Goal: Task Accomplishment & Management: Manage account settings

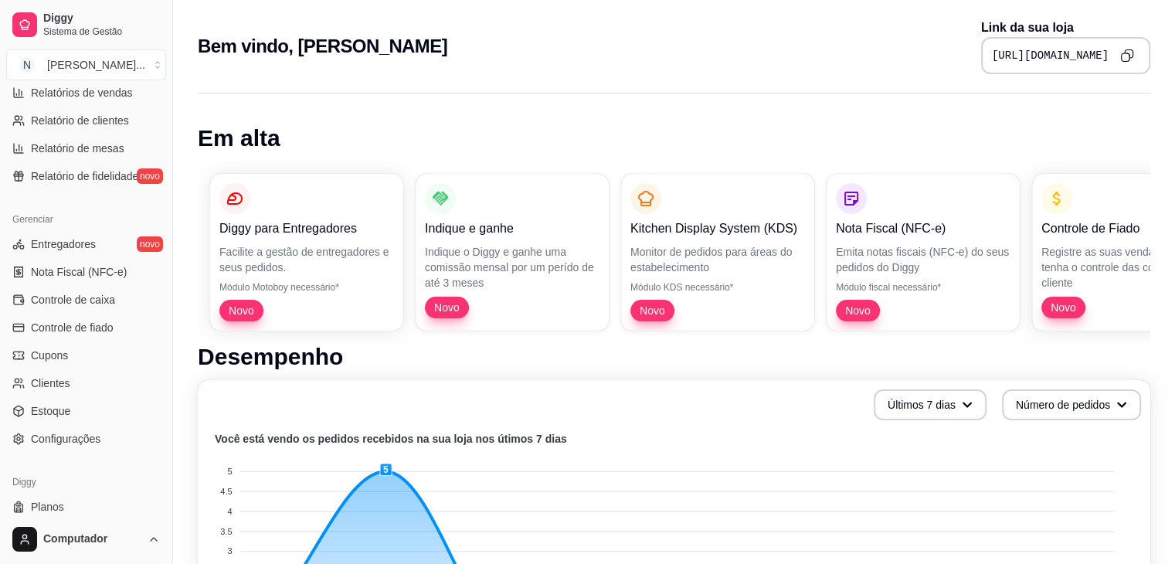
scroll to position [547, 0]
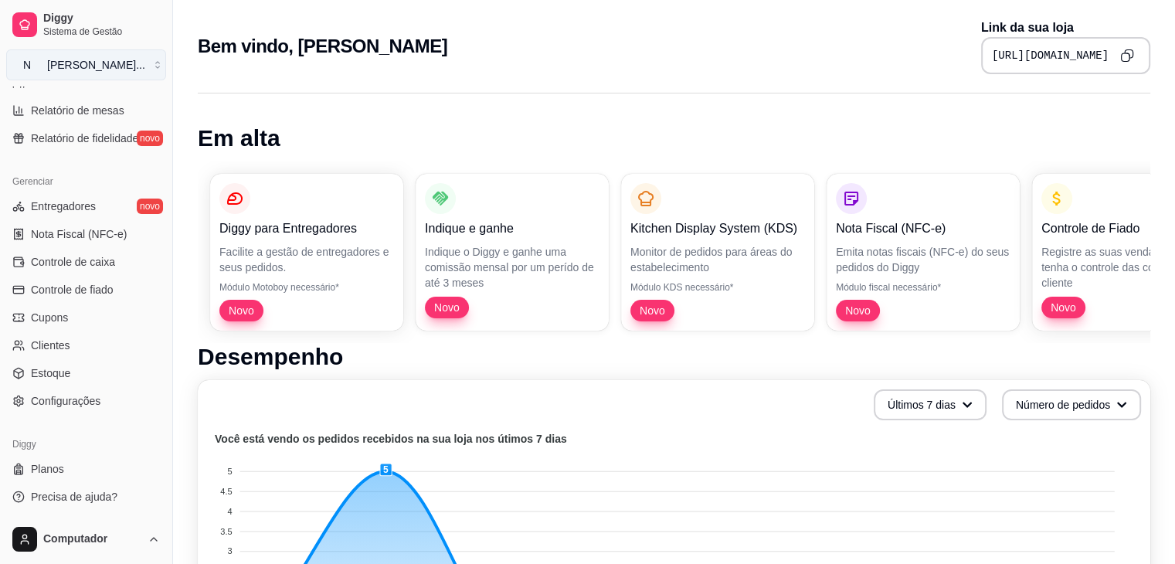
click at [151, 66] on button "N [PERSON_NAME] ..." at bounding box center [86, 64] width 160 height 31
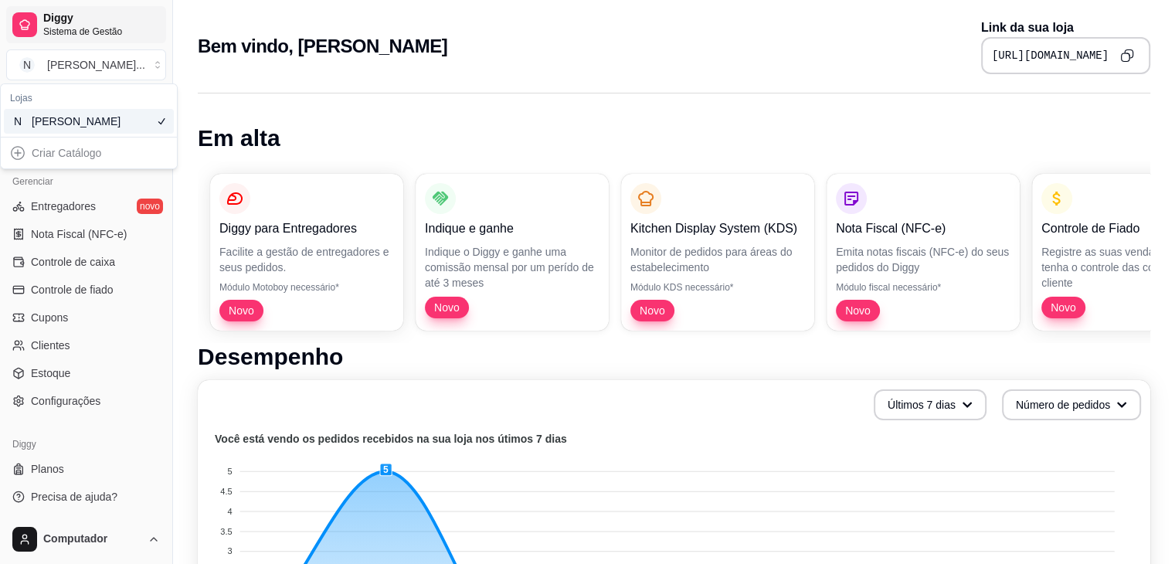
click at [32, 31] on div at bounding box center [24, 24] width 25 height 25
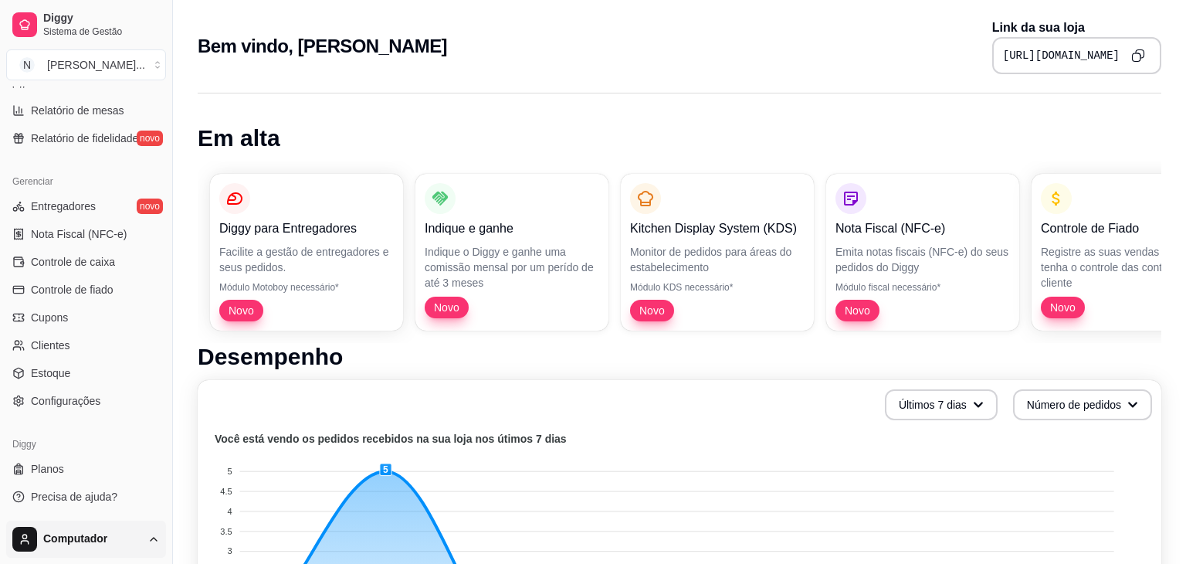
click at [163, 542] on html "Diggy Sistema de Gestão N Nell Burguer ... Loja aberta Plano Essencial + Mesas …" at bounding box center [593, 282] width 1186 height 564
click at [90, 503] on div "Sair" at bounding box center [86, 501] width 165 height 25
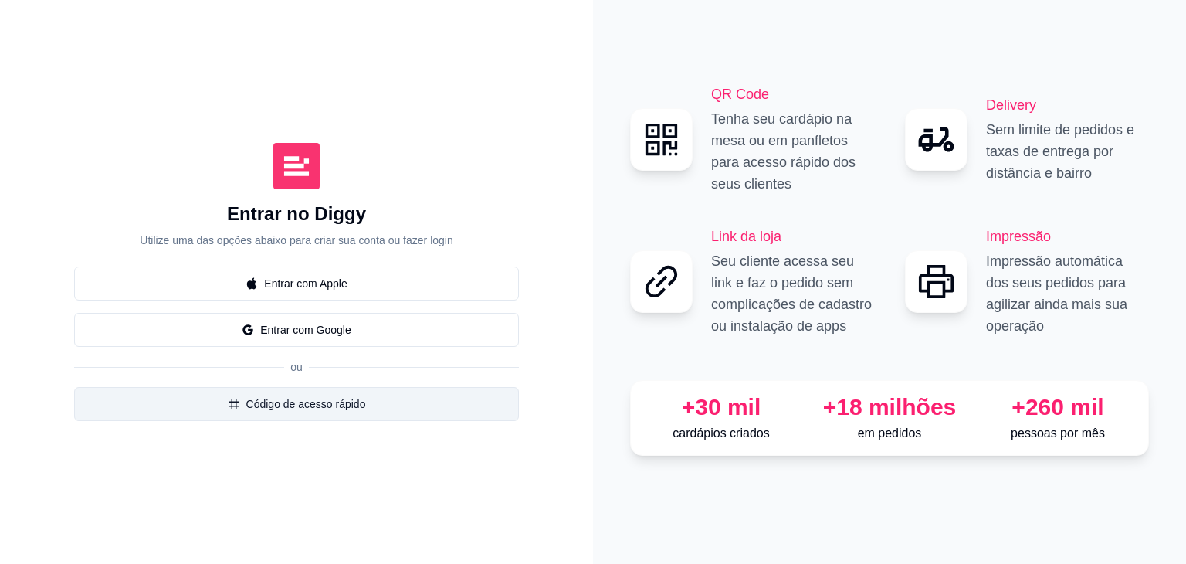
click at [331, 405] on button "Código de acesso rápido" at bounding box center [296, 404] width 445 height 34
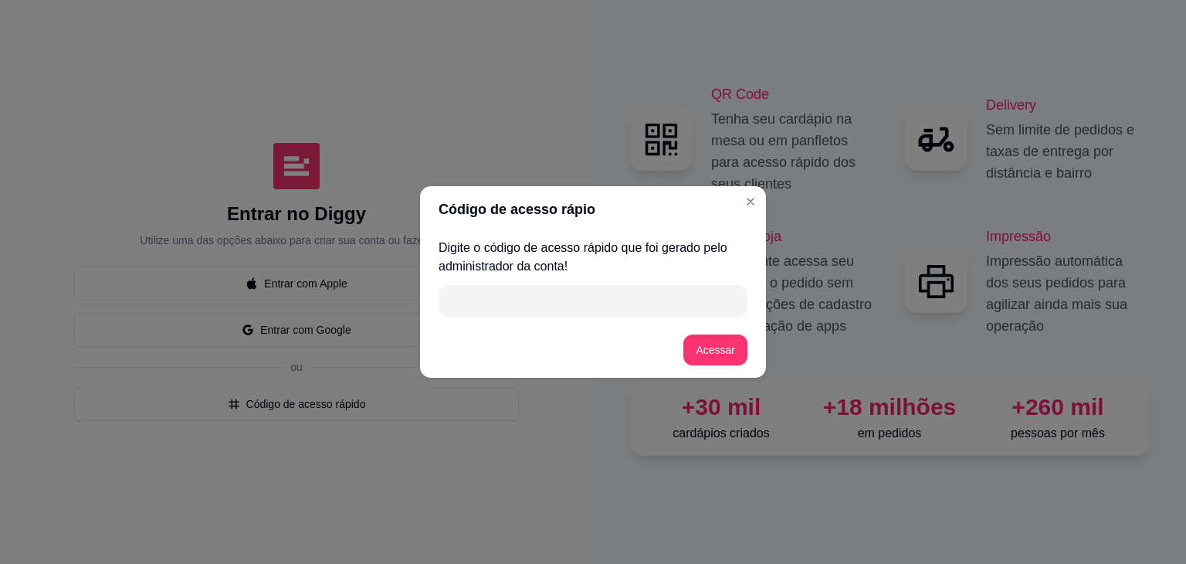
click at [516, 297] on input "" at bounding box center [593, 300] width 290 height 31
type input "BAC37"
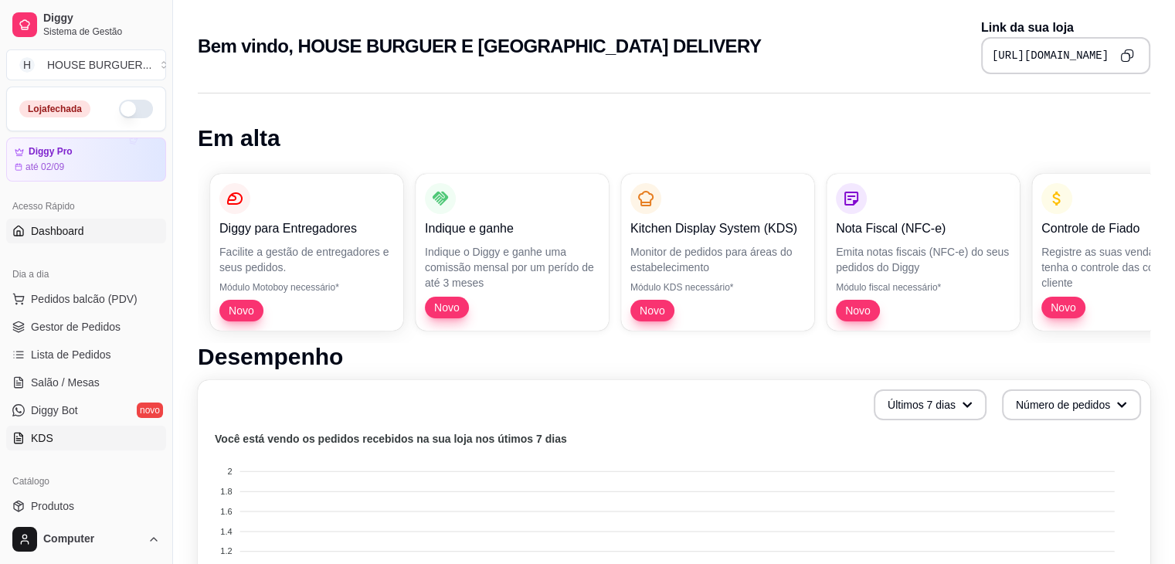
click at [46, 446] on link "KDS" at bounding box center [86, 437] width 160 height 25
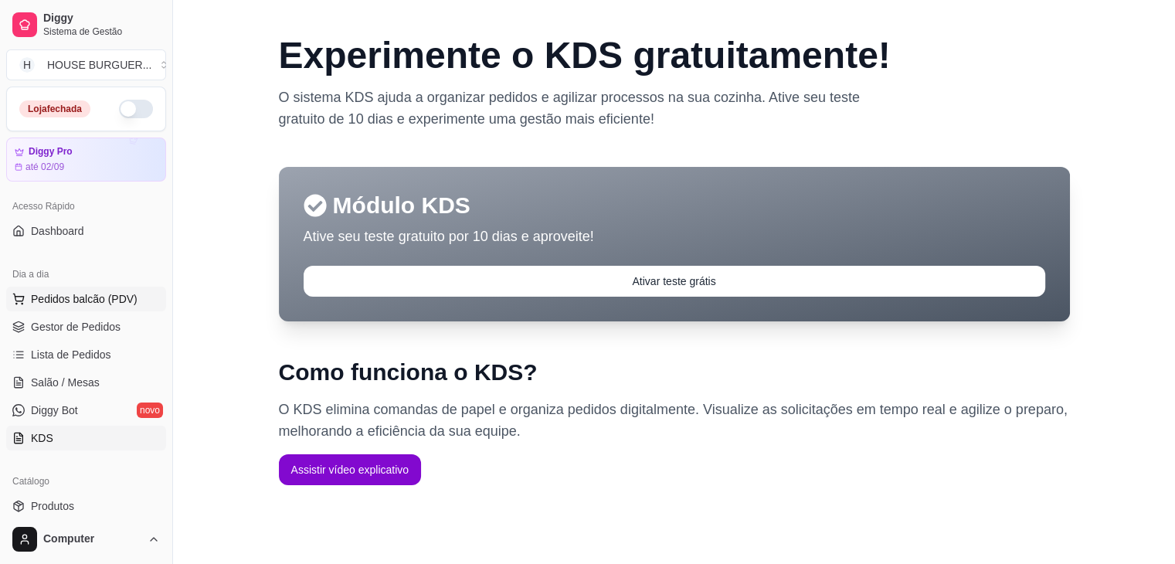
click at [86, 302] on span "Pedidos balcão (PDV)" at bounding box center [84, 298] width 107 height 15
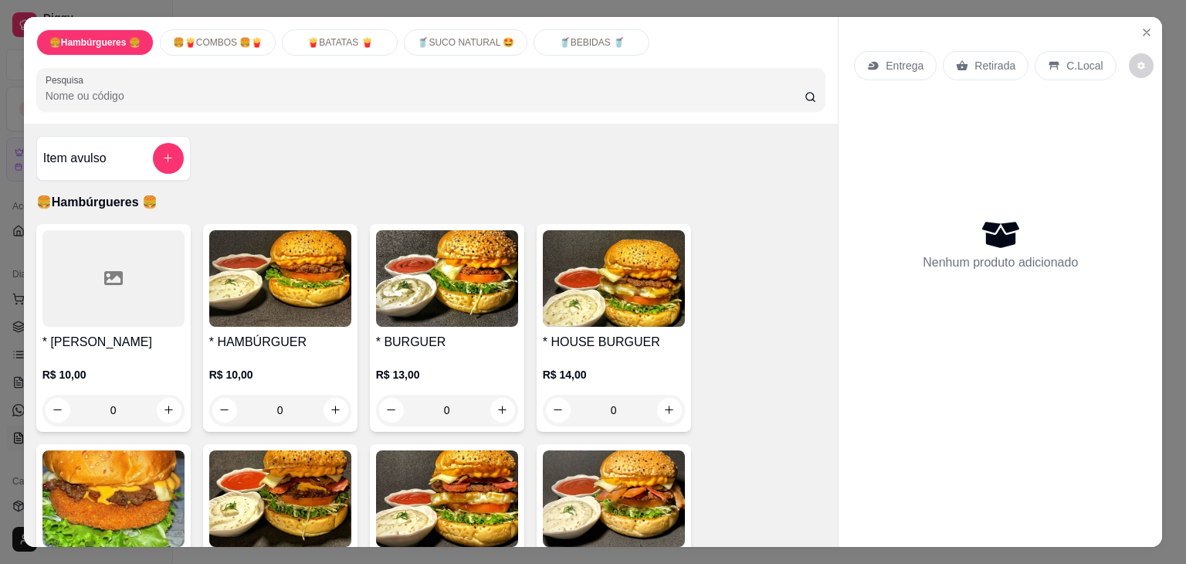
click at [263, 351] on div "R$ 10,00 0" at bounding box center [280, 388] width 142 height 74
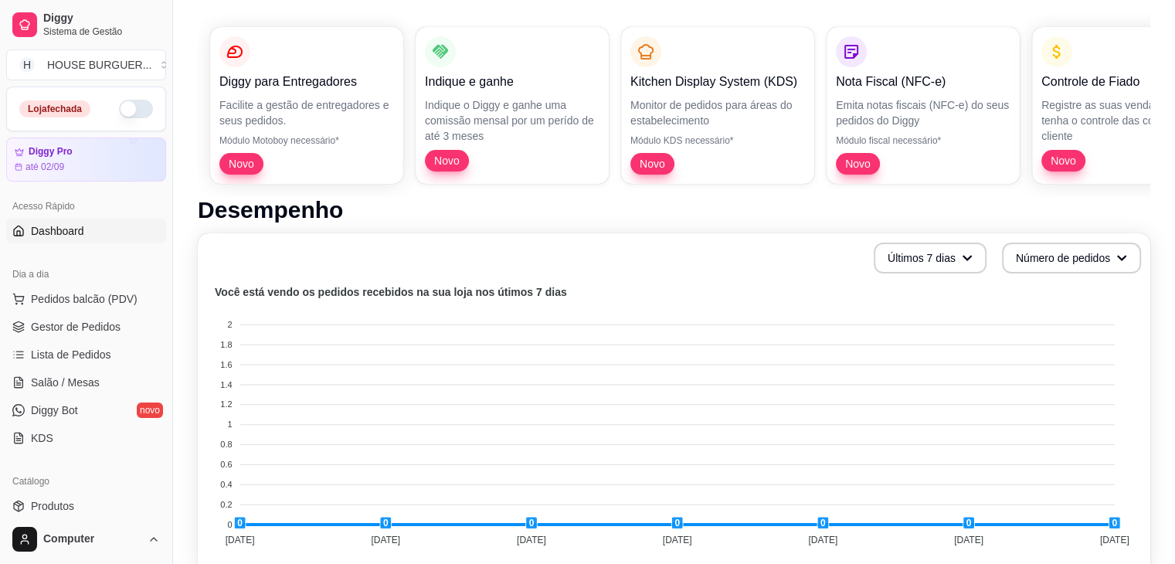
click at [64, 225] on span "Dashboard" at bounding box center [57, 230] width 53 height 15
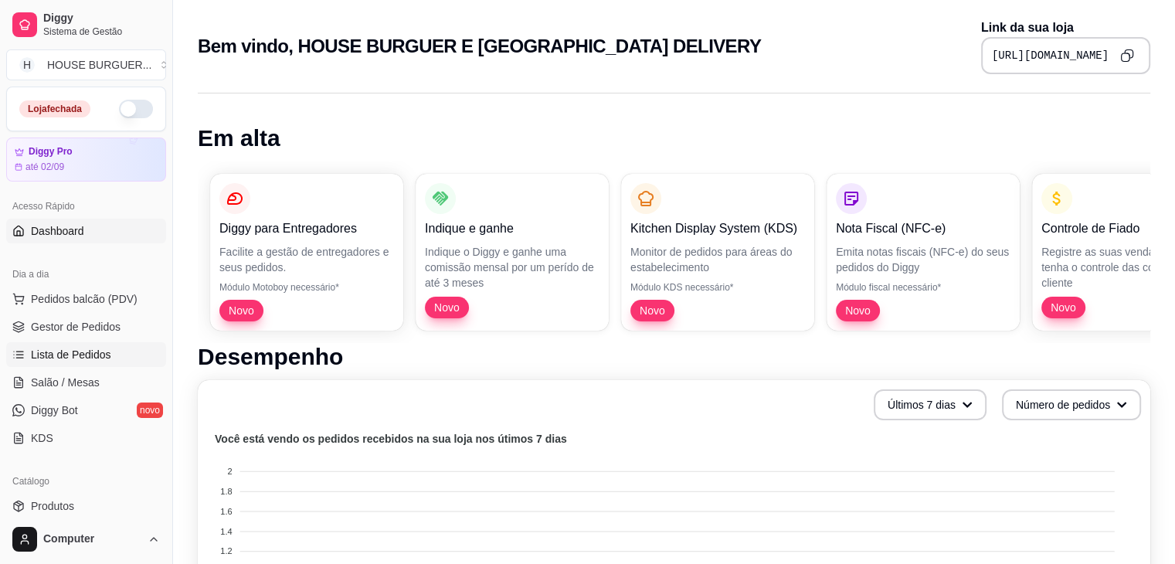
click at [74, 349] on span "Lista de Pedidos" at bounding box center [71, 354] width 80 height 15
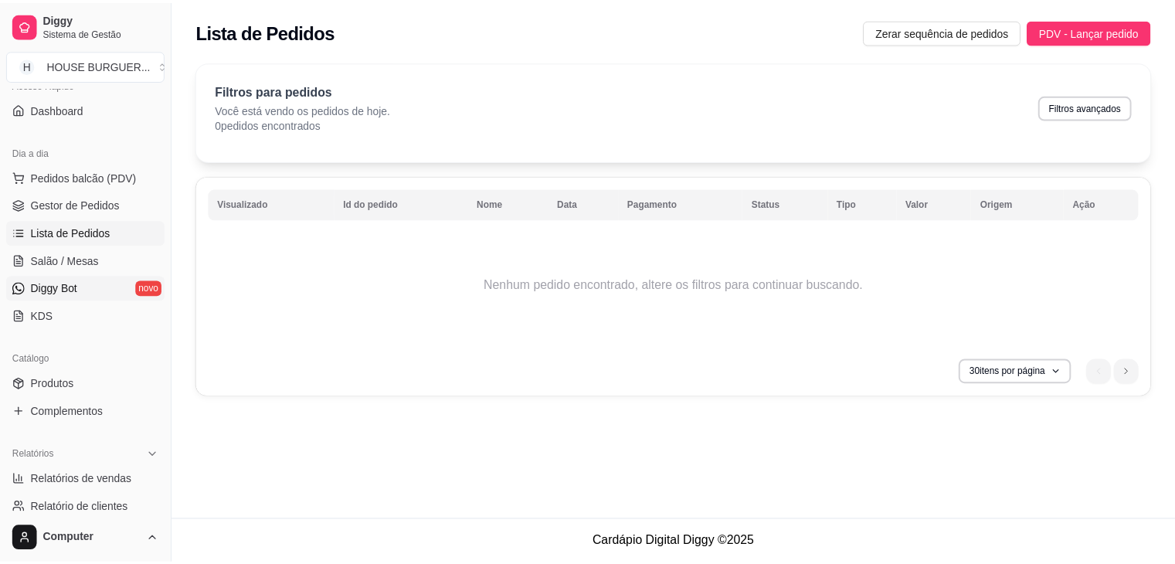
scroll to position [123, 0]
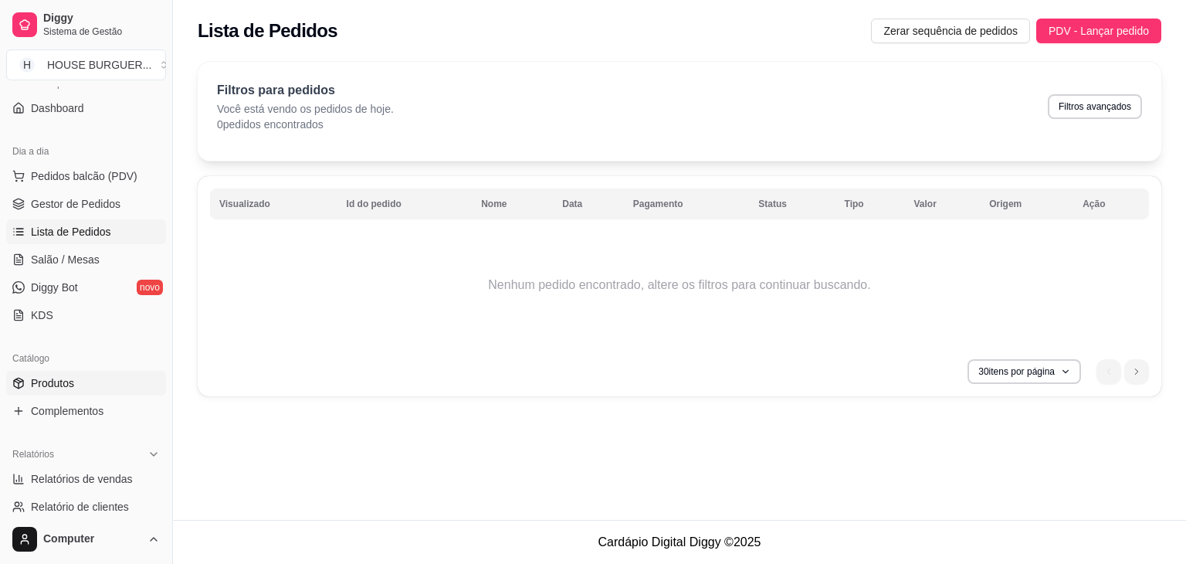
click at [80, 382] on link "Produtos" at bounding box center [86, 383] width 160 height 25
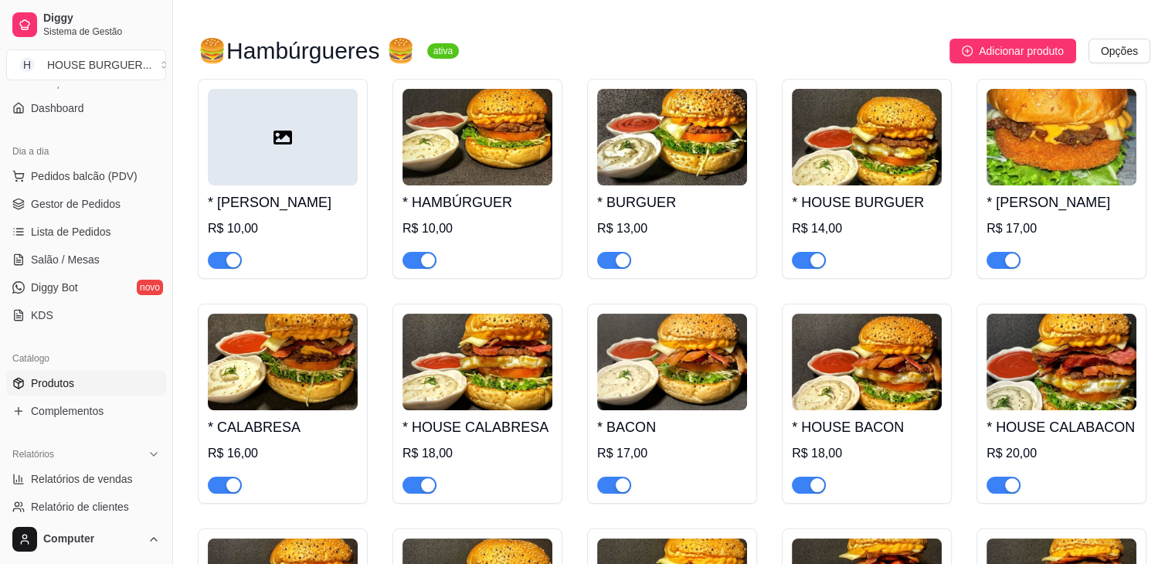
scroll to position [117, 0]
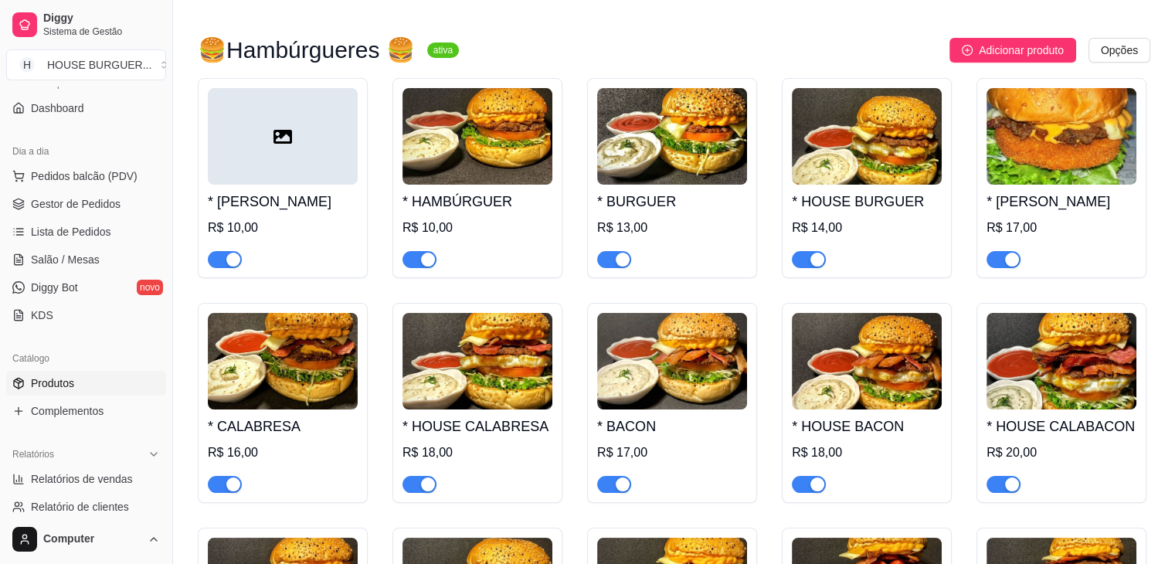
click at [522, 191] on h4 "* HAMBÚRGUER" at bounding box center [477, 202] width 150 height 22
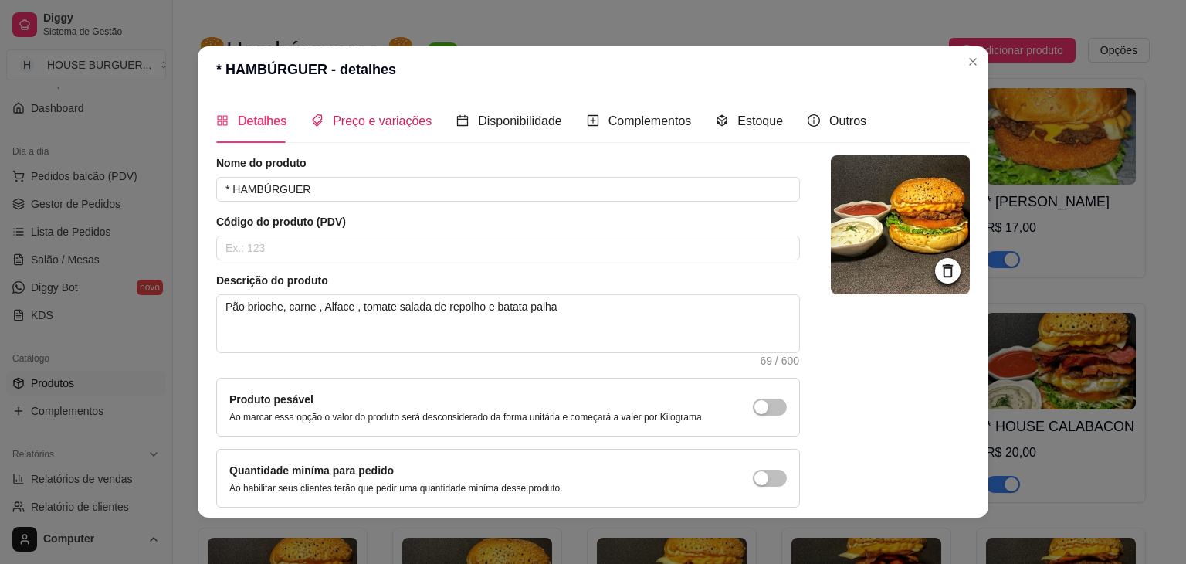
click at [377, 120] on span "Preço e variações" at bounding box center [382, 120] width 99 height 13
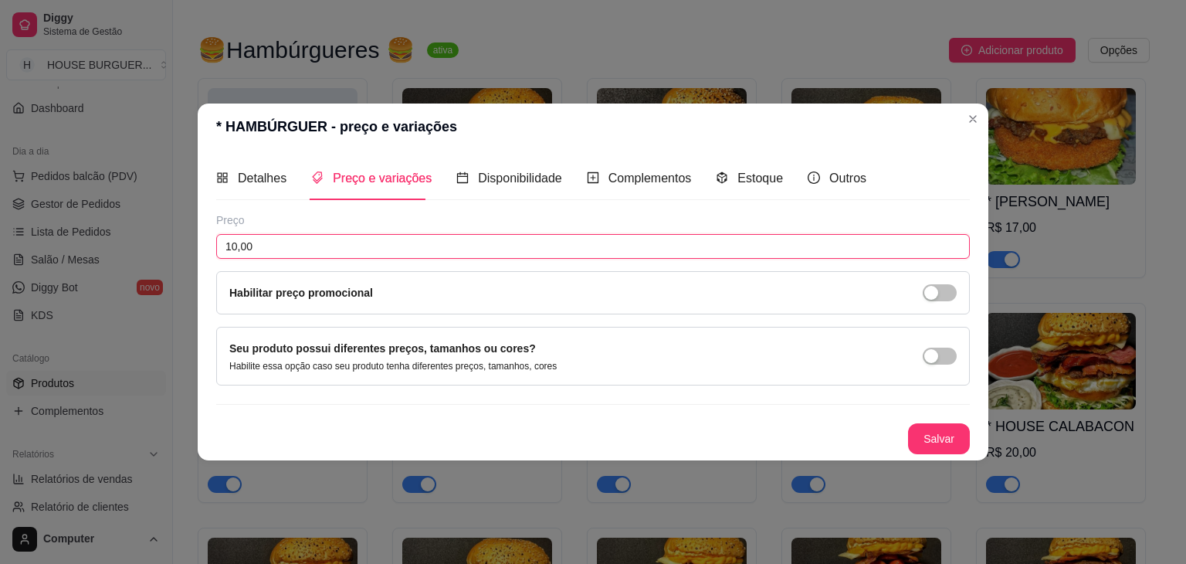
click at [236, 247] on input "10,00" at bounding box center [593, 246] width 754 height 25
type input "12,00"
click at [954, 442] on button "Salvar" at bounding box center [939, 438] width 62 height 31
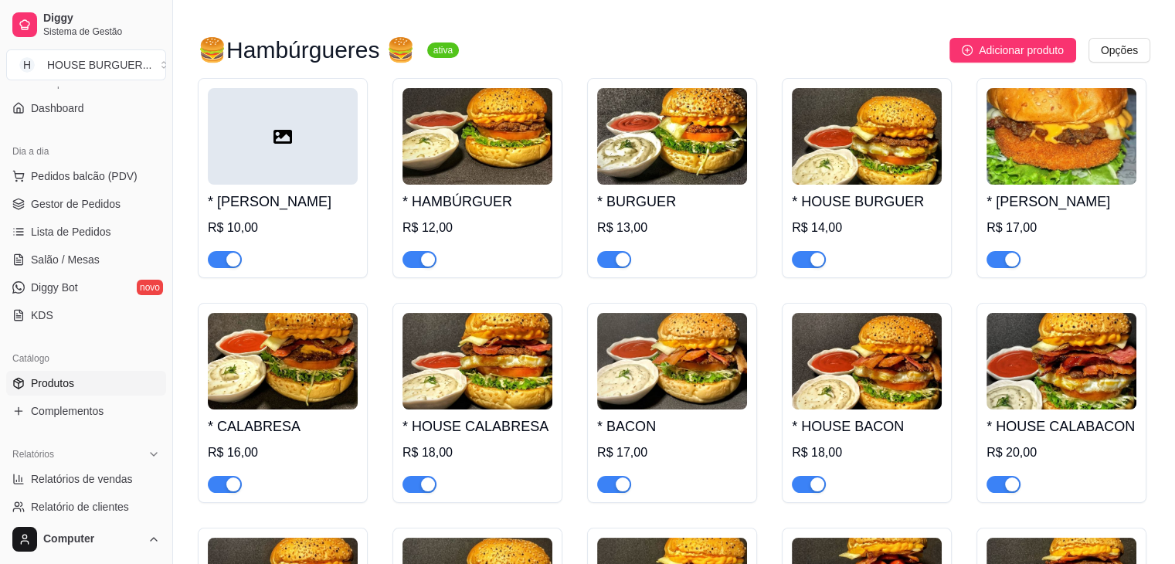
click at [705, 191] on h4 "* BURGUER" at bounding box center [672, 202] width 150 height 22
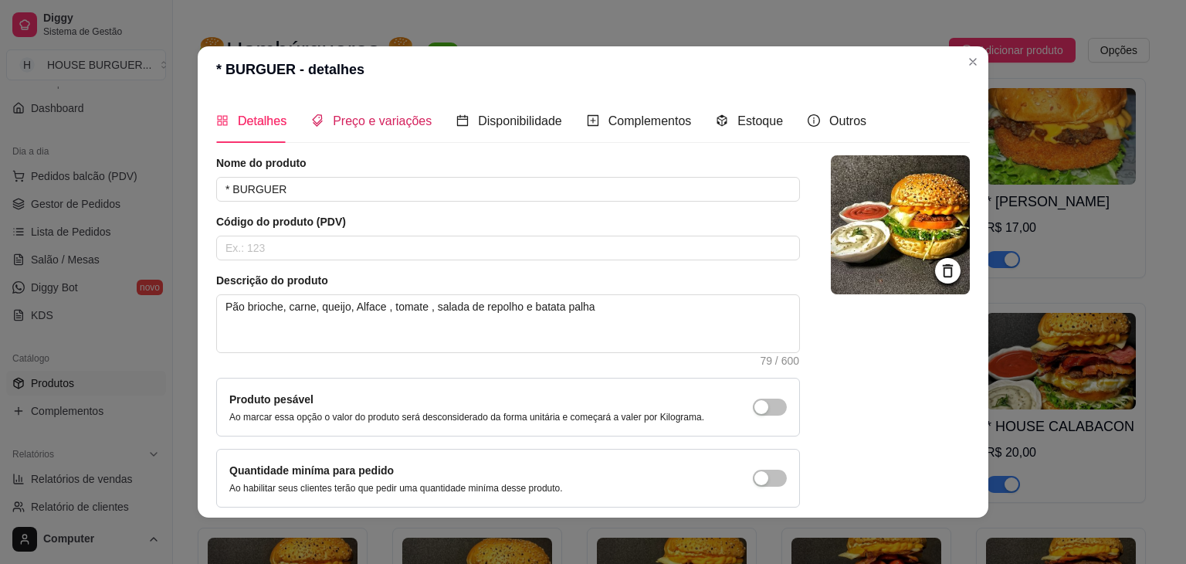
click at [392, 120] on span "Preço e variações" at bounding box center [382, 120] width 99 height 13
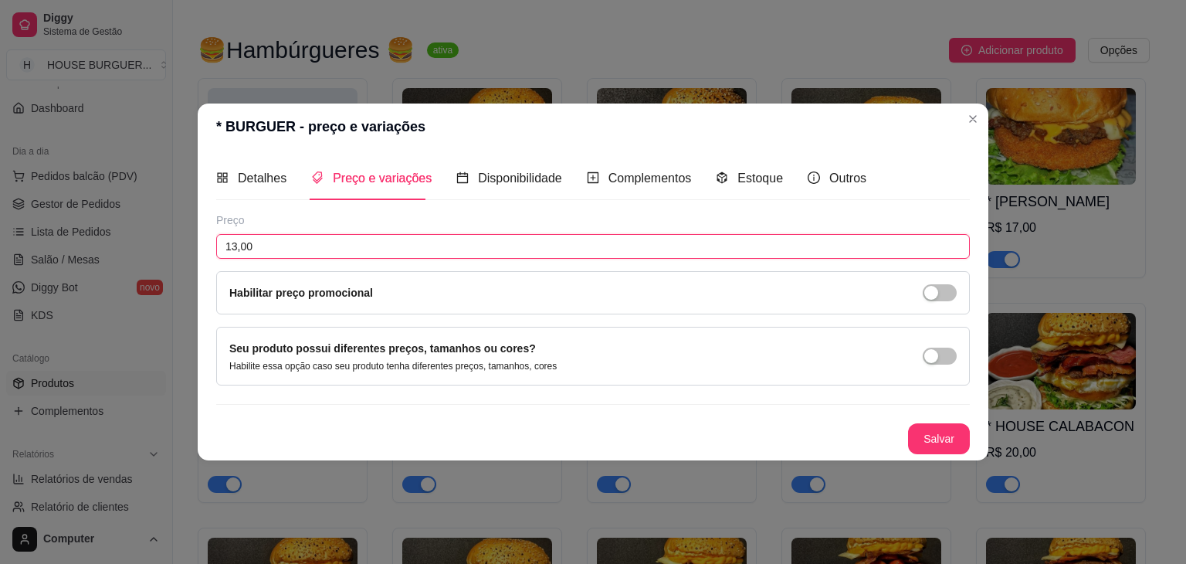
click at [239, 245] on input "13,00" at bounding box center [593, 246] width 754 height 25
click at [236, 246] on input "13,00" at bounding box center [593, 246] width 754 height 25
type input "14,00"
click at [942, 433] on button "Salvar" at bounding box center [939, 439] width 60 height 30
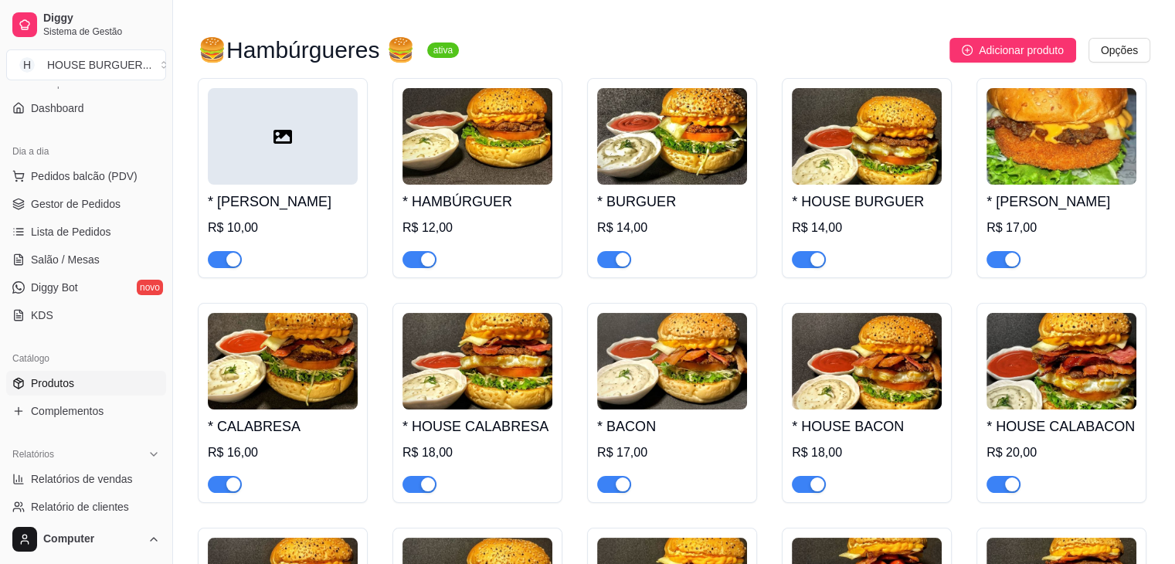
click at [834, 205] on h4 "* HOUSE BURGUER" at bounding box center [867, 202] width 150 height 22
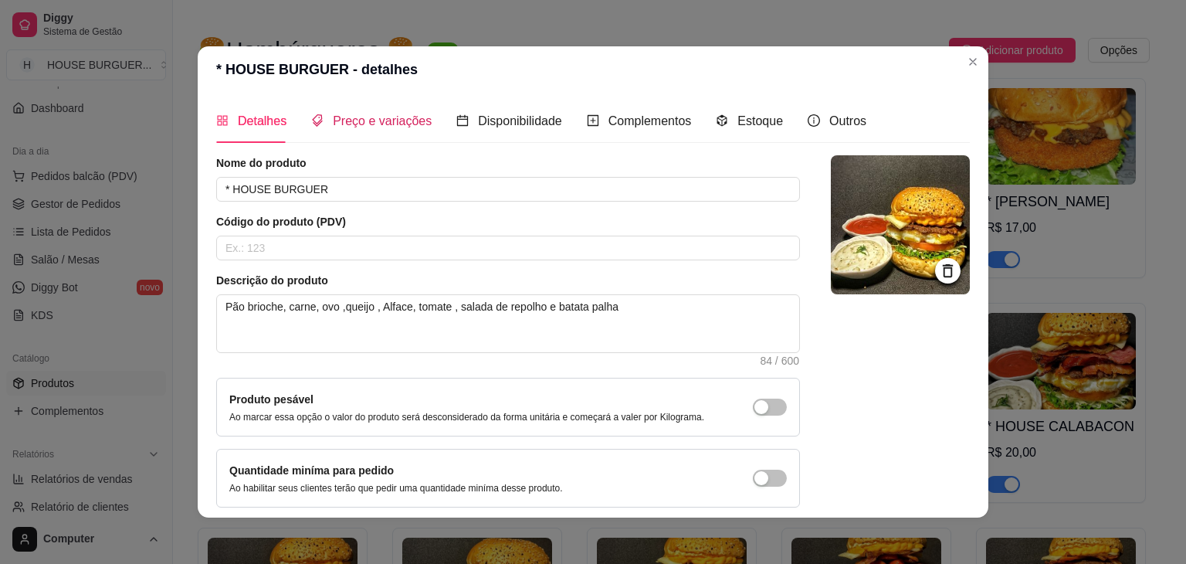
click at [401, 119] on span "Preço e variações" at bounding box center [382, 120] width 99 height 13
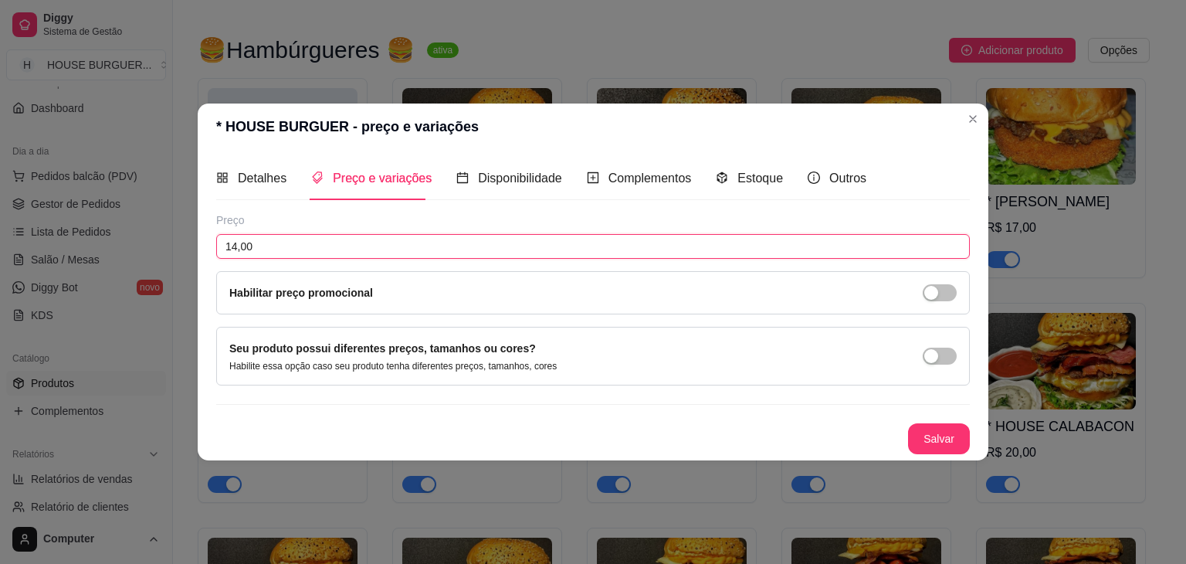
click at [235, 249] on input "14,00" at bounding box center [593, 246] width 754 height 25
type input "16,00"
click at [961, 437] on button "Salvar" at bounding box center [939, 439] width 60 height 30
click at [963, 441] on button "Salvar" at bounding box center [939, 439] width 60 height 30
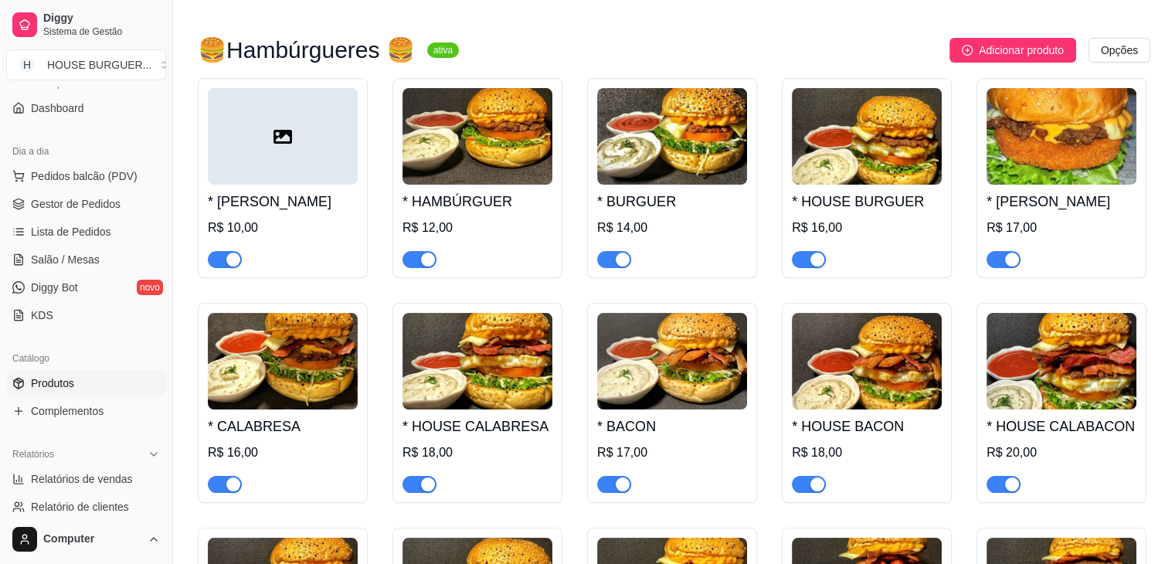
click at [1096, 215] on div "* STEAK BURGUER R$ 17,00" at bounding box center [1061, 226] width 150 height 83
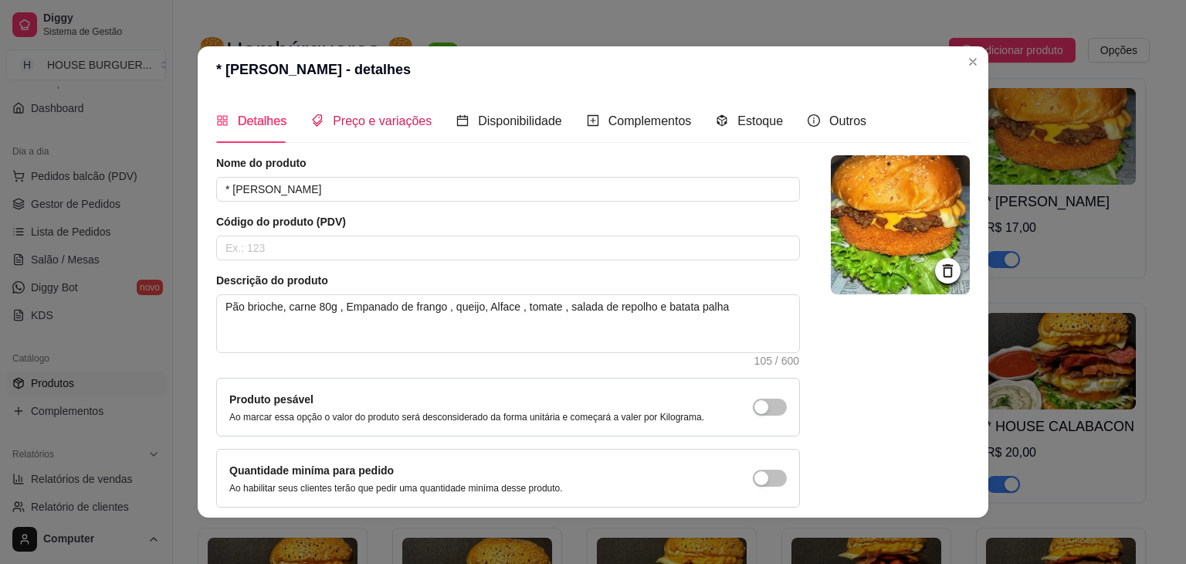
click at [354, 124] on span "Preço e variações" at bounding box center [382, 120] width 99 height 13
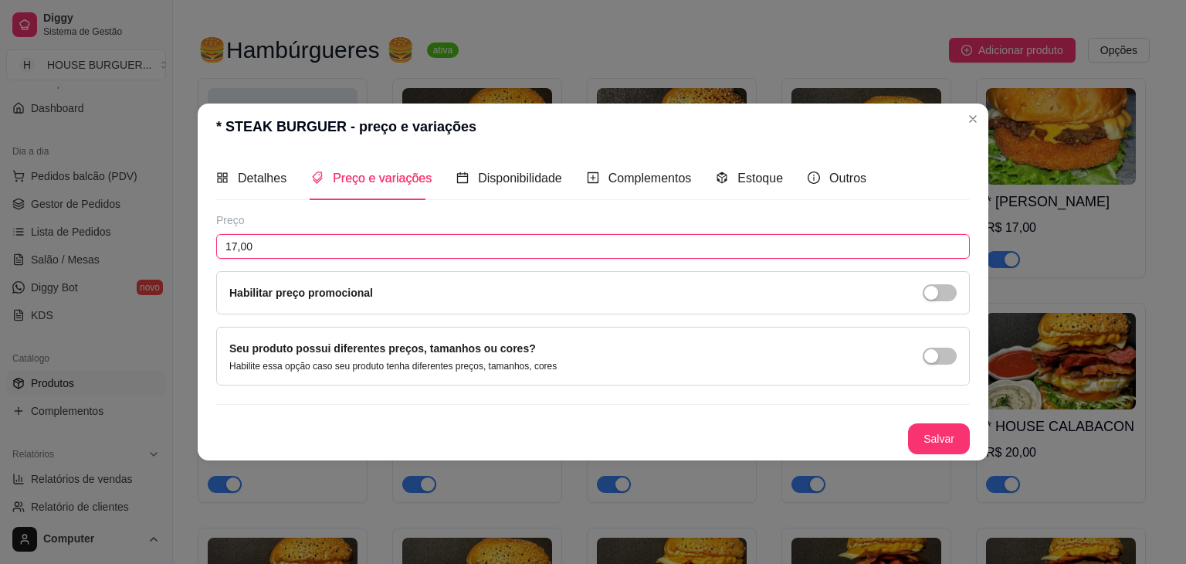
click at [236, 245] on input "17,00" at bounding box center [593, 246] width 754 height 25
type input "18,00"
click at [935, 437] on button "Salvar" at bounding box center [939, 439] width 60 height 30
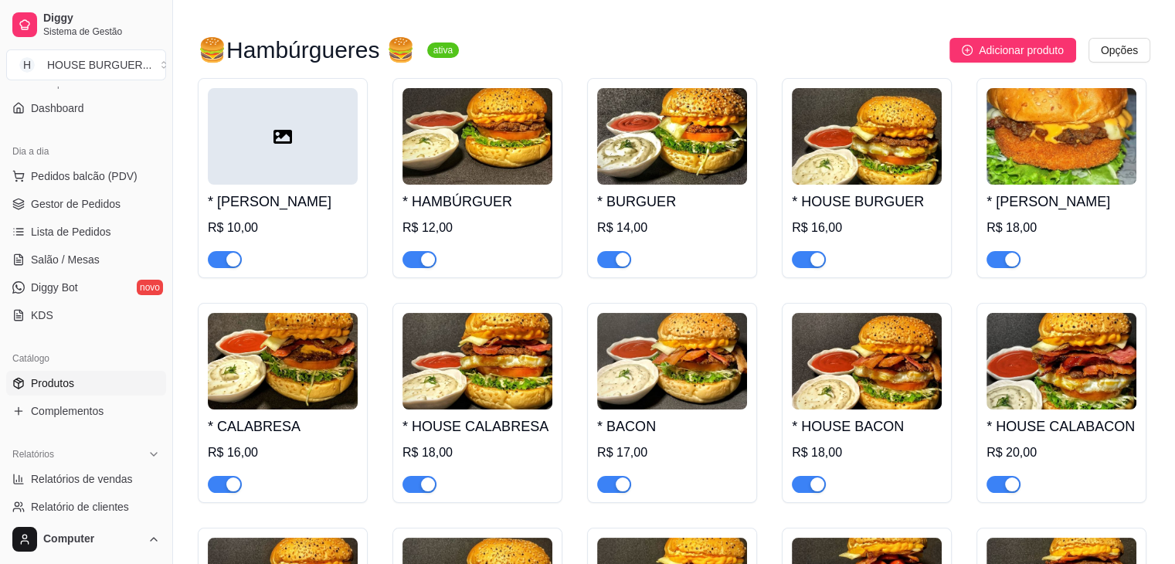
click at [300, 417] on h4 "* CALABRESA" at bounding box center [283, 426] width 150 height 22
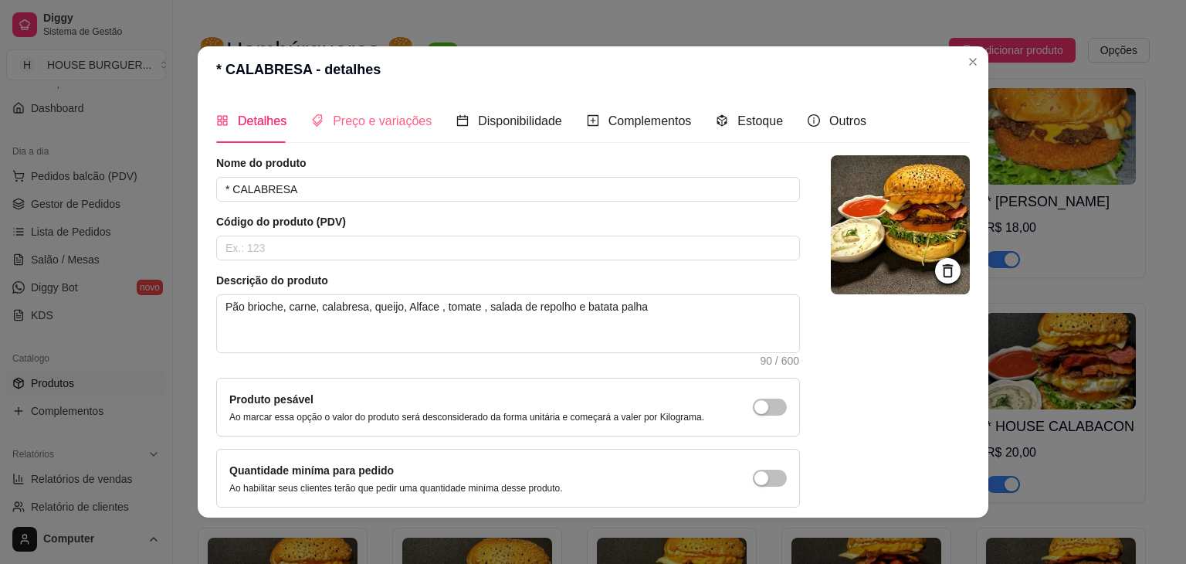
click at [349, 137] on div "Preço e variações" at bounding box center [371, 121] width 120 height 44
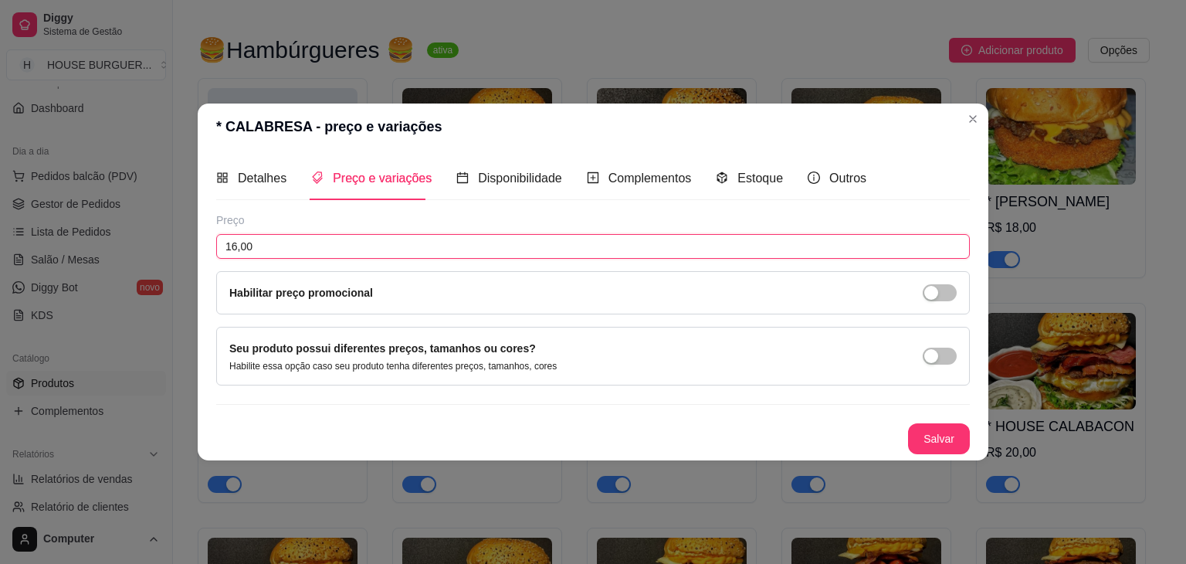
click at [236, 246] on input "16,00" at bounding box center [593, 246] width 754 height 25
type input "17,00"
drag, startPoint x: 954, startPoint y: 453, endPoint x: 954, endPoint y: 439, distance: 13.9
click at [954, 439] on div "Detalhes Preço e variações Disponibilidade Complementos Estoque Outros Nome do …" at bounding box center [593, 305] width 791 height 310
click at [954, 439] on button "Salvar" at bounding box center [939, 439] width 60 height 30
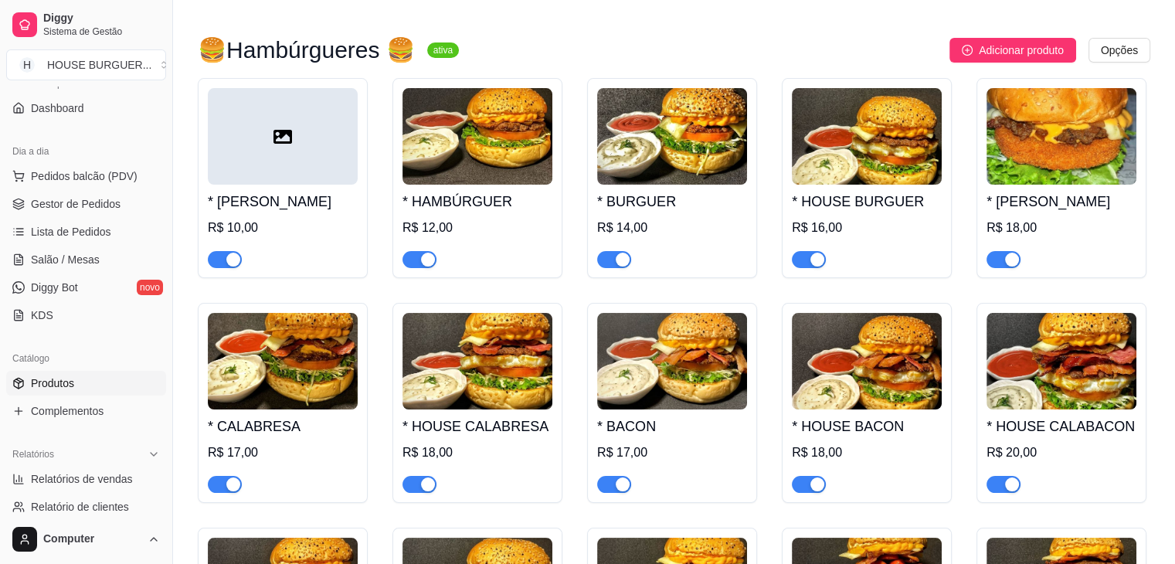
click at [709, 413] on div "* BACON R$ 17,00" at bounding box center [672, 450] width 150 height 83
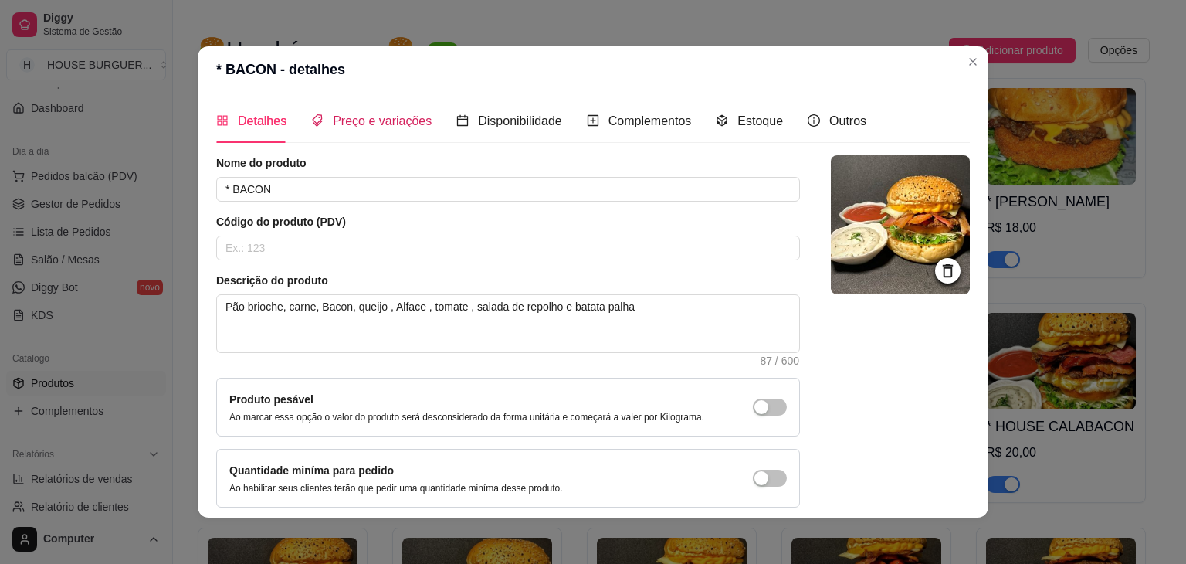
click at [367, 127] on span "Preço e variações" at bounding box center [382, 120] width 99 height 13
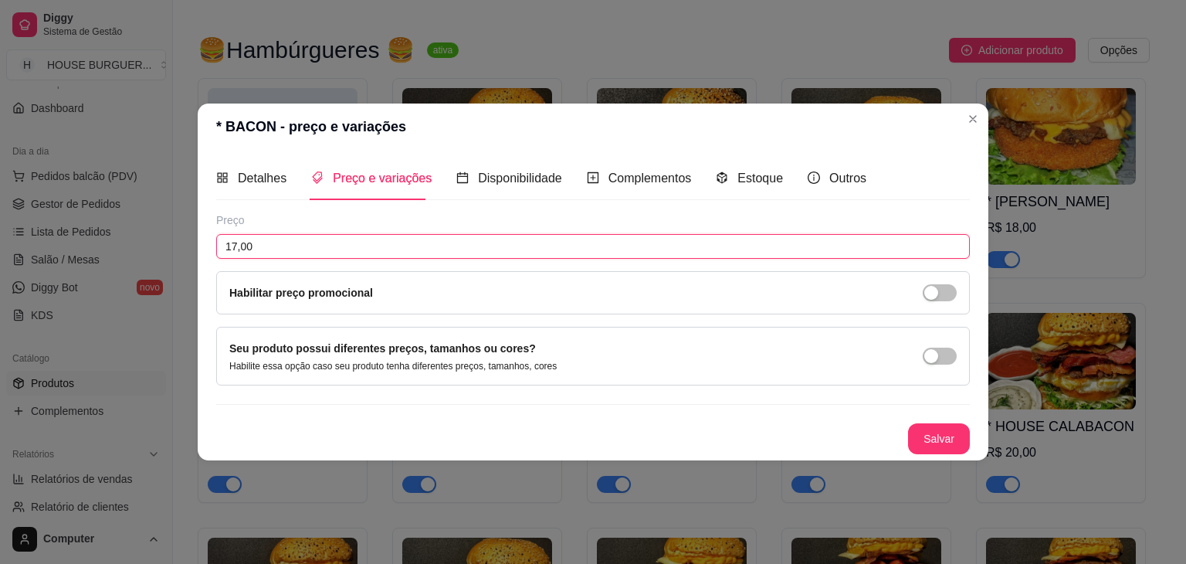
click at [236, 242] on input "17,00" at bounding box center [593, 246] width 754 height 25
type input "18,00"
click at [951, 433] on button "Salvar" at bounding box center [939, 439] width 60 height 30
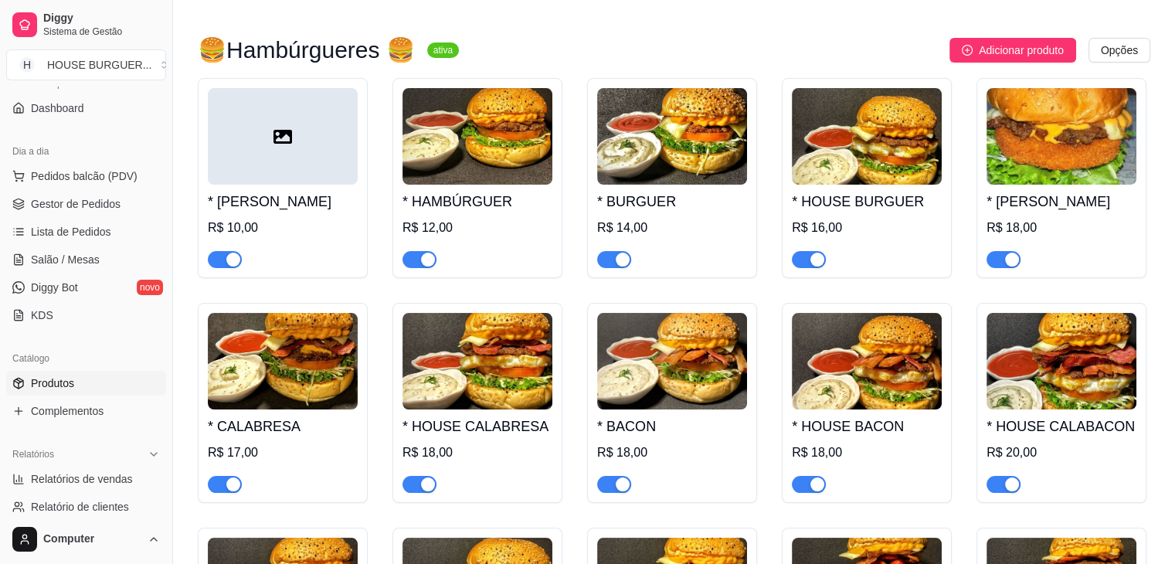
click at [840, 429] on h4 "* HOUSE BACON" at bounding box center [867, 426] width 150 height 22
click at [883, 412] on div "* HOUSE BACON R$ 18,00" at bounding box center [867, 450] width 150 height 83
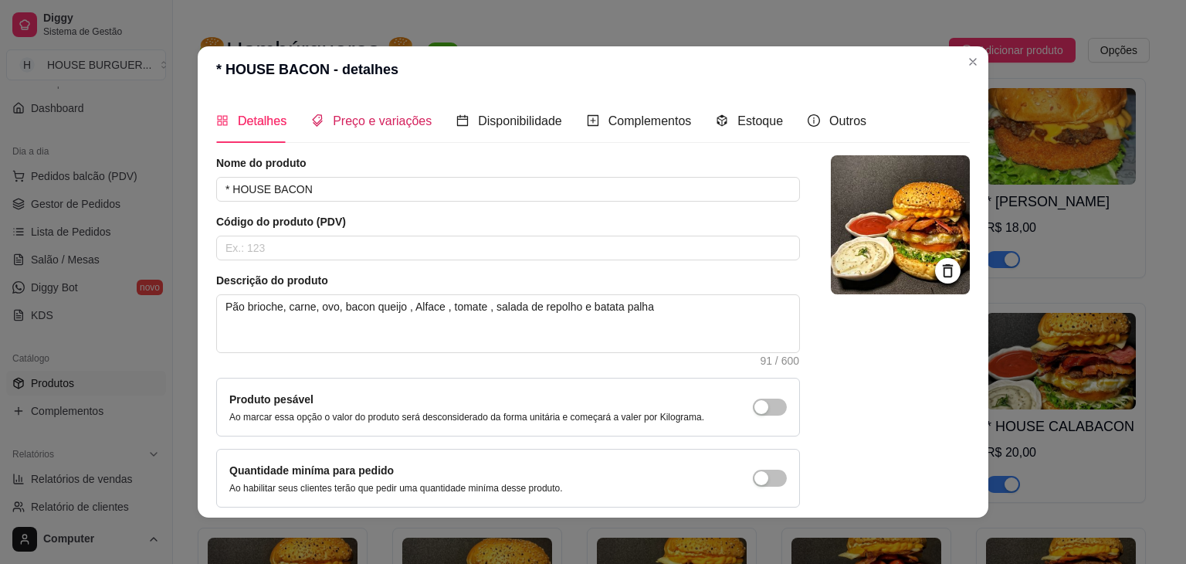
click at [378, 127] on span "Preço e variações" at bounding box center [382, 120] width 99 height 13
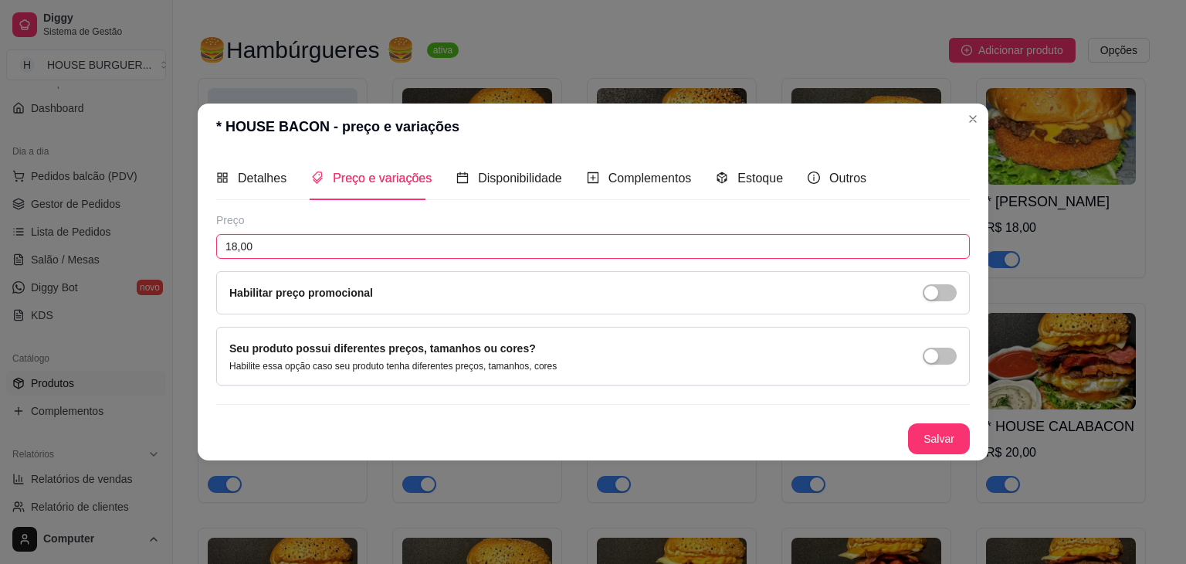
click at [238, 245] on input "18,00" at bounding box center [593, 246] width 754 height 25
type input "20,00"
click at [946, 445] on button "Salvar" at bounding box center [939, 438] width 62 height 31
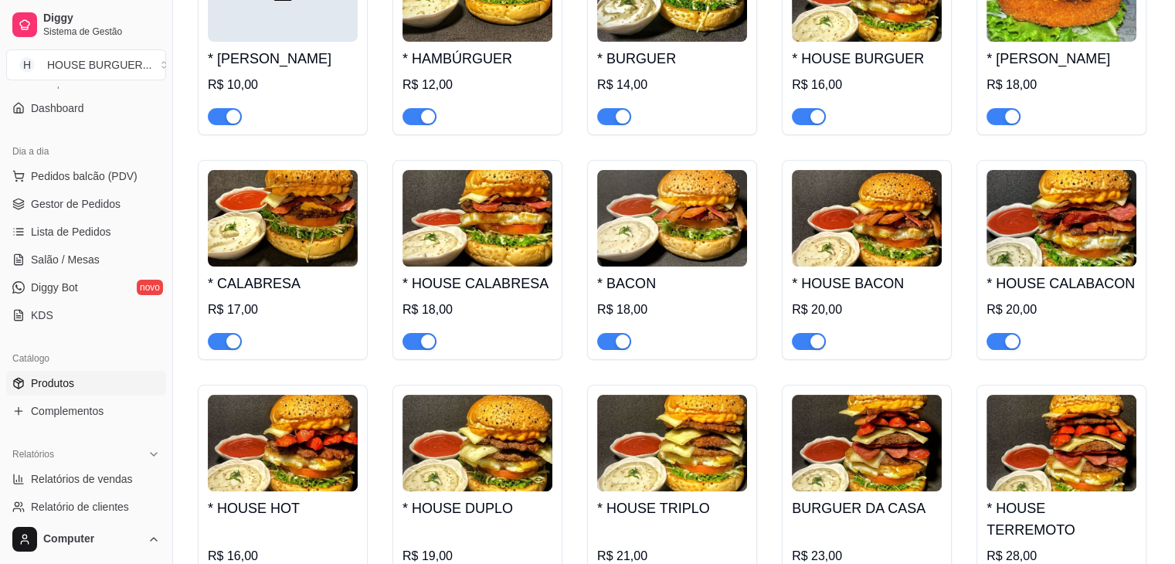
scroll to position [262, 0]
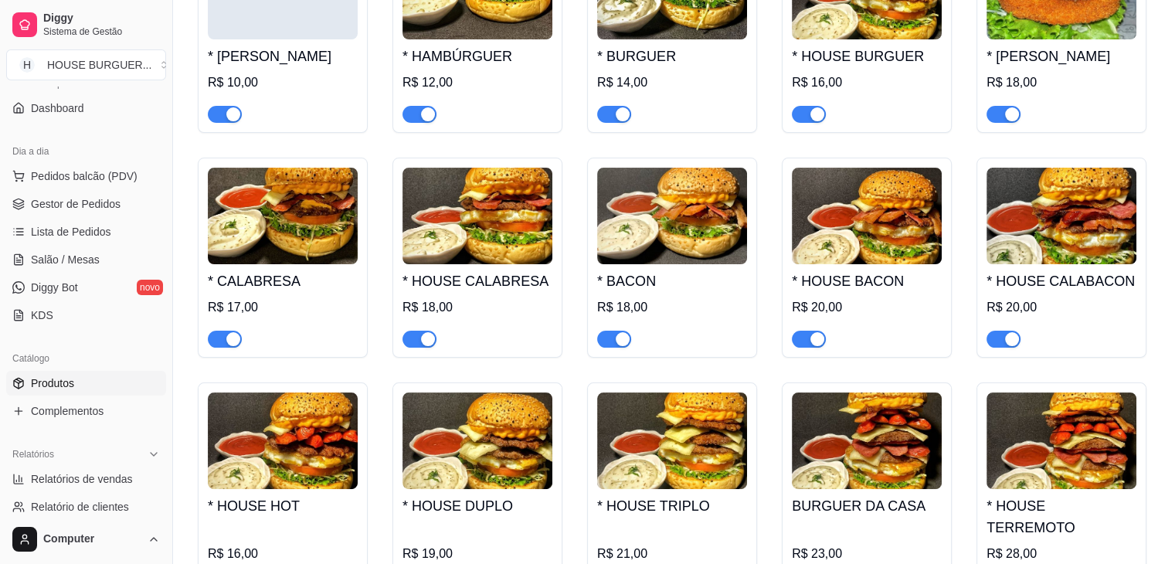
click at [1072, 239] on img at bounding box center [1061, 216] width 150 height 97
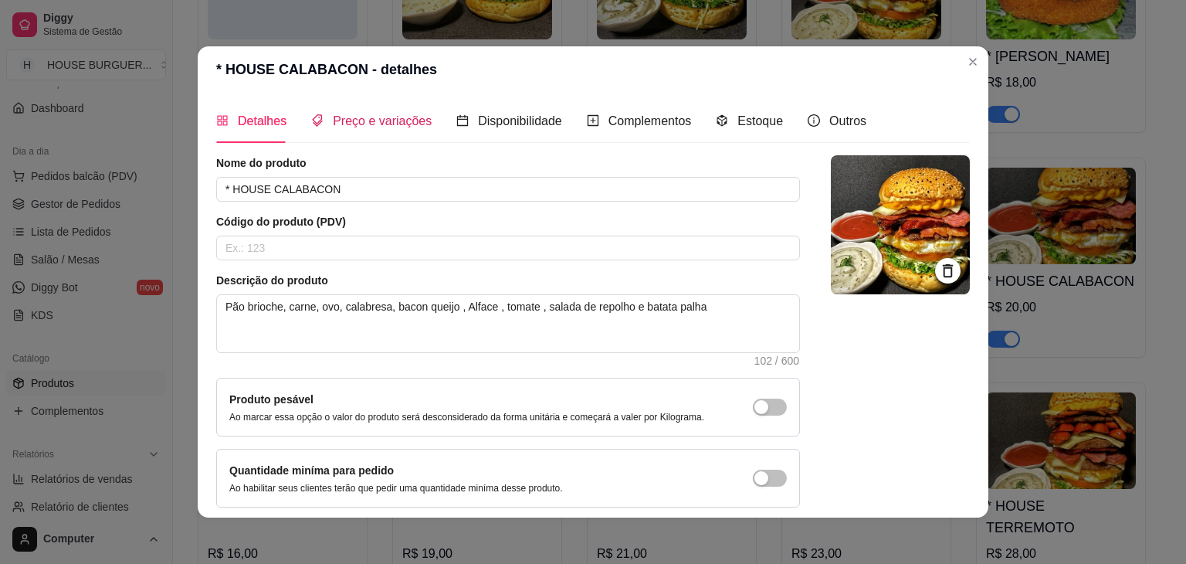
click at [374, 120] on span "Preço e variações" at bounding box center [382, 120] width 99 height 13
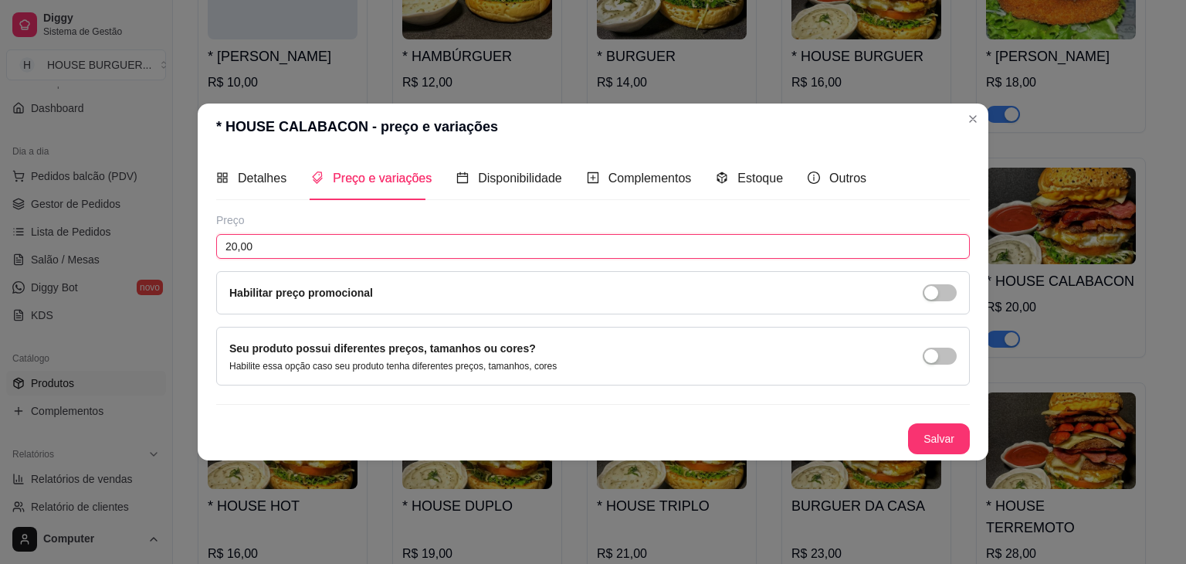
click at [236, 246] on input "20,00" at bounding box center [593, 246] width 754 height 25
type input "22,00"
click at [952, 436] on button "Salvar" at bounding box center [939, 439] width 60 height 30
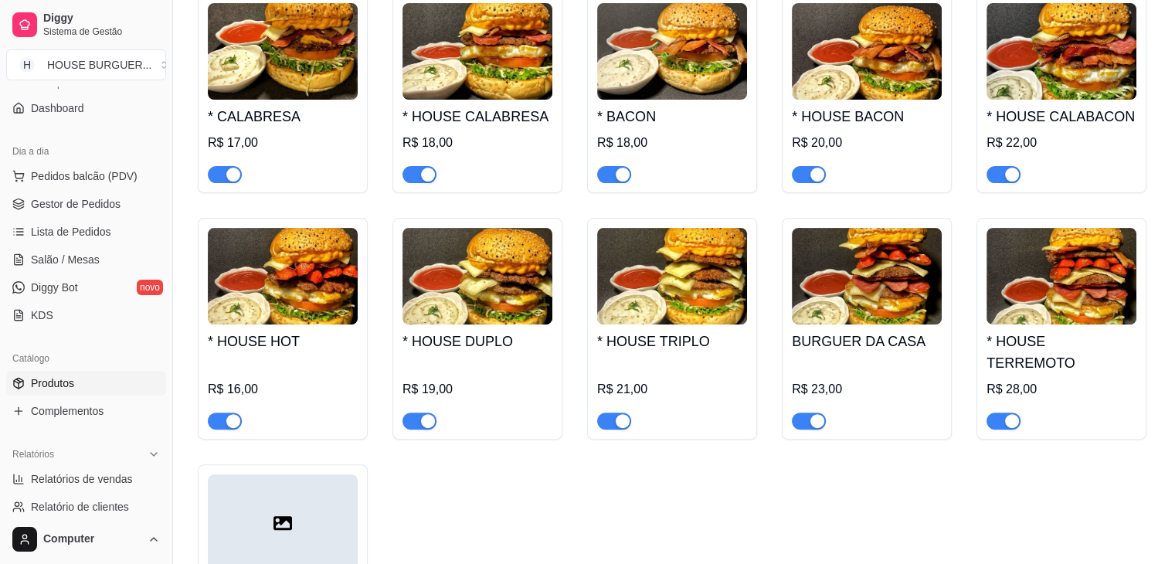
scroll to position [453, 0]
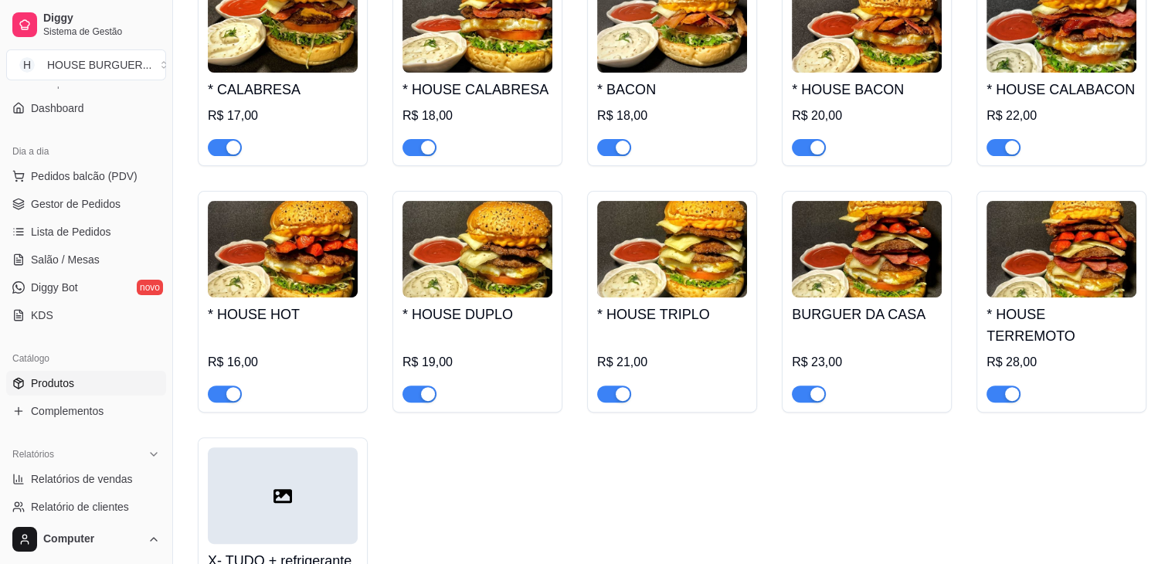
click at [480, 310] on h4 "* HOUSE DUPLO" at bounding box center [477, 314] width 150 height 22
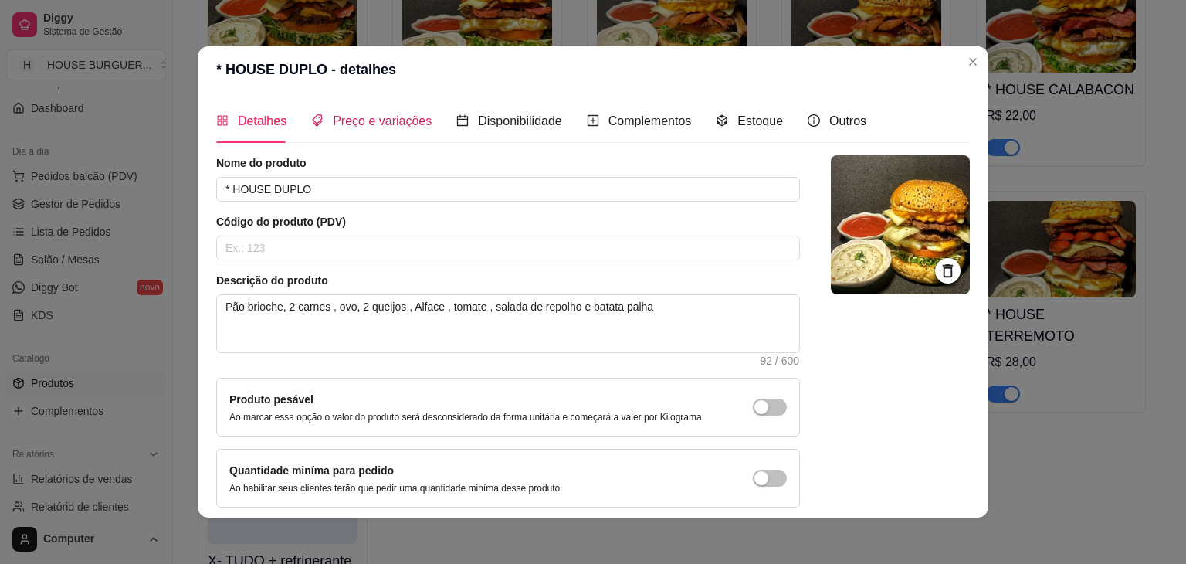
click at [382, 119] on span "Preço e variações" at bounding box center [382, 120] width 99 height 13
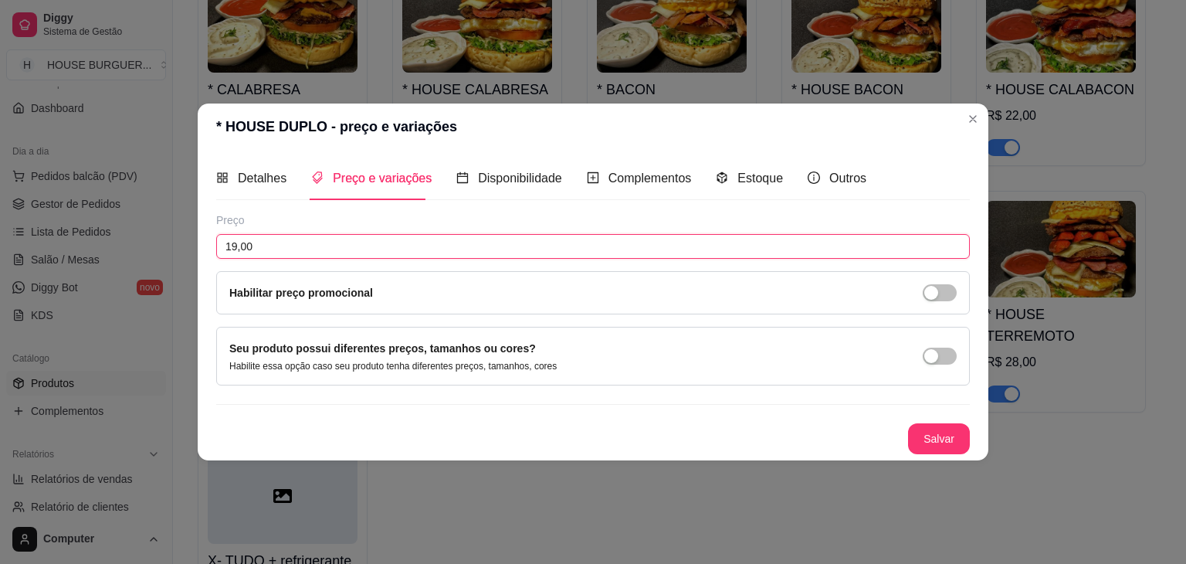
click at [250, 245] on input "19,00" at bounding box center [593, 246] width 754 height 25
type input "21,00"
click at [946, 439] on button "Salvar" at bounding box center [939, 438] width 62 height 31
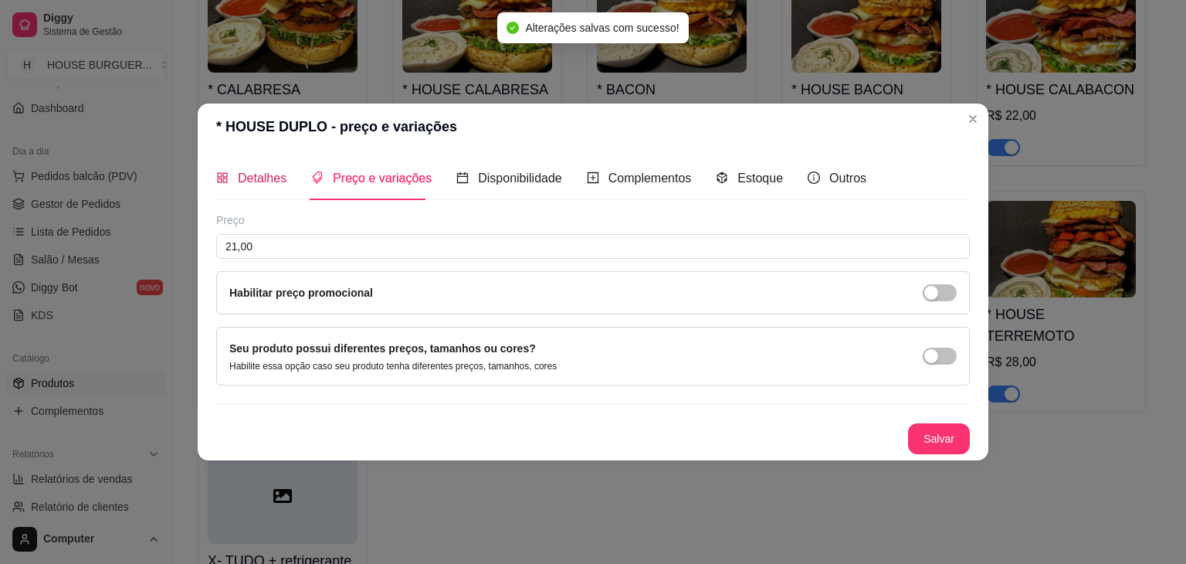
click at [271, 177] on span "Detalhes" at bounding box center [262, 177] width 49 height 13
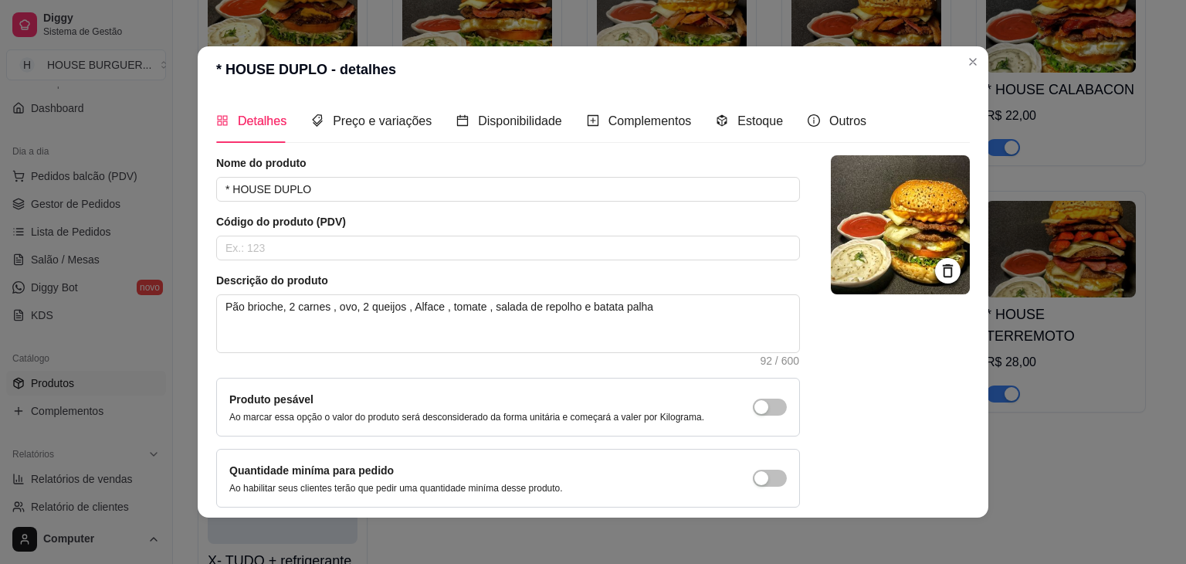
drag, startPoint x: 465, startPoint y: 366, endPoint x: 102, endPoint y: -67, distance: 565.2
drag, startPoint x: 102, startPoint y: -67, endPoint x: 572, endPoint y: 168, distance: 525.6
click at [572, 168] on article "Nome do produto" at bounding box center [508, 162] width 584 height 15
click at [371, 121] on span "Preço e variações" at bounding box center [382, 120] width 99 height 13
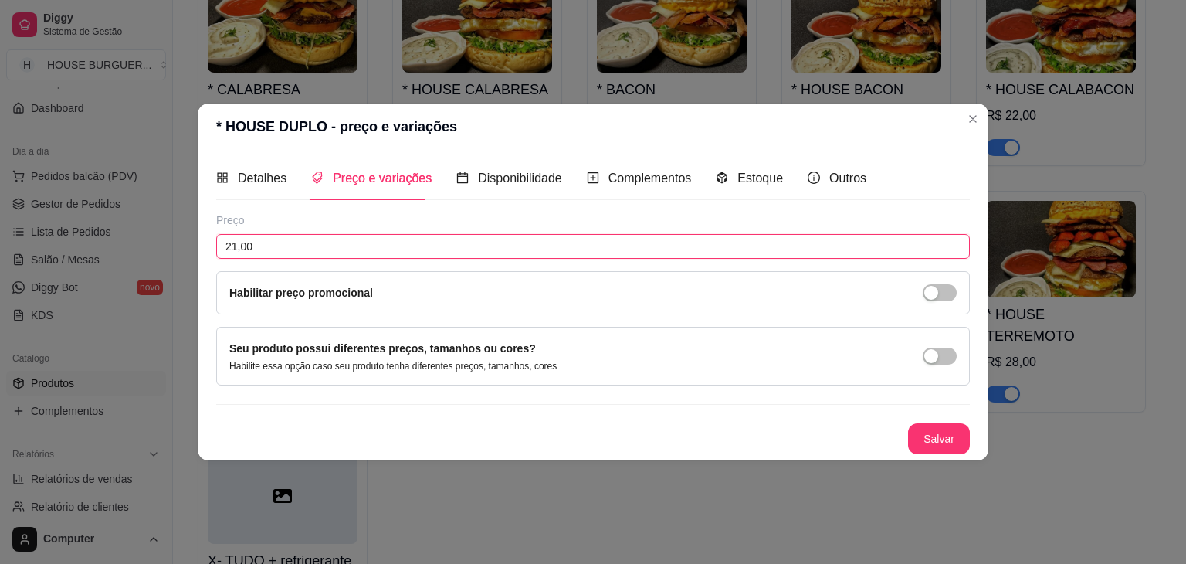
click at [235, 247] on input "21,00" at bounding box center [593, 246] width 754 height 25
type input "22,00"
click at [942, 439] on button "Salvar" at bounding box center [939, 439] width 60 height 30
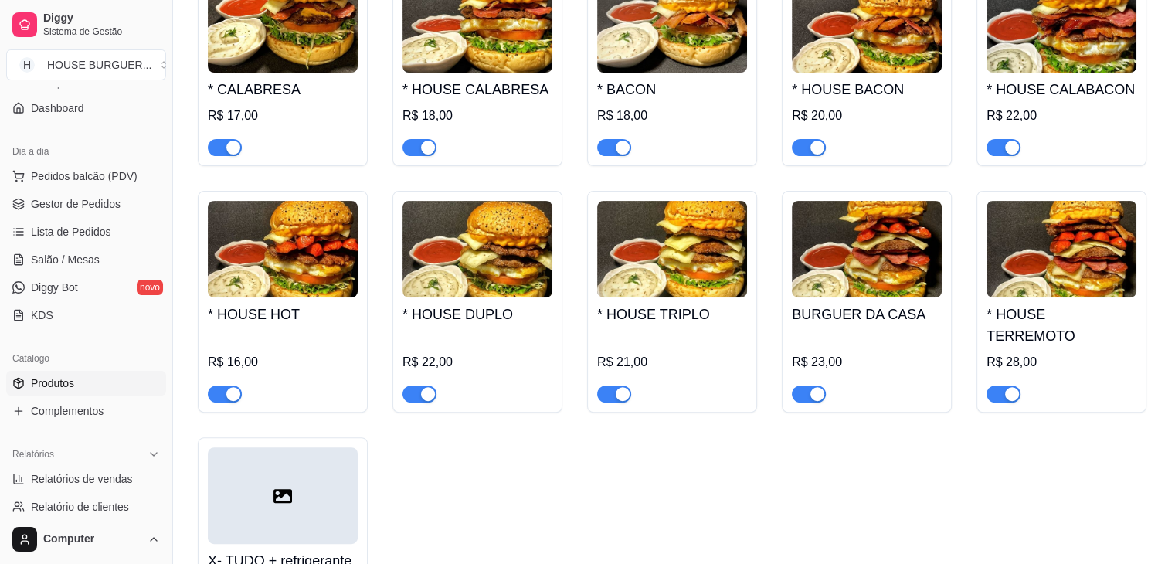
click at [707, 310] on h4 "* HOUSE TRIPLO" at bounding box center [672, 314] width 150 height 22
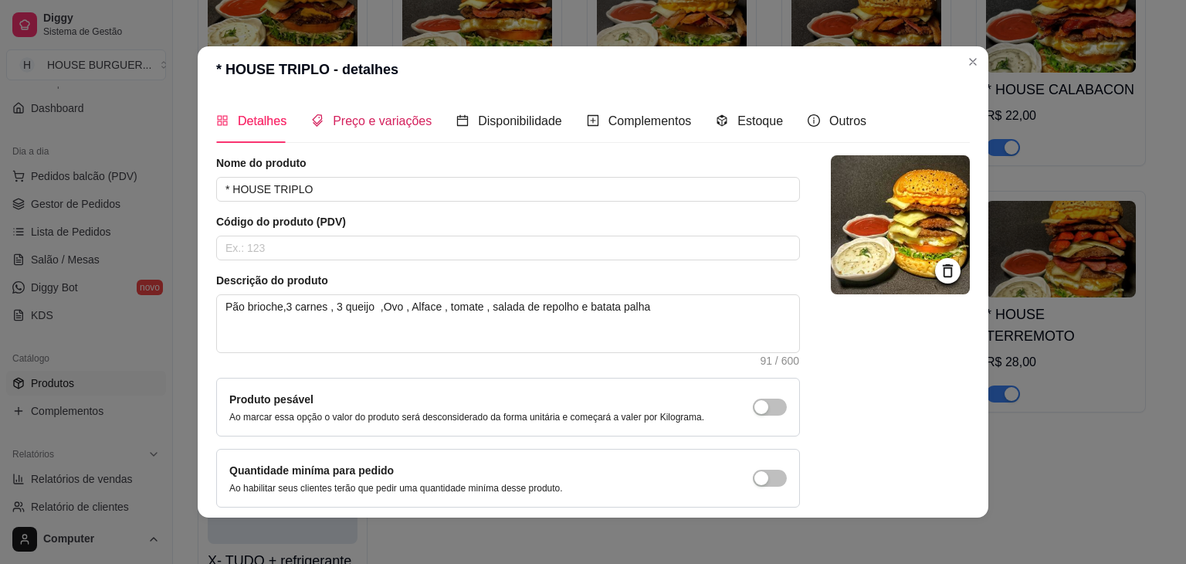
click at [358, 114] on span "Preço e variações" at bounding box center [382, 120] width 99 height 13
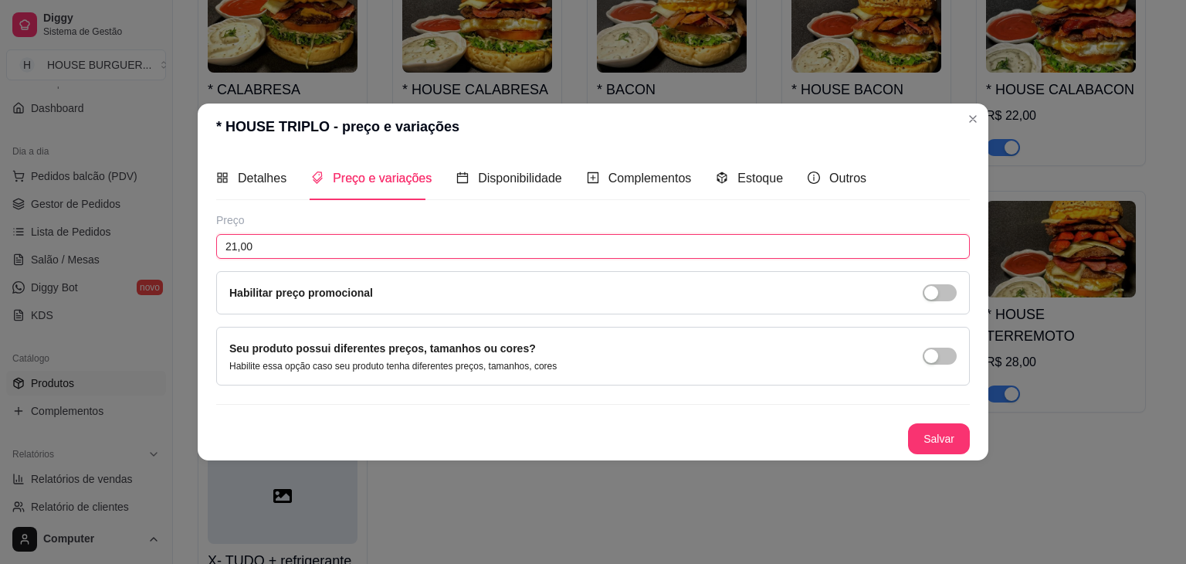
click at [236, 247] on input "21,00" at bounding box center [593, 246] width 754 height 25
type input "26,00"
click at [939, 429] on button "Salvar" at bounding box center [939, 438] width 62 height 31
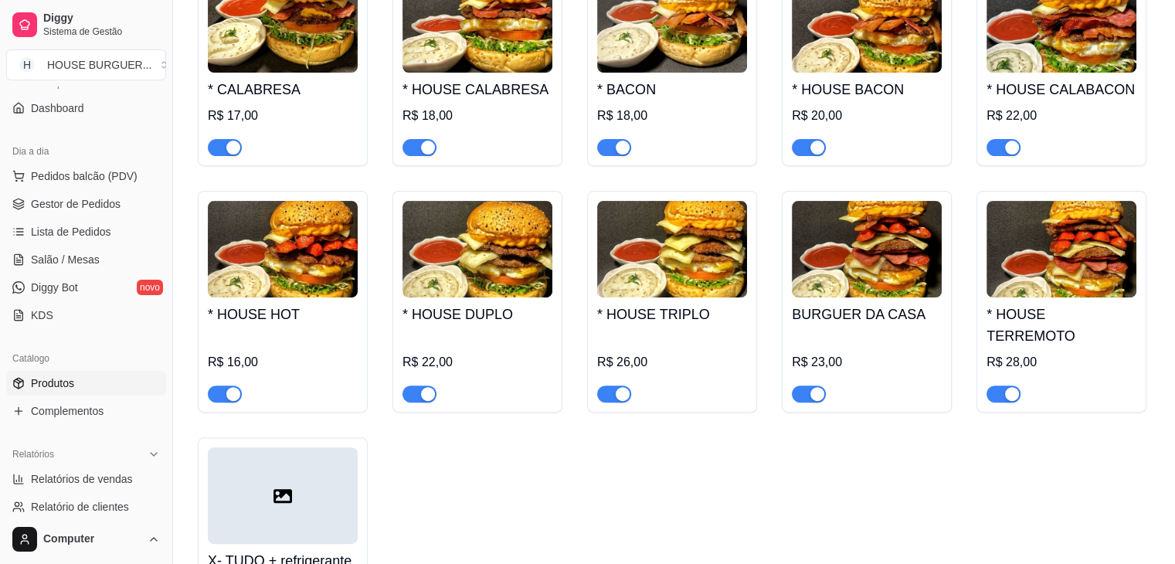
click at [910, 294] on img at bounding box center [867, 249] width 150 height 97
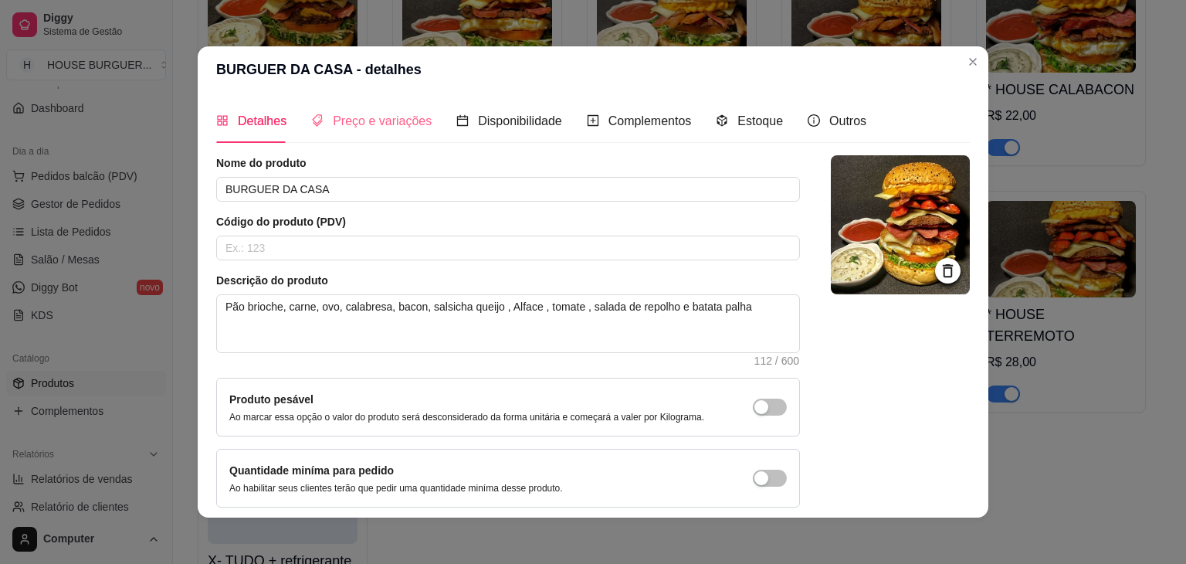
click at [368, 110] on div "Preço e variações" at bounding box center [371, 121] width 120 height 44
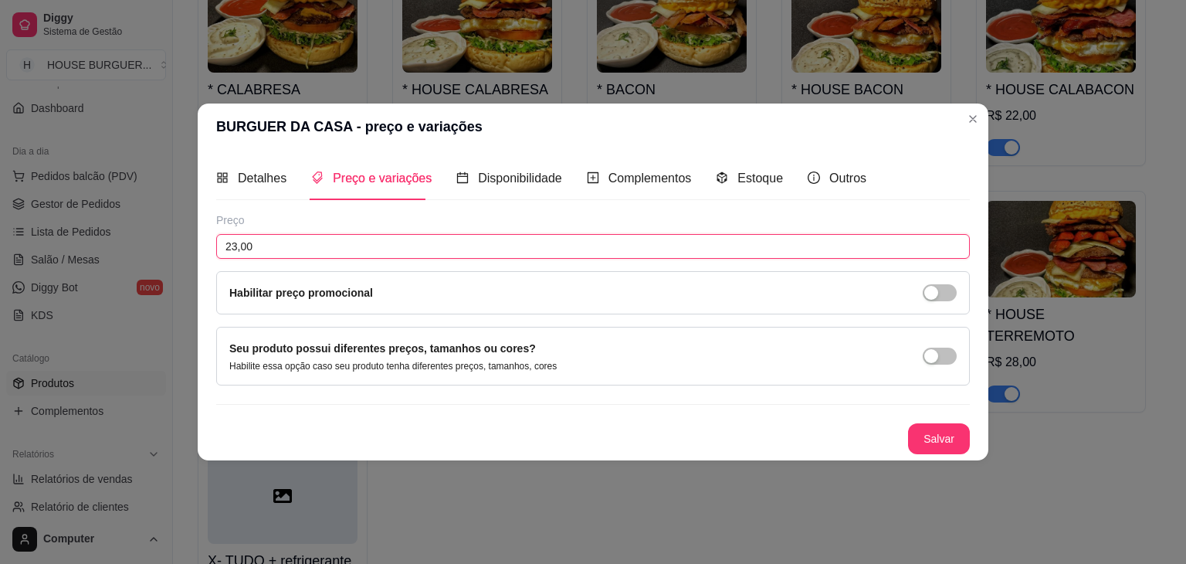
click at [236, 249] on input "23,00" at bounding box center [593, 246] width 754 height 25
type input "2,00"
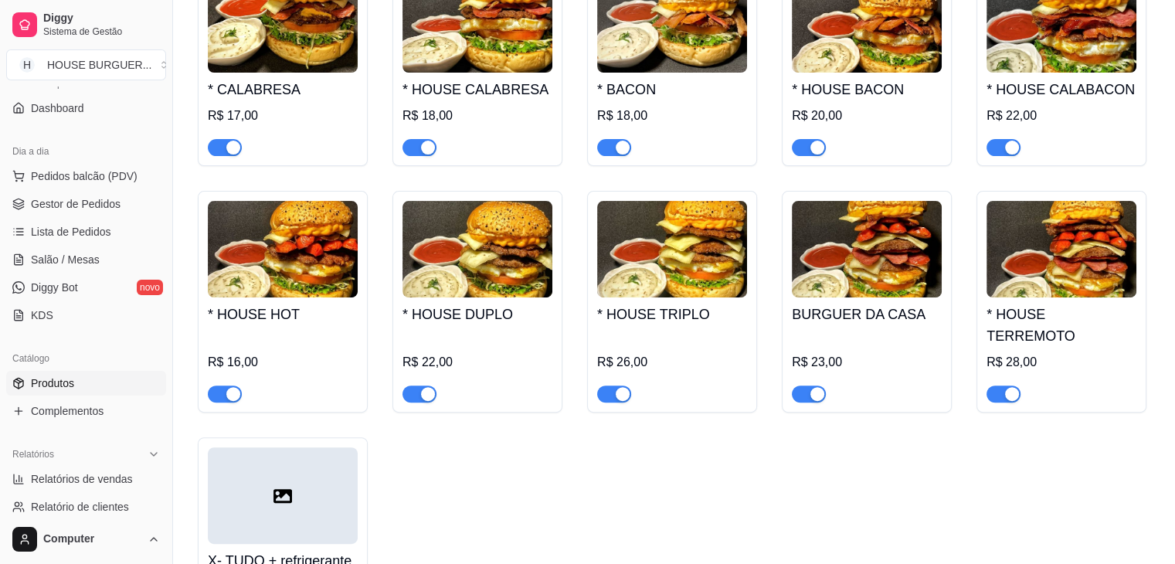
click at [865, 282] on img at bounding box center [867, 249] width 150 height 97
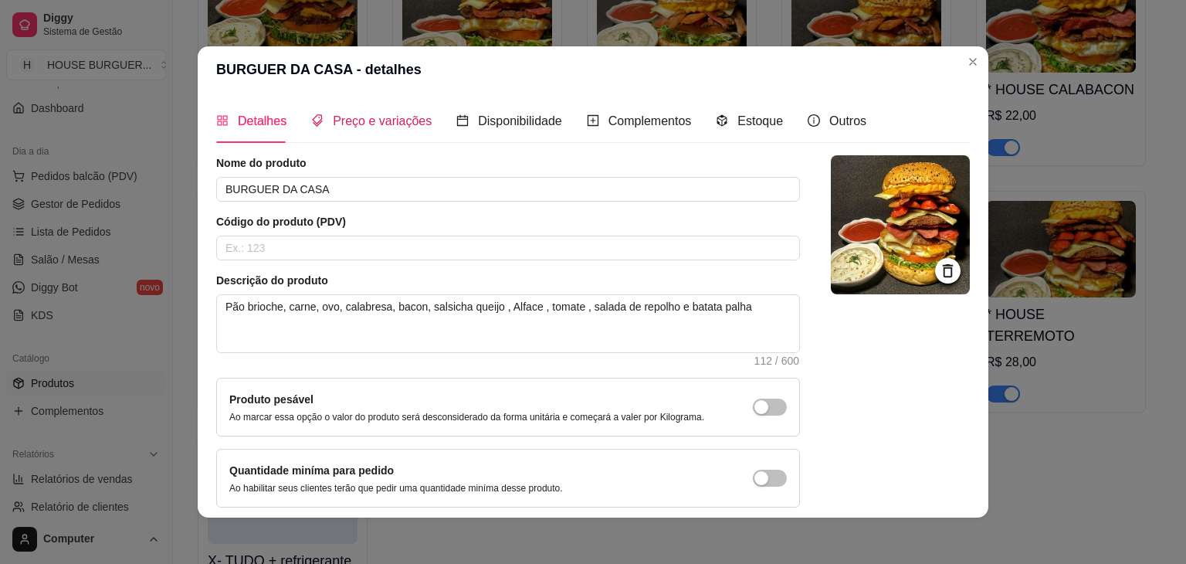
click at [357, 125] on span "Preço e variações" at bounding box center [382, 120] width 99 height 13
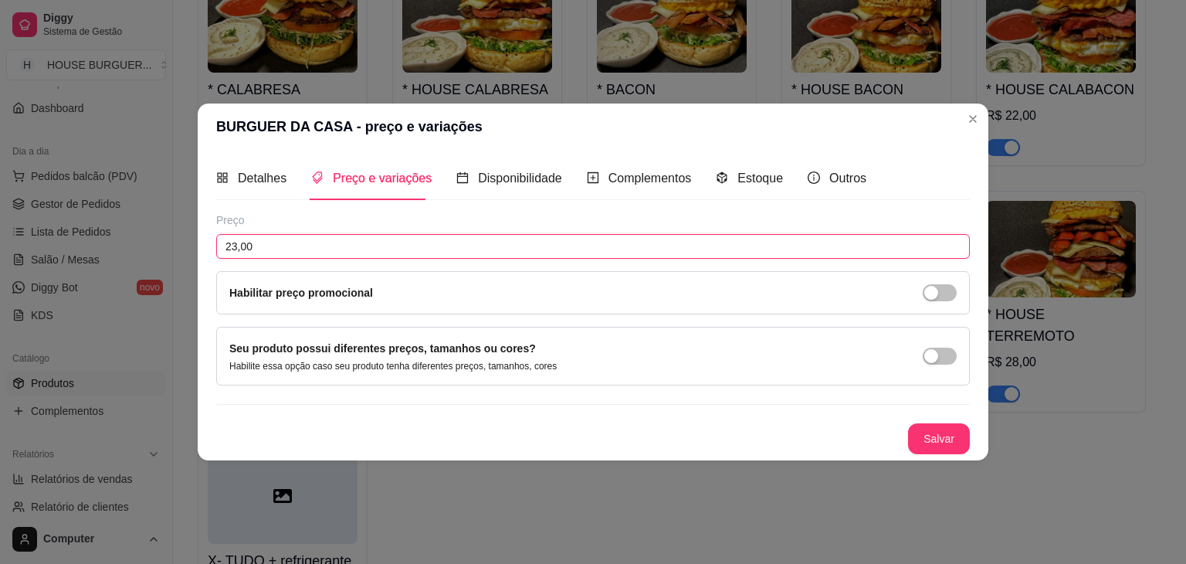
click at [235, 246] on input "23,00" at bounding box center [593, 246] width 754 height 25
type input "27,00"
click at [946, 437] on button "Salvar" at bounding box center [939, 439] width 60 height 30
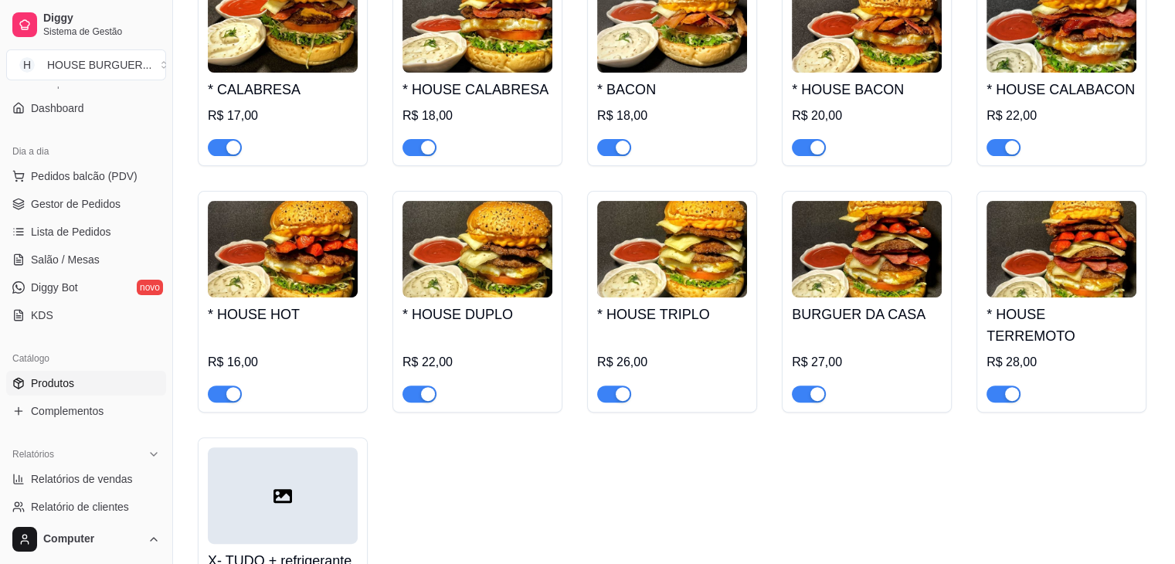
click at [1105, 313] on h4 "* HOUSE TERREMOTO" at bounding box center [1061, 324] width 150 height 43
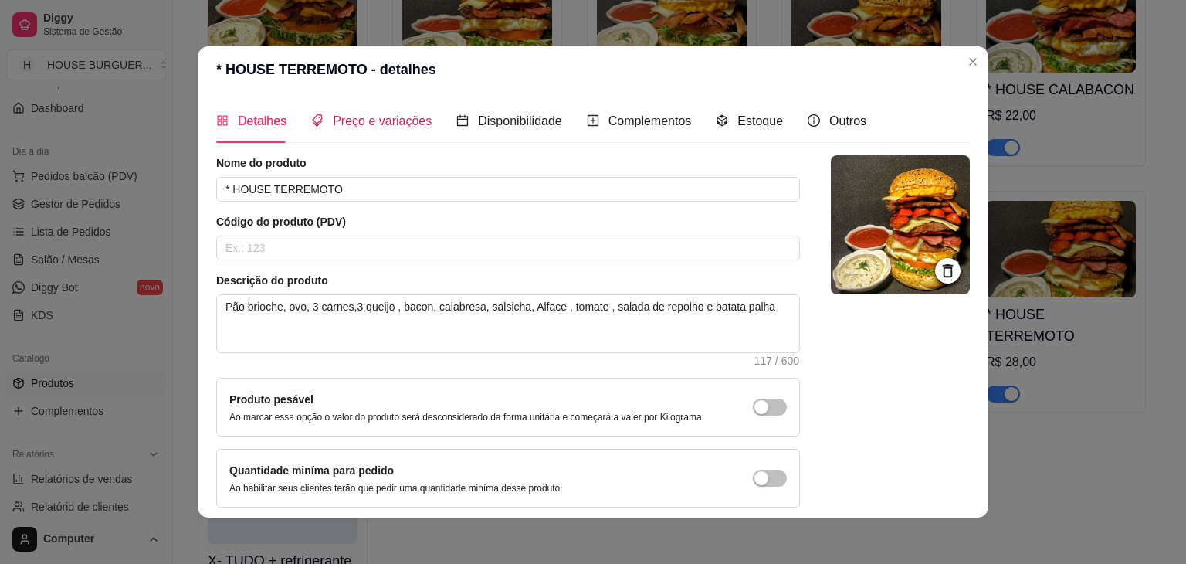
click at [390, 119] on span "Preço e variações" at bounding box center [382, 120] width 99 height 13
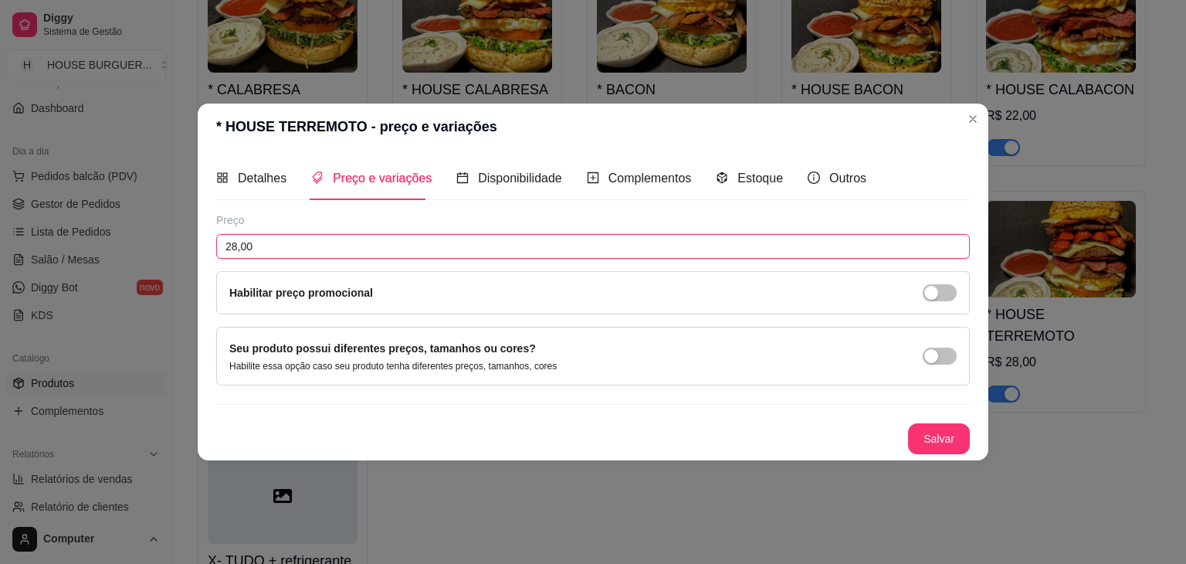
click at [235, 249] on input "28,00" at bounding box center [593, 246] width 754 height 25
type input "0,00"
click at [276, 174] on span "Detalhes" at bounding box center [262, 177] width 49 height 13
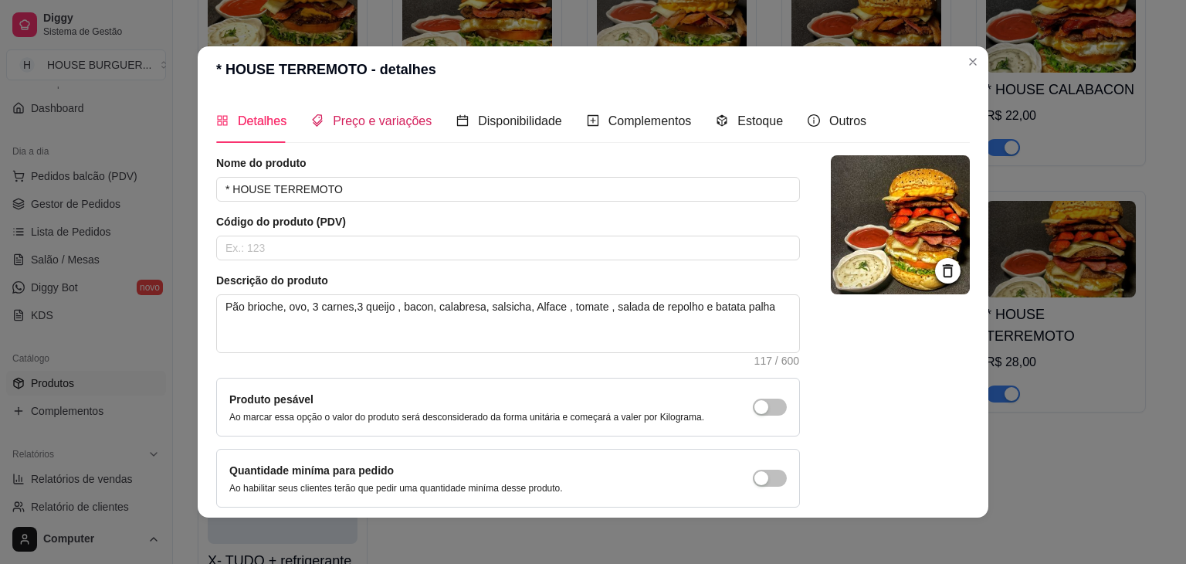
click at [340, 121] on span "Preço e variações" at bounding box center [382, 120] width 99 height 13
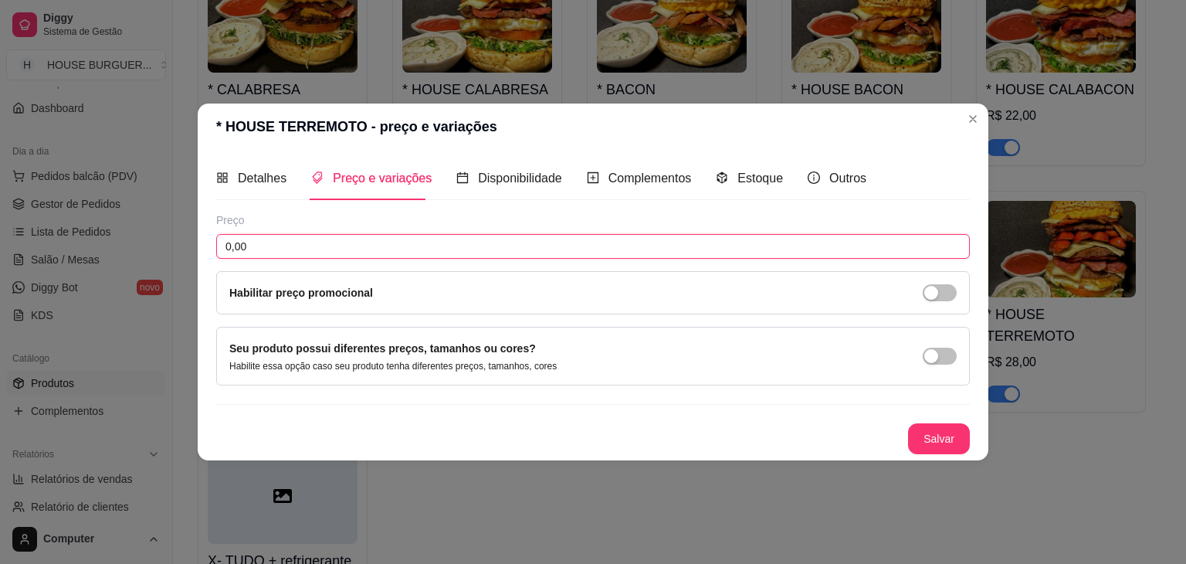
click at [275, 242] on input "0,00" at bounding box center [593, 246] width 754 height 25
type input "32,00"
click at [958, 440] on button "Salvar" at bounding box center [939, 439] width 60 height 30
click at [973, 115] on section "* HOUSE TERREMOTO - preço e variações Detalhes Preço e variações Disponibilidad…" at bounding box center [593, 281] width 791 height 357
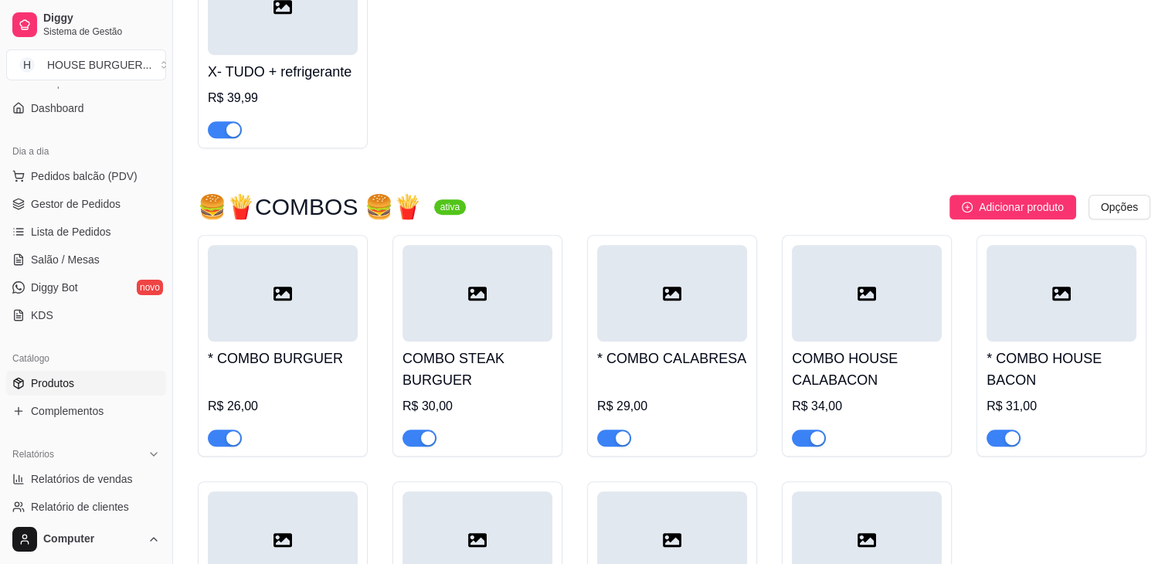
scroll to position [1093, 0]
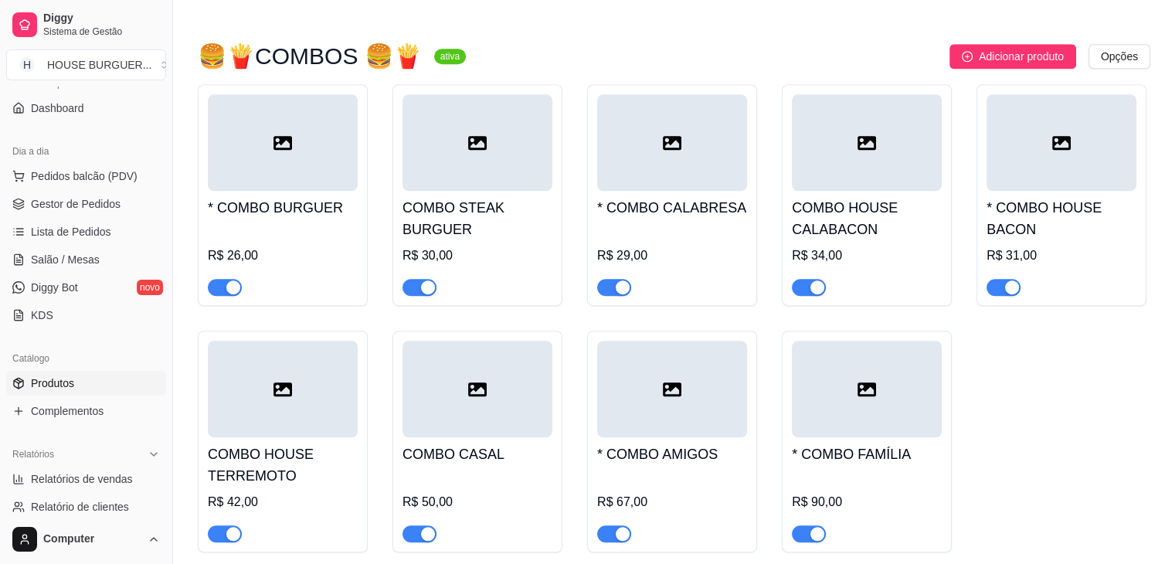
click at [297, 197] on h4 "* COMBO BURGUER" at bounding box center [283, 208] width 150 height 22
click at [323, 198] on h4 "* COMBO BURGUER" at bounding box center [283, 208] width 150 height 22
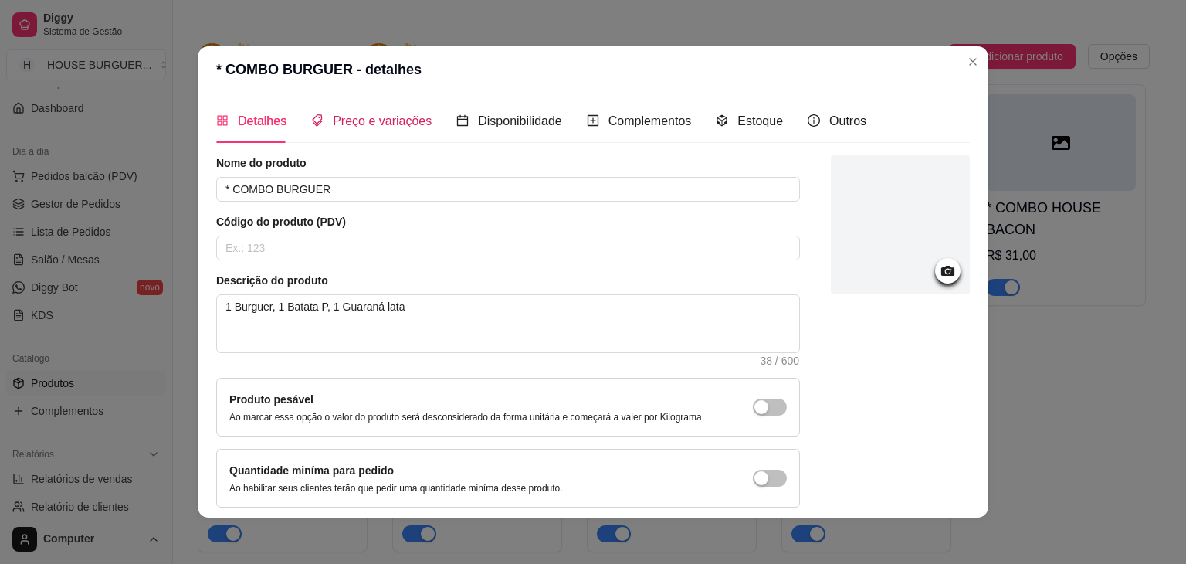
click at [385, 126] on span "Preço e variações" at bounding box center [382, 120] width 99 height 13
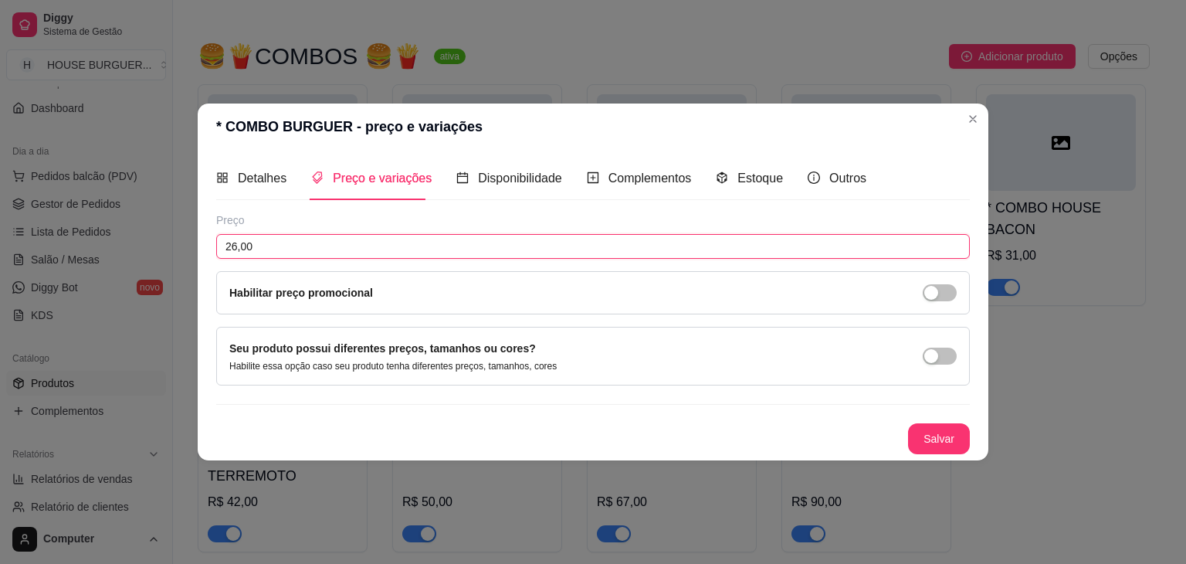
click at [237, 246] on input "26,00" at bounding box center [593, 246] width 754 height 25
type input "28,00"
click at [948, 439] on button "Salvar" at bounding box center [939, 439] width 60 height 30
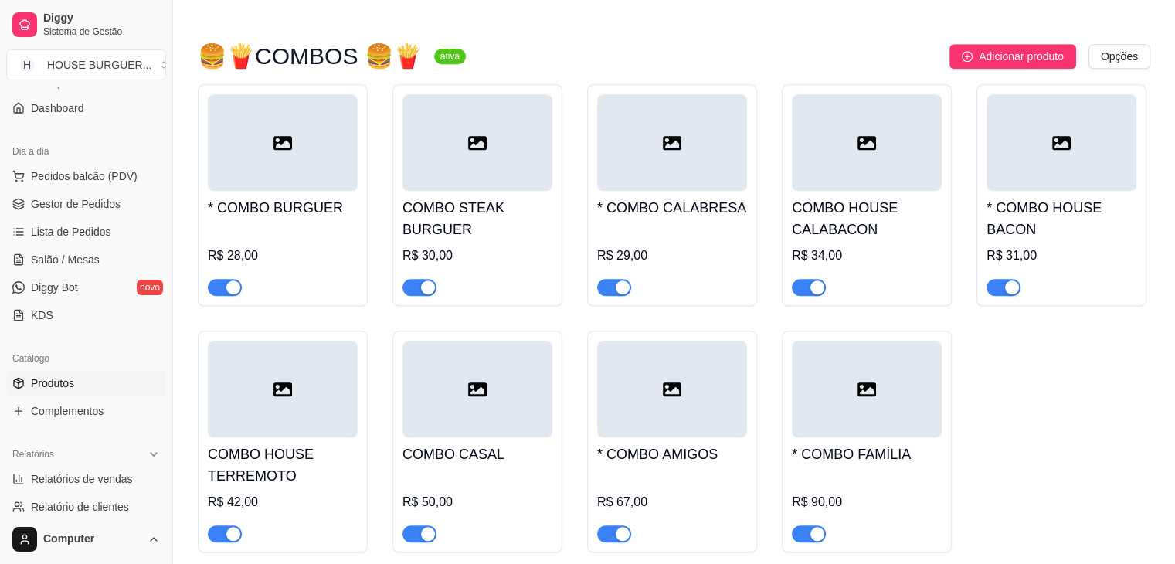
click at [473, 211] on h4 "COMBO STEAK BURGUER" at bounding box center [477, 218] width 150 height 43
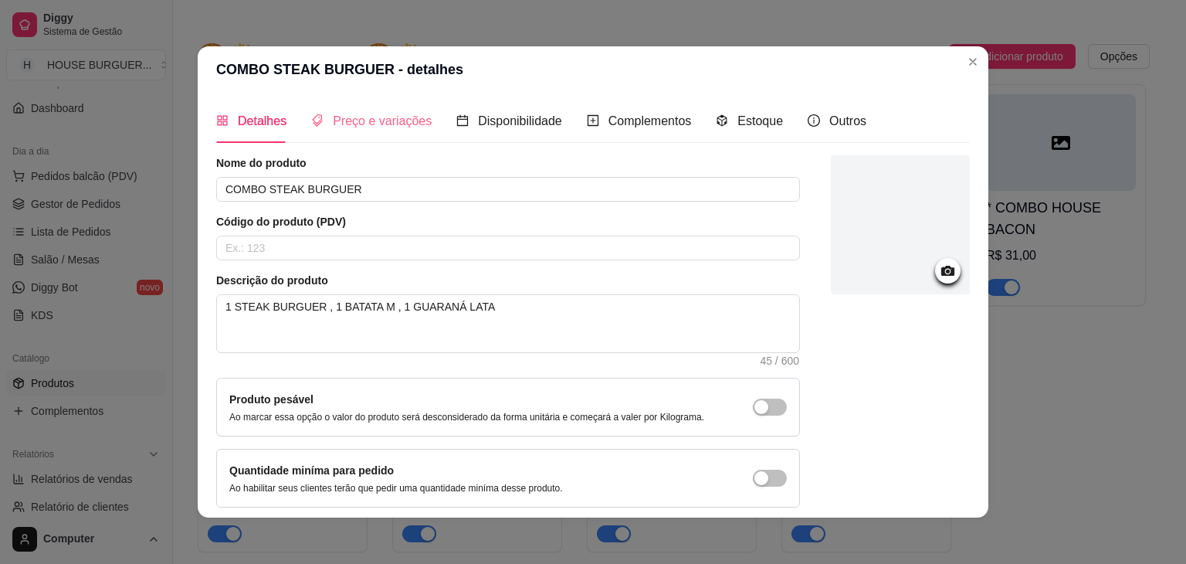
click at [375, 133] on div "Preço e variações" at bounding box center [371, 121] width 120 height 44
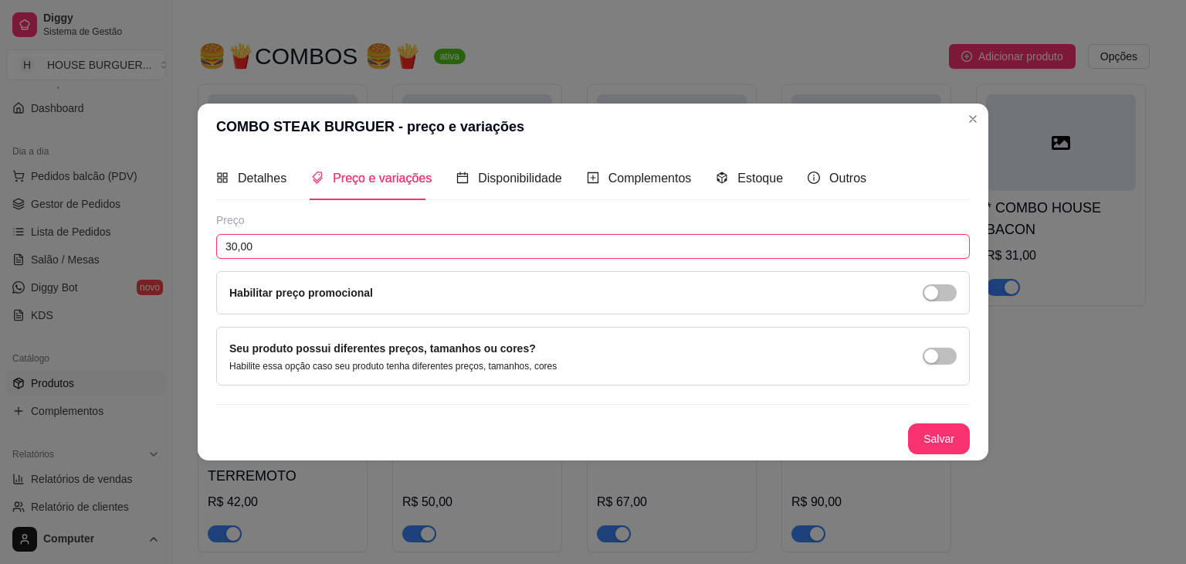
click at [238, 246] on input "30,00" at bounding box center [593, 246] width 754 height 25
type input "33,00"
click at [936, 440] on button "Salvar" at bounding box center [939, 439] width 60 height 30
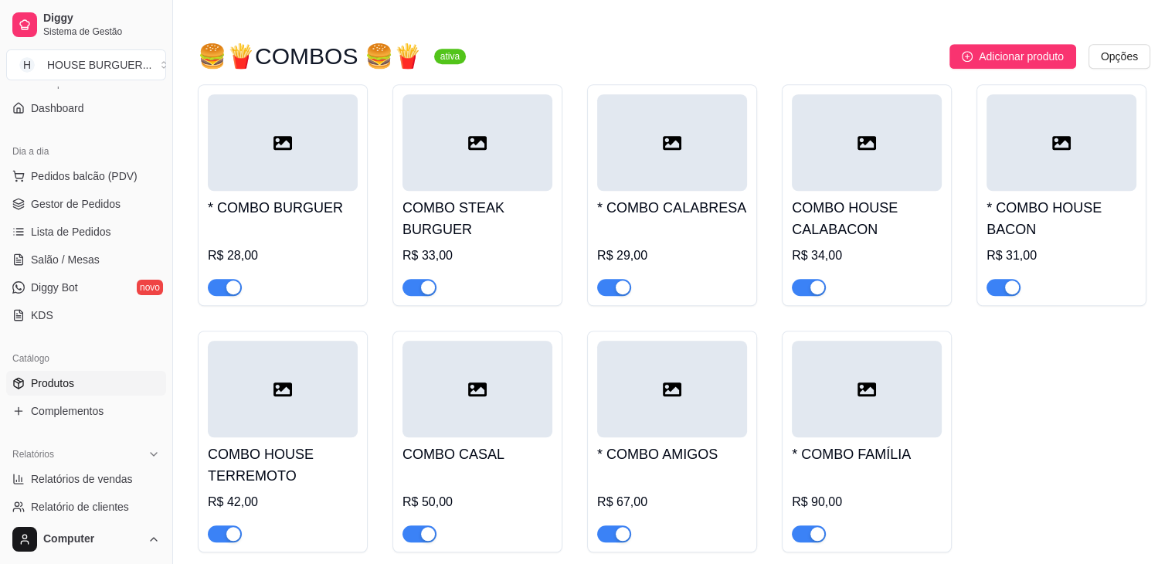
click at [703, 197] on h4 "* COMBO CALABRESA" at bounding box center [672, 208] width 150 height 22
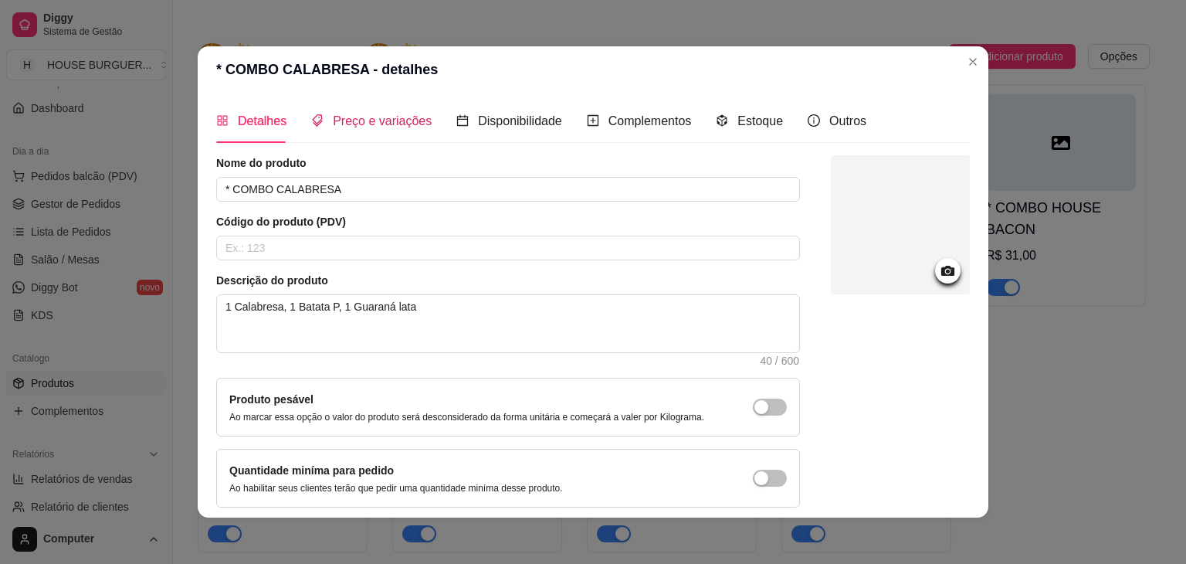
click at [398, 124] on span "Preço e variações" at bounding box center [382, 120] width 99 height 13
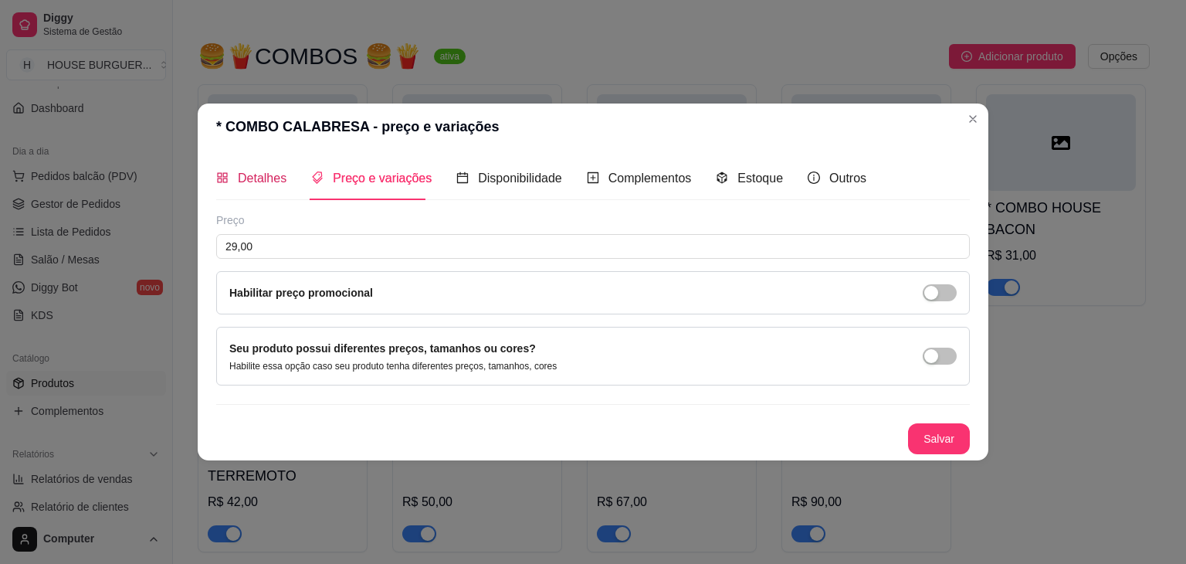
click at [280, 183] on span "Detalhes" at bounding box center [262, 177] width 49 height 13
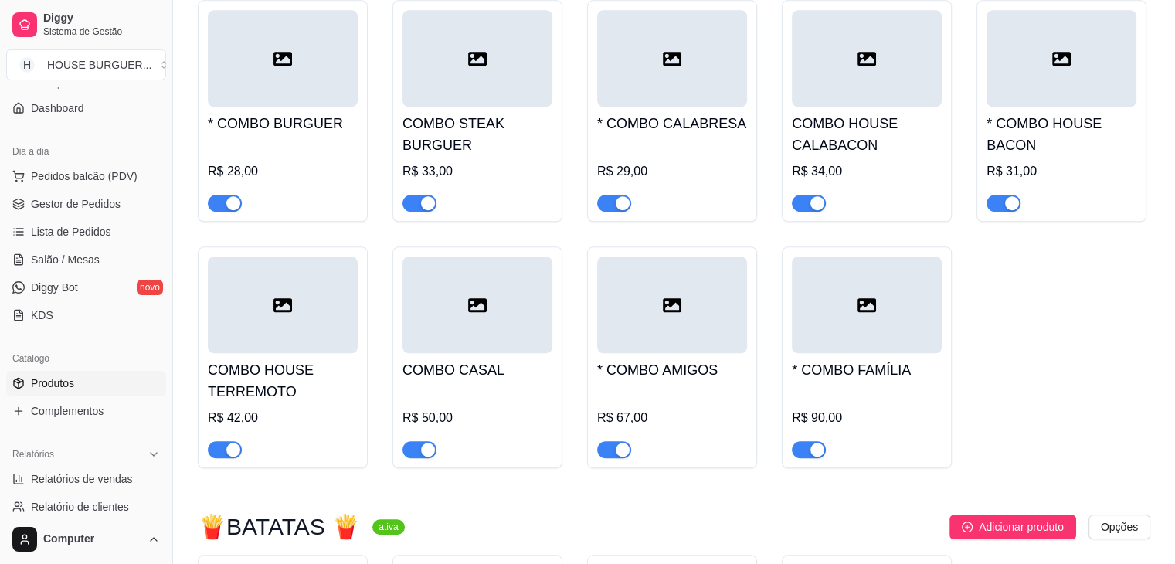
scroll to position [1176, 0]
click at [675, 120] on div "* COMBO CALABRESA R$ 29,00" at bounding box center [672, 159] width 150 height 105
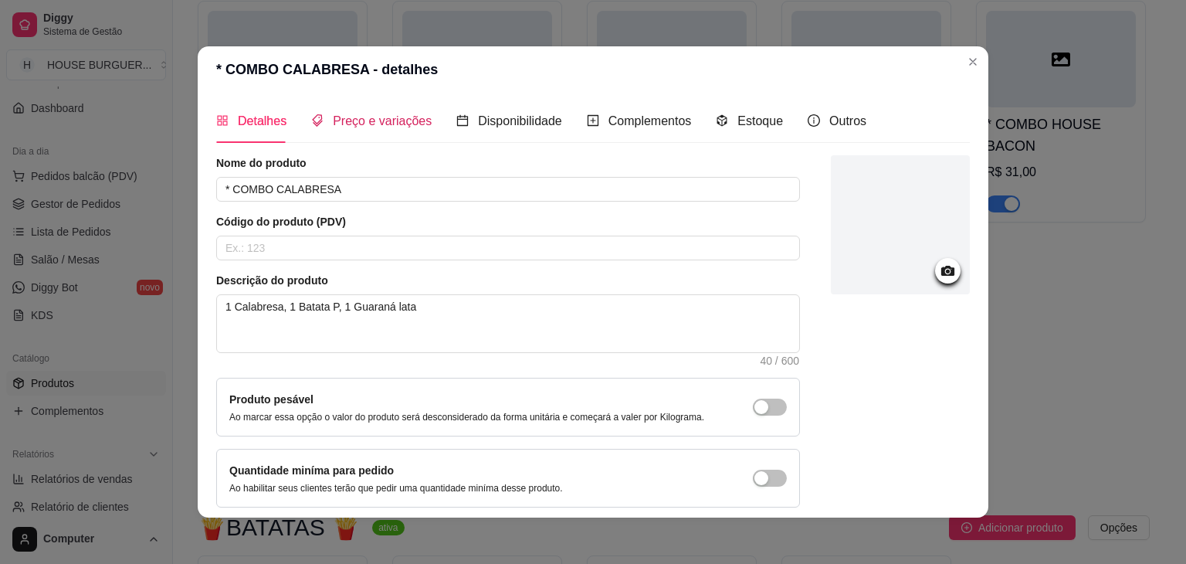
click at [381, 129] on div "Preço e variações" at bounding box center [371, 120] width 120 height 19
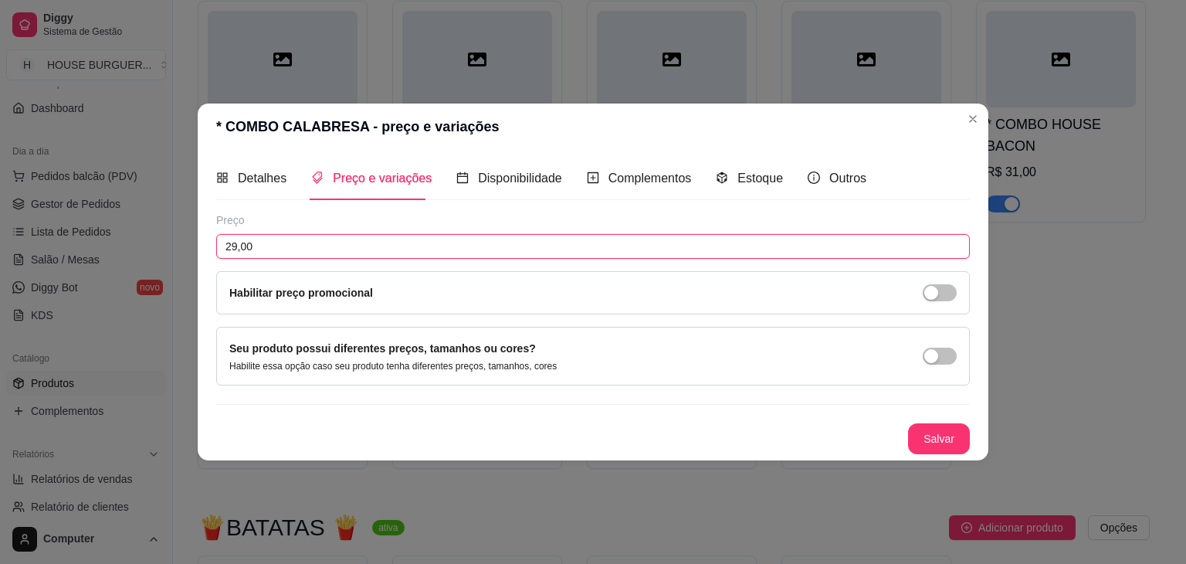
click at [238, 251] on input "29,00" at bounding box center [593, 246] width 754 height 25
type input "30,00"
click at [948, 442] on button "Salvar" at bounding box center [939, 439] width 60 height 30
click at [934, 432] on button "Salvar" at bounding box center [939, 439] width 60 height 30
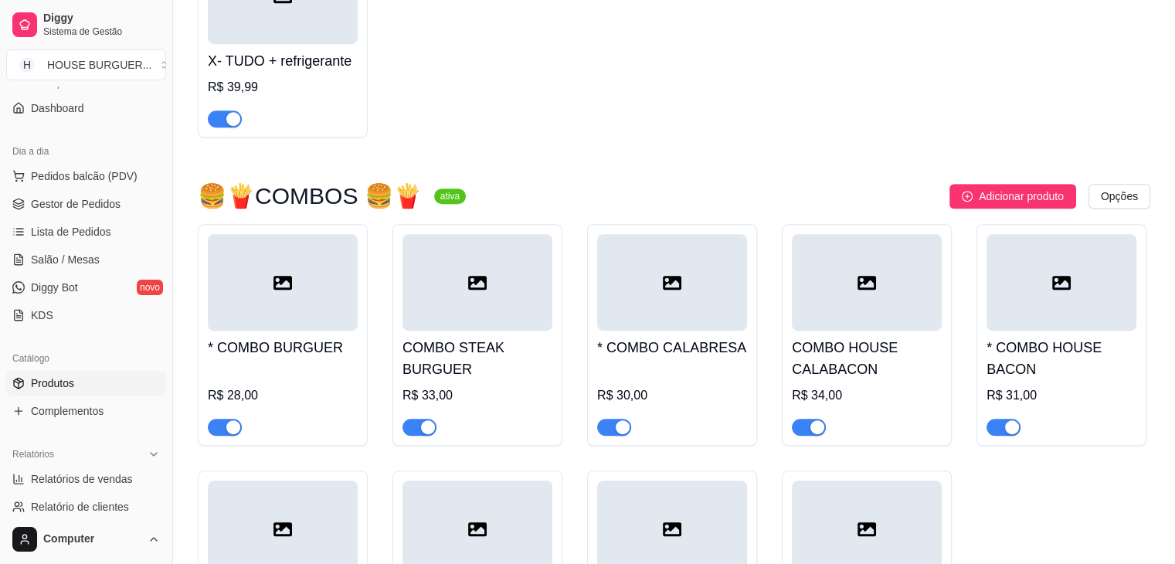
scroll to position [961, 0]
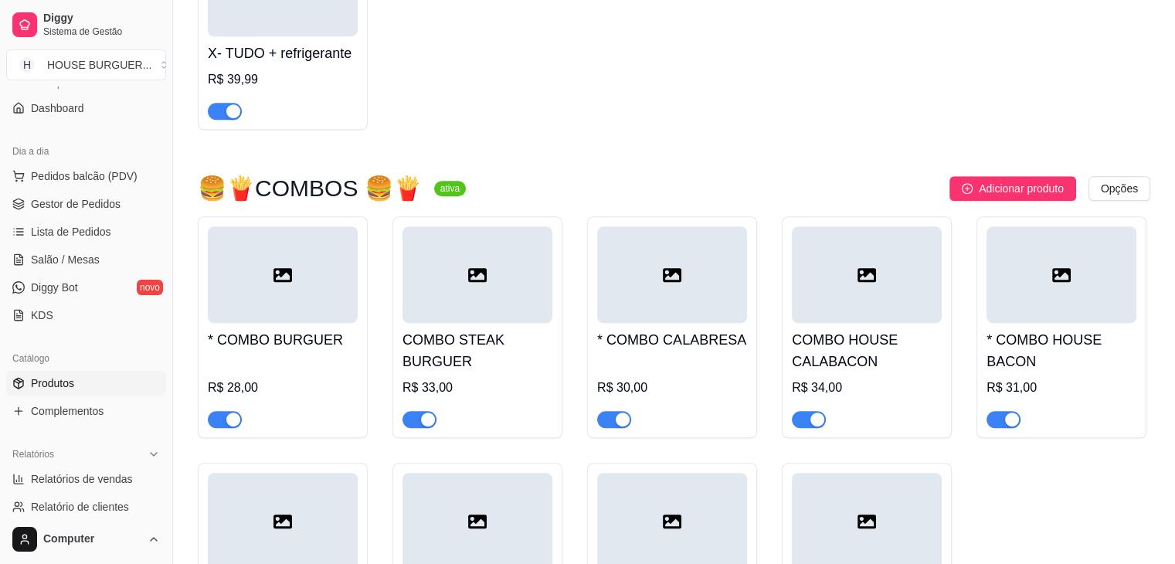
click at [857, 343] on h4 "COMBO HOUSE CALABACON" at bounding box center [867, 350] width 150 height 43
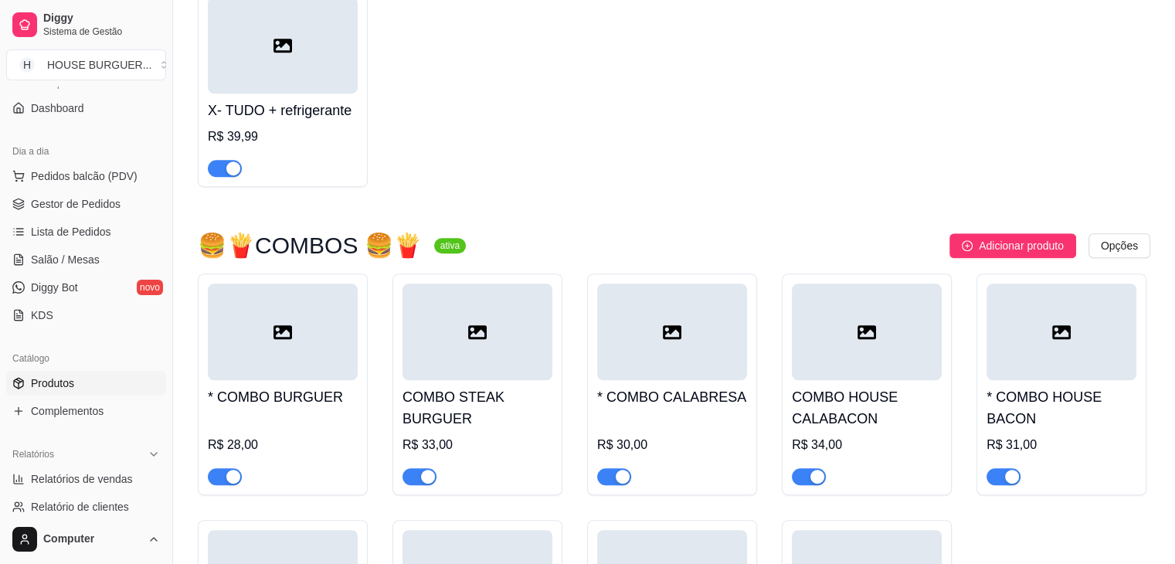
scroll to position [907, 0]
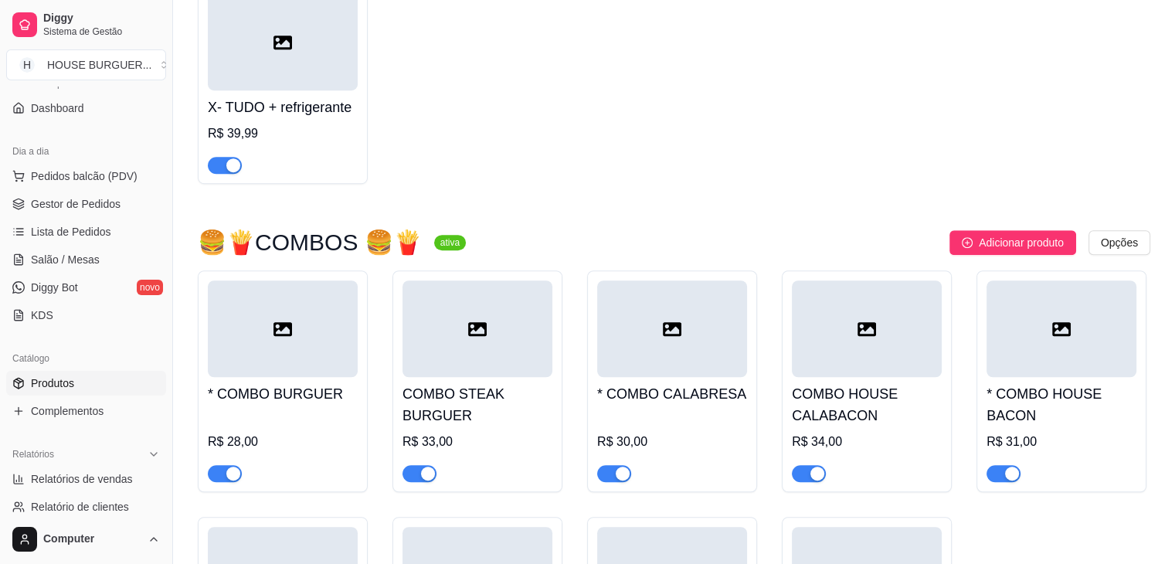
click at [858, 395] on h4 "COMBO HOUSE CALABACON" at bounding box center [867, 404] width 150 height 43
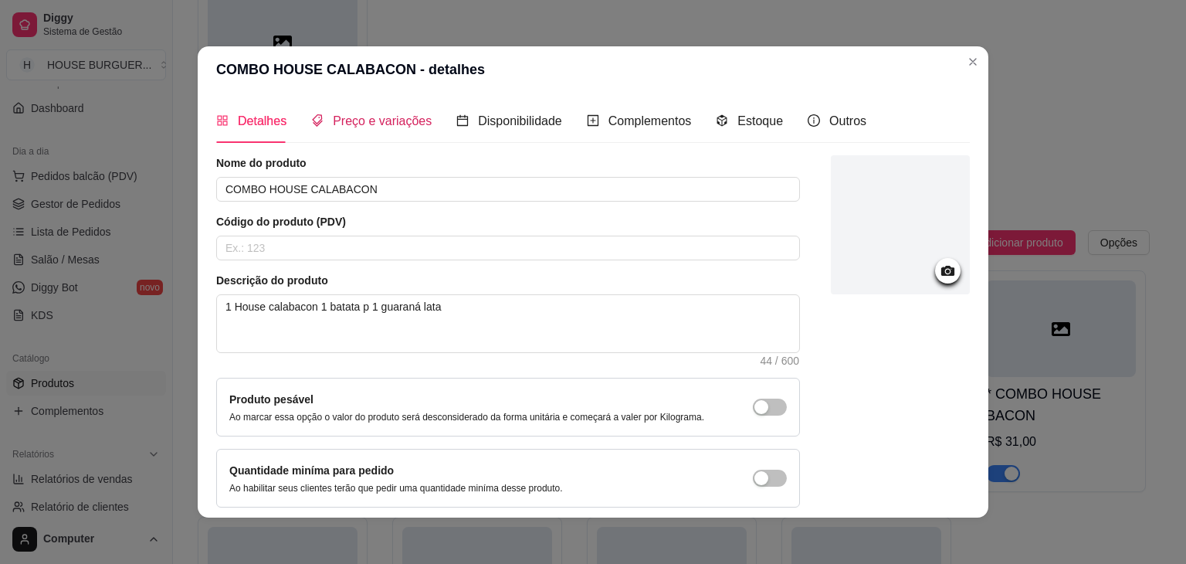
click at [356, 121] on span "Preço e variações" at bounding box center [382, 120] width 99 height 13
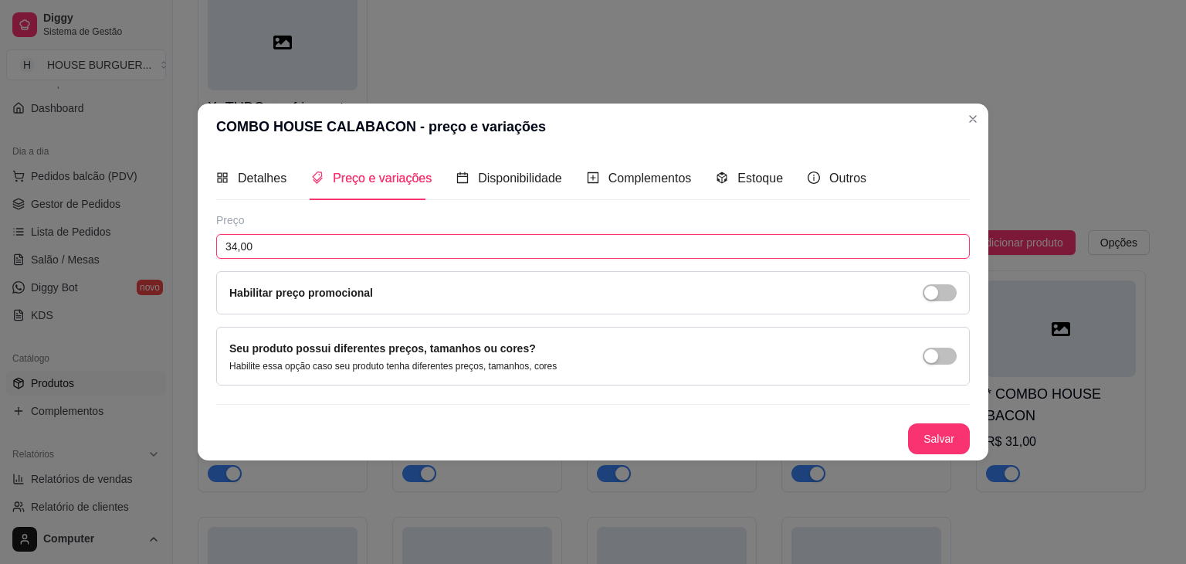
click at [238, 248] on input "34,00" at bounding box center [593, 246] width 754 height 25
type input "35,00"
click at [948, 439] on button "Salvar" at bounding box center [939, 439] width 60 height 30
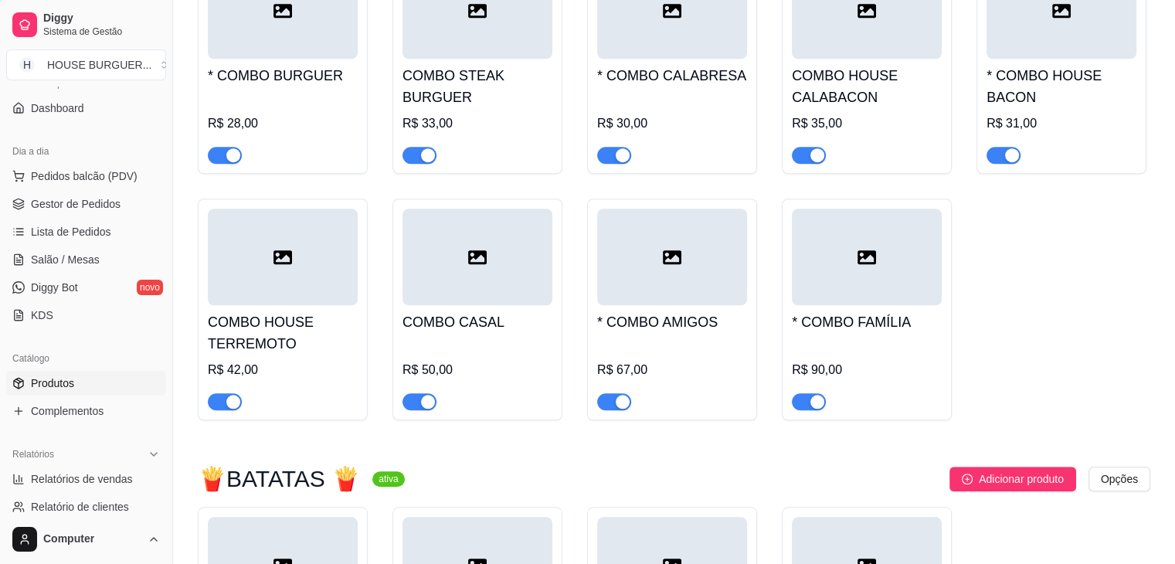
scroll to position [1151, 0]
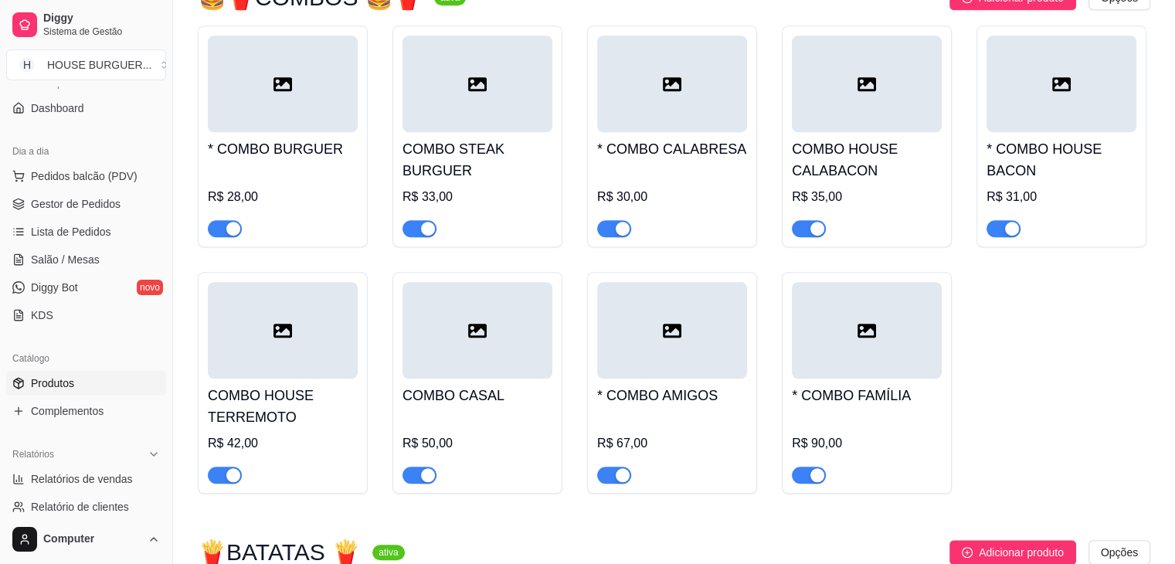
click at [1050, 138] on h4 "* COMBO HOUSE BACON" at bounding box center [1061, 159] width 150 height 43
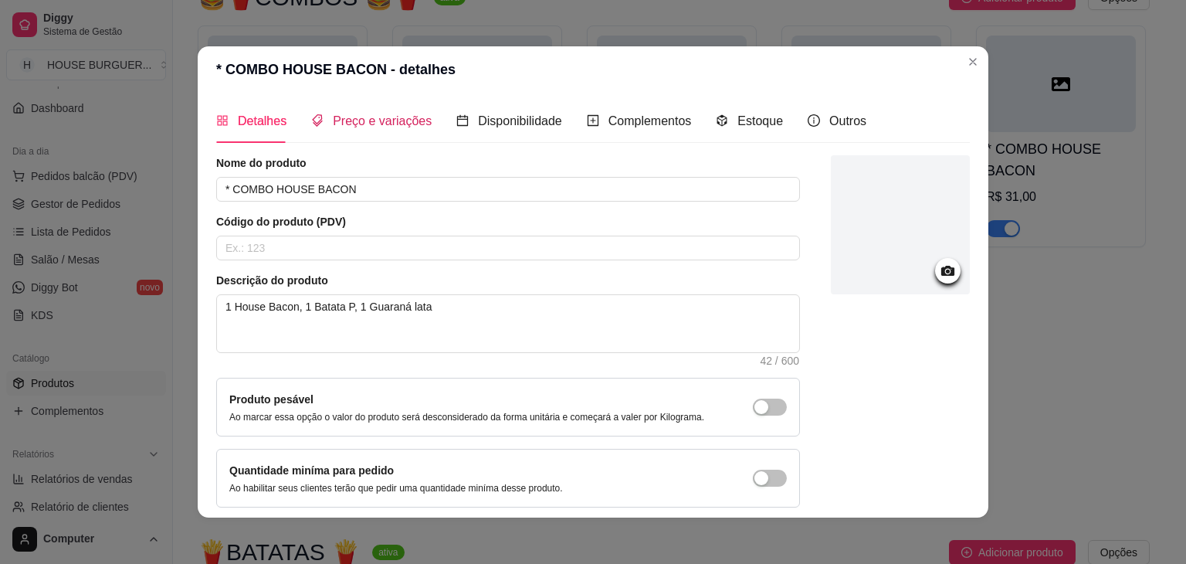
click at [356, 127] on span "Preço e variações" at bounding box center [382, 120] width 99 height 13
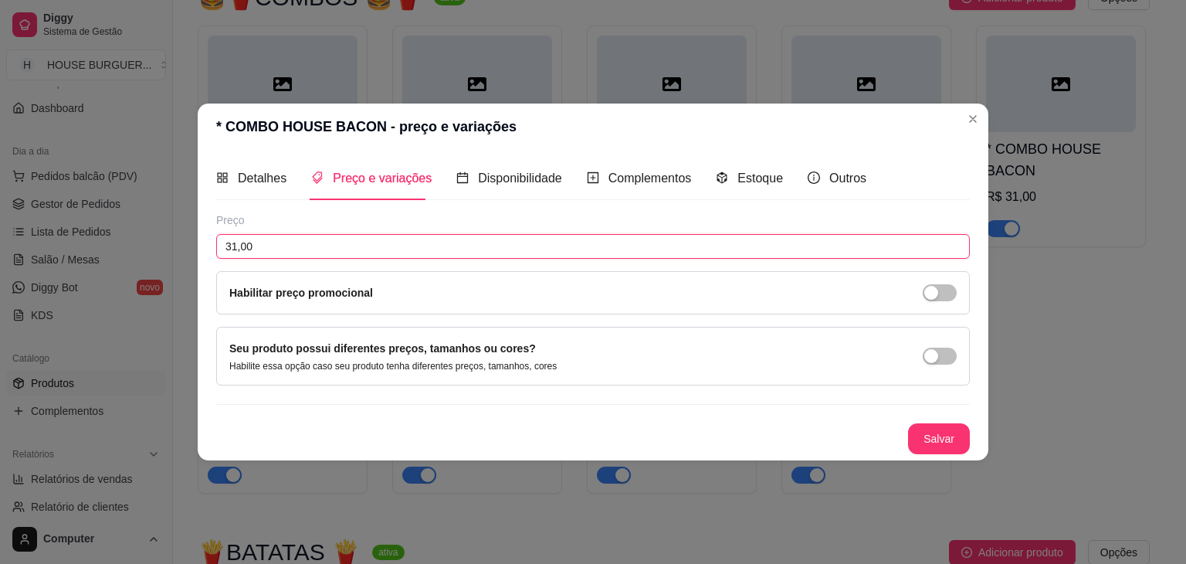
click at [235, 242] on input "31,00" at bounding box center [593, 246] width 754 height 25
type input "32,00"
click at [921, 433] on button "Salvar" at bounding box center [939, 439] width 60 height 30
click at [960, 440] on button "Salvar" at bounding box center [939, 439] width 60 height 30
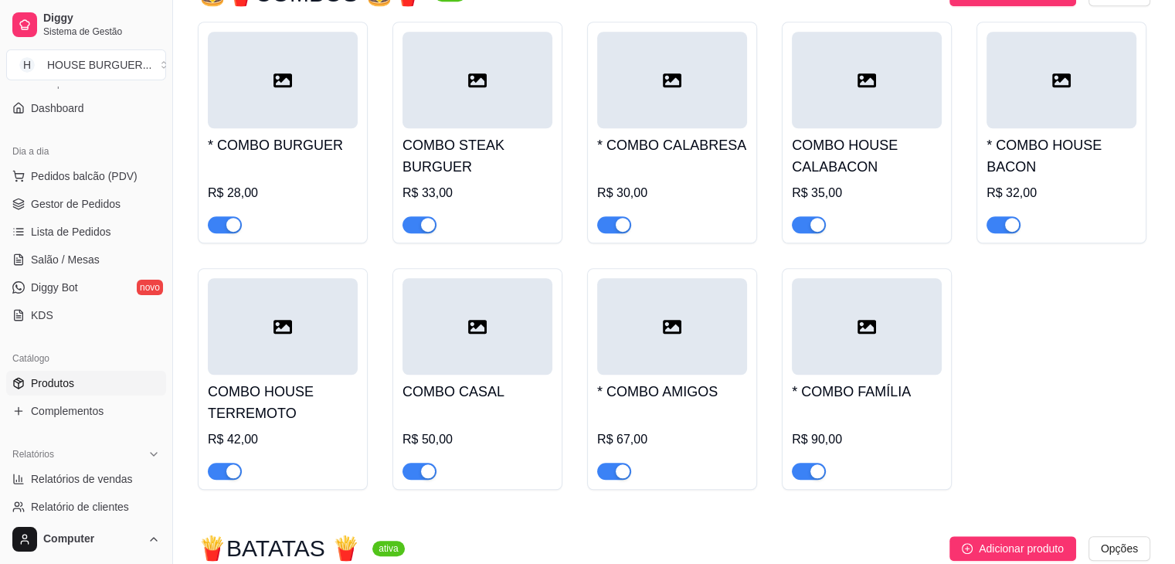
scroll to position [1157, 0]
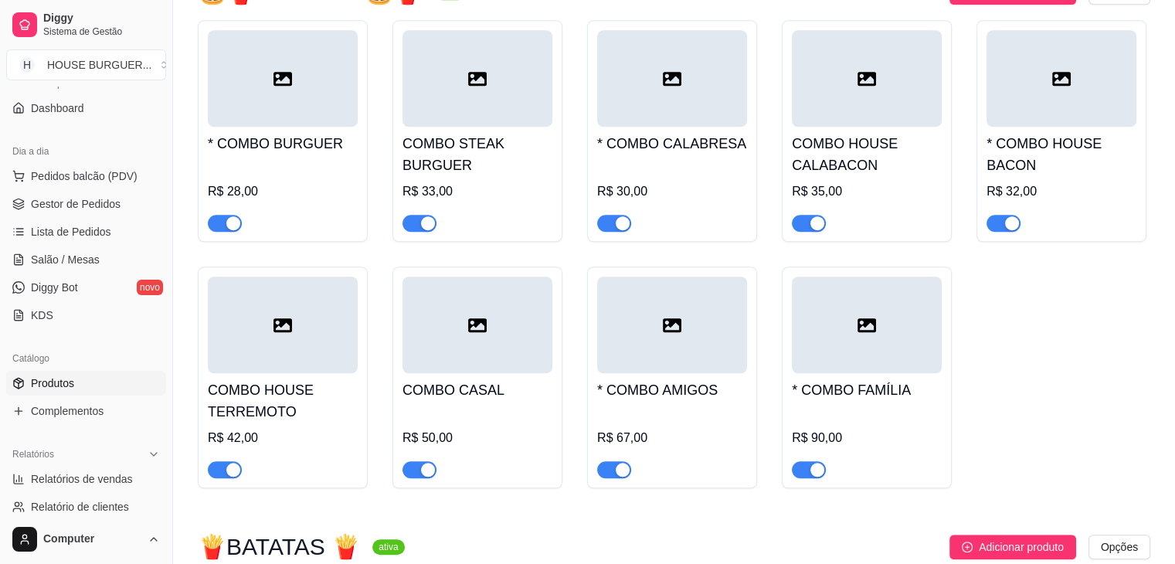
click at [254, 331] on div at bounding box center [283, 324] width 150 height 97
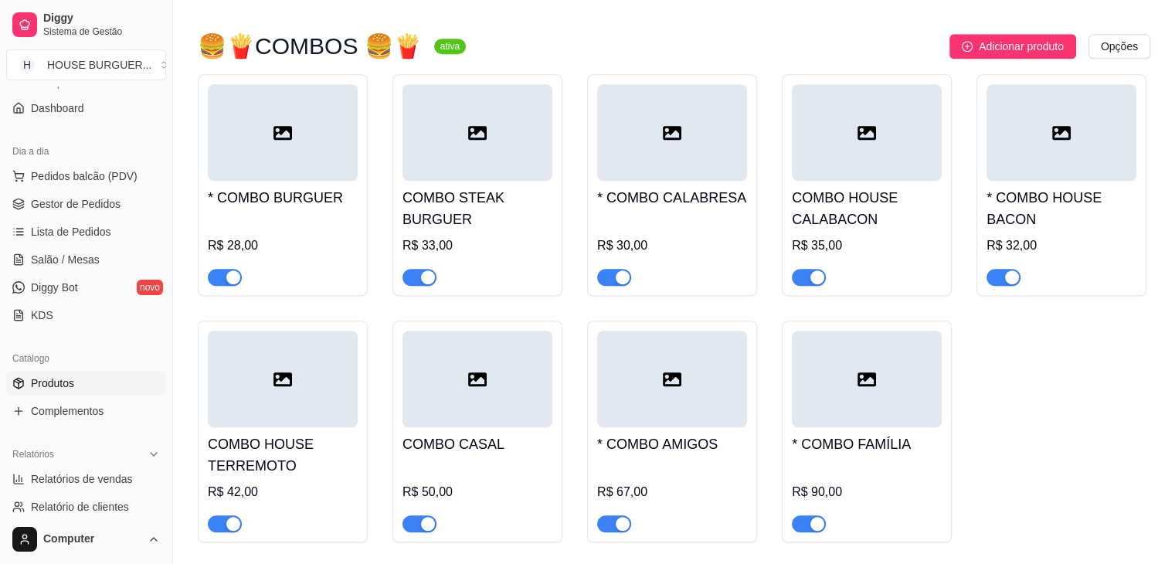
scroll to position [1107, 0]
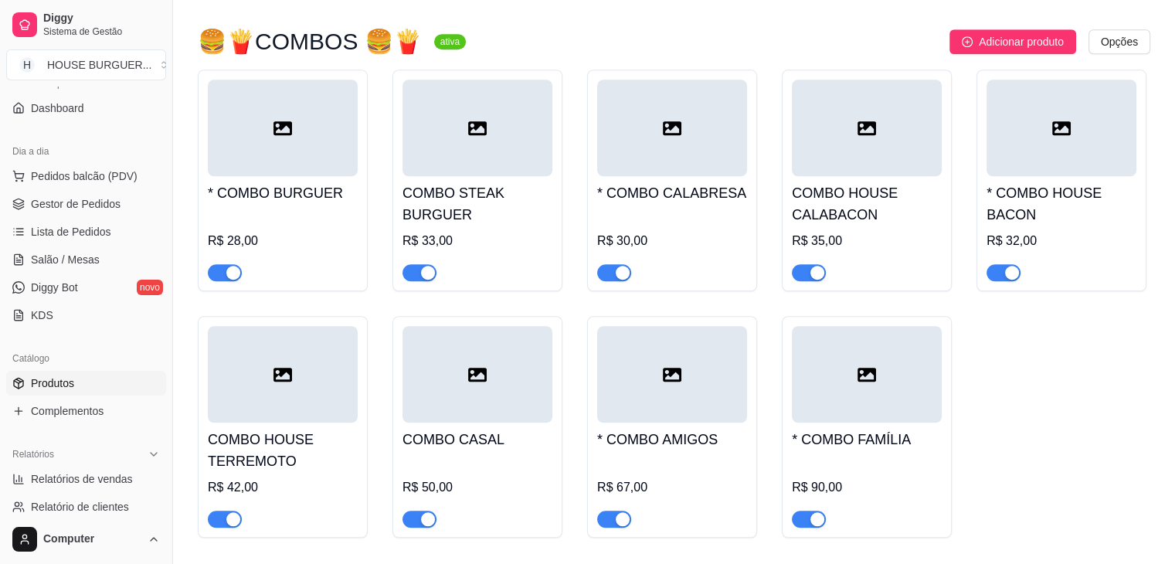
click at [280, 429] on h4 "COMBO HOUSE TERREMOTO" at bounding box center [283, 450] width 150 height 43
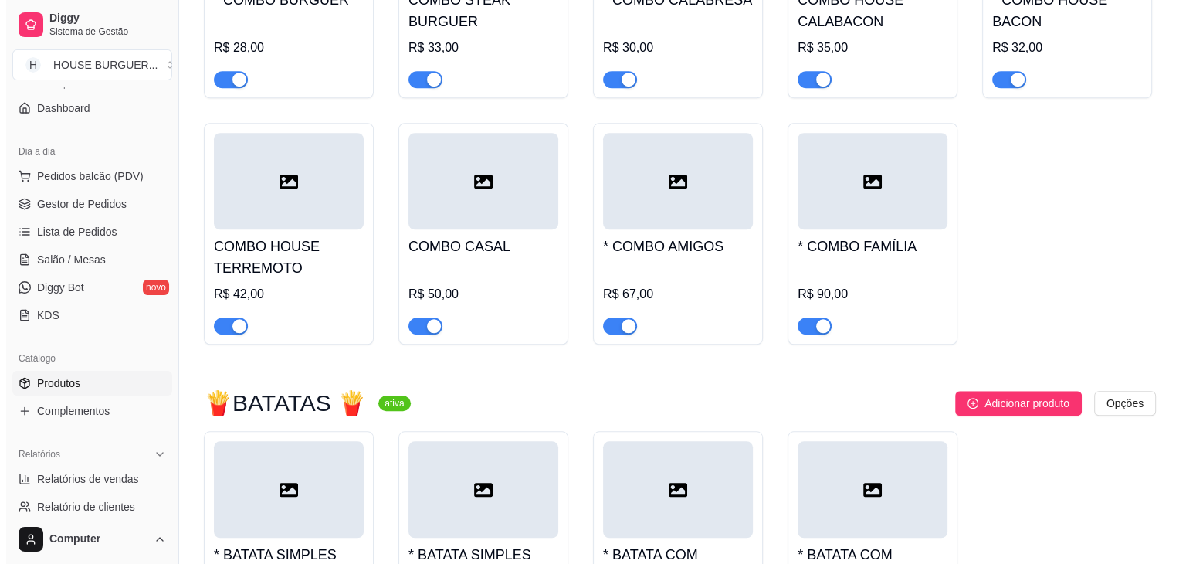
scroll to position [1343, 0]
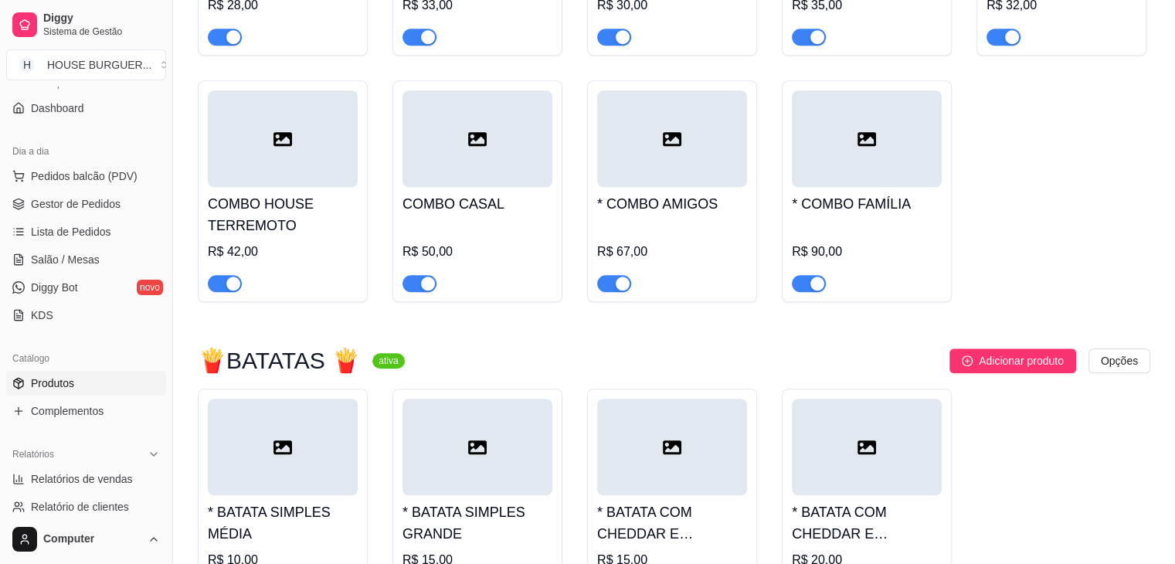
click at [490, 201] on div "COMBO CASAL R$ 50,00" at bounding box center [477, 239] width 150 height 105
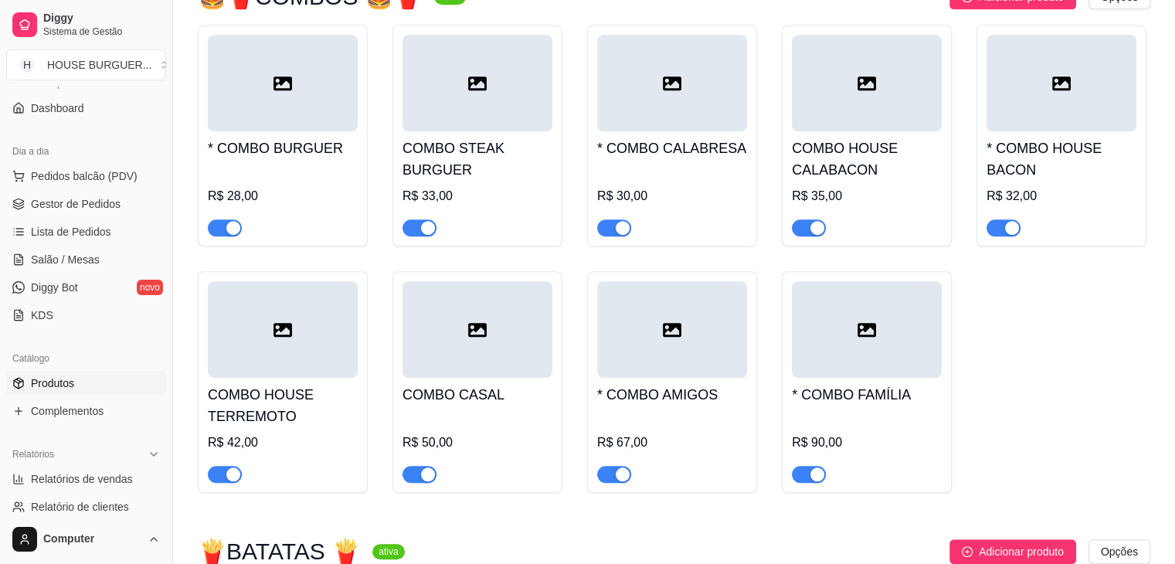
scroll to position [1146, 0]
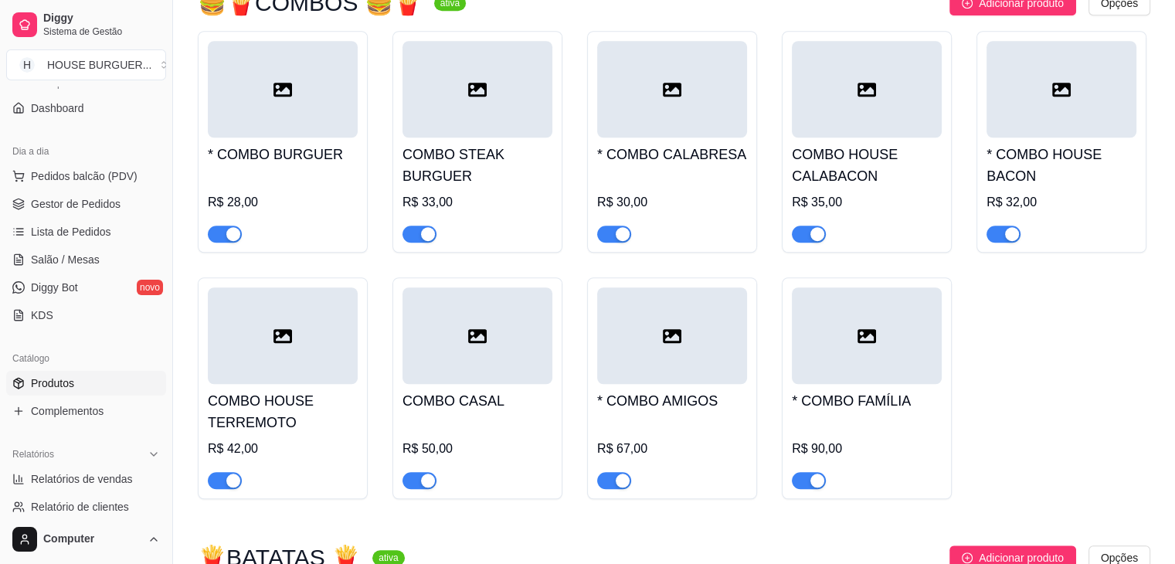
click at [697, 337] on div at bounding box center [672, 335] width 150 height 97
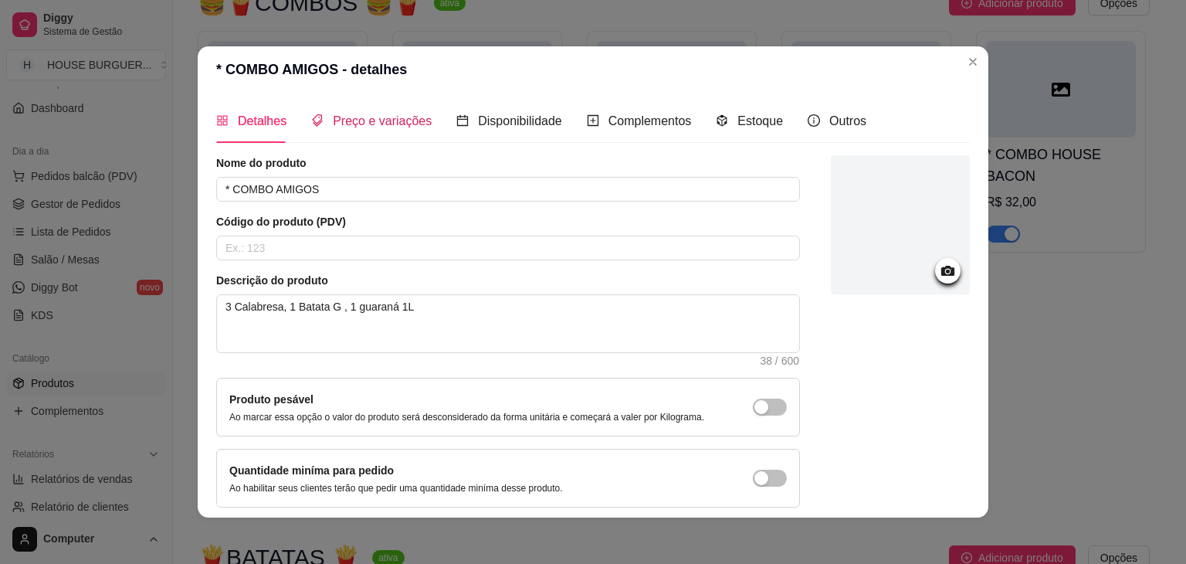
click at [373, 129] on div "Preço e variações" at bounding box center [371, 120] width 120 height 19
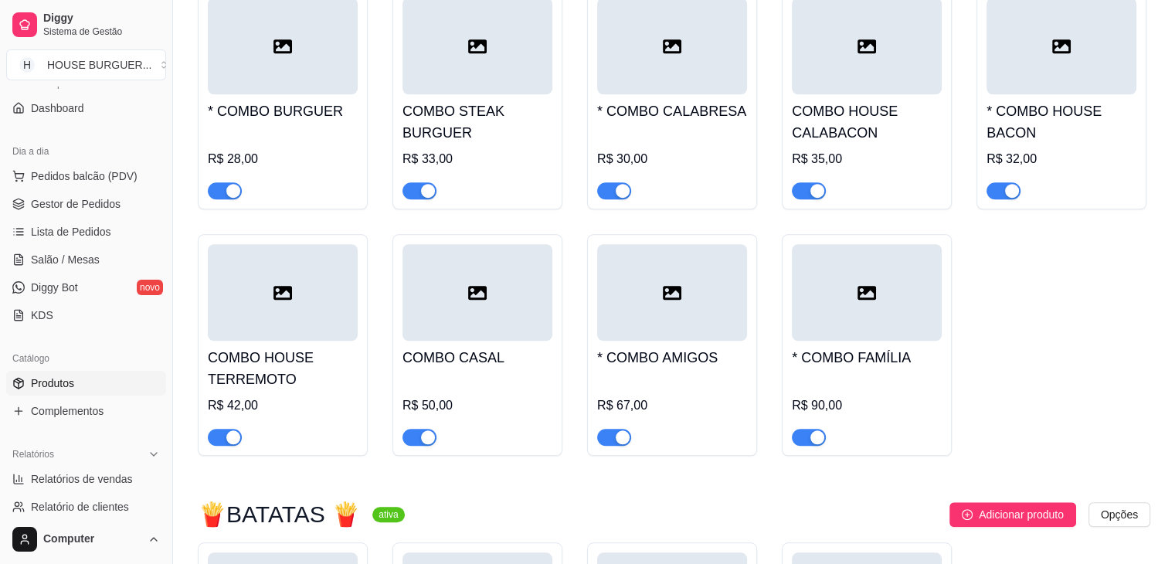
scroll to position [1188, 0]
click at [693, 348] on h4 "* COMBO AMIGOS" at bounding box center [672, 359] width 150 height 22
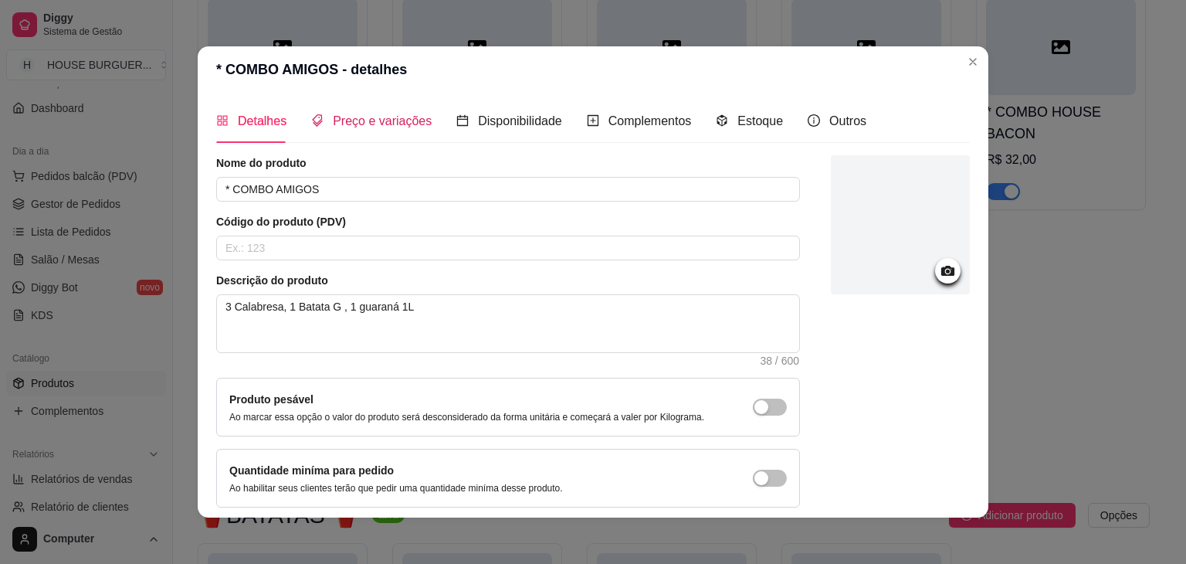
click at [368, 118] on span "Preço e variações" at bounding box center [382, 120] width 99 height 13
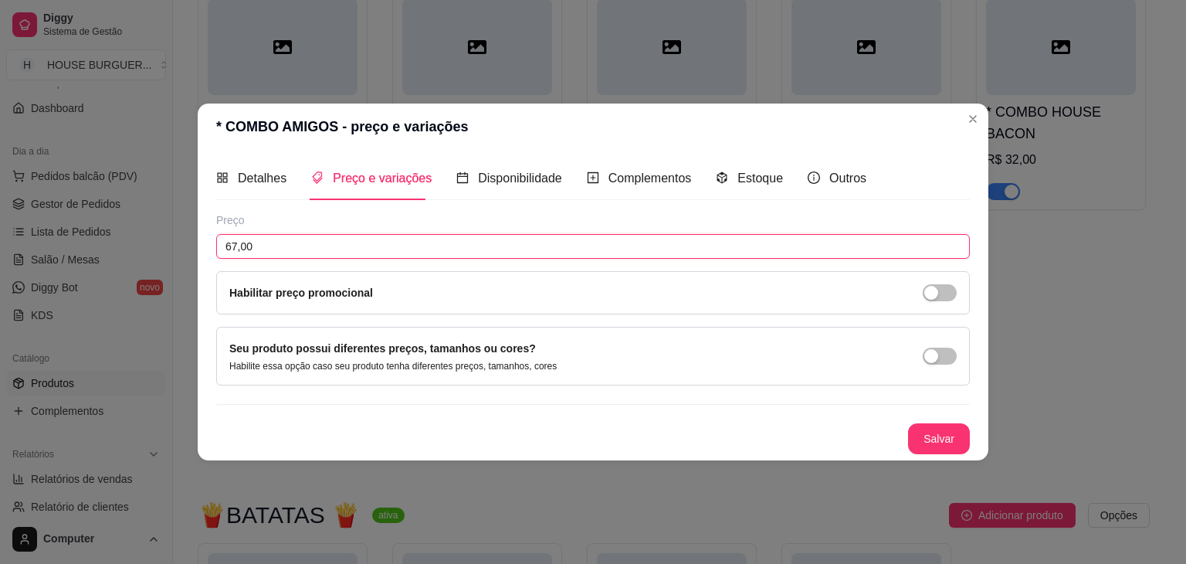
click at [238, 241] on input "67,00" at bounding box center [593, 246] width 754 height 25
type input "72,00"
click at [948, 430] on button "Salvar" at bounding box center [939, 439] width 60 height 30
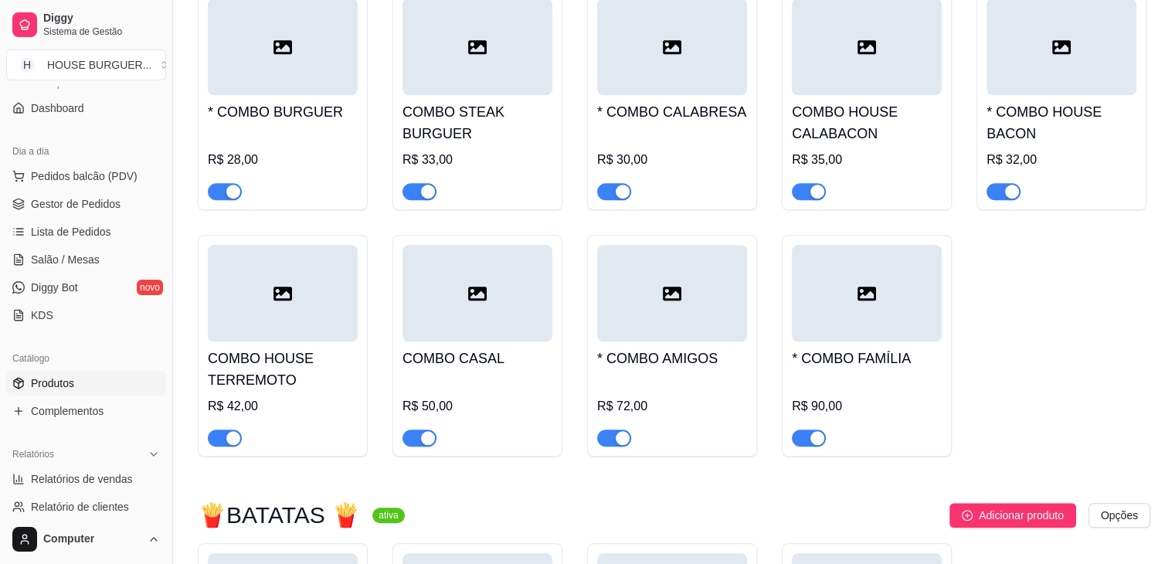
click at [881, 348] on h4 "* COMBO FAMÍLIA" at bounding box center [867, 359] width 150 height 22
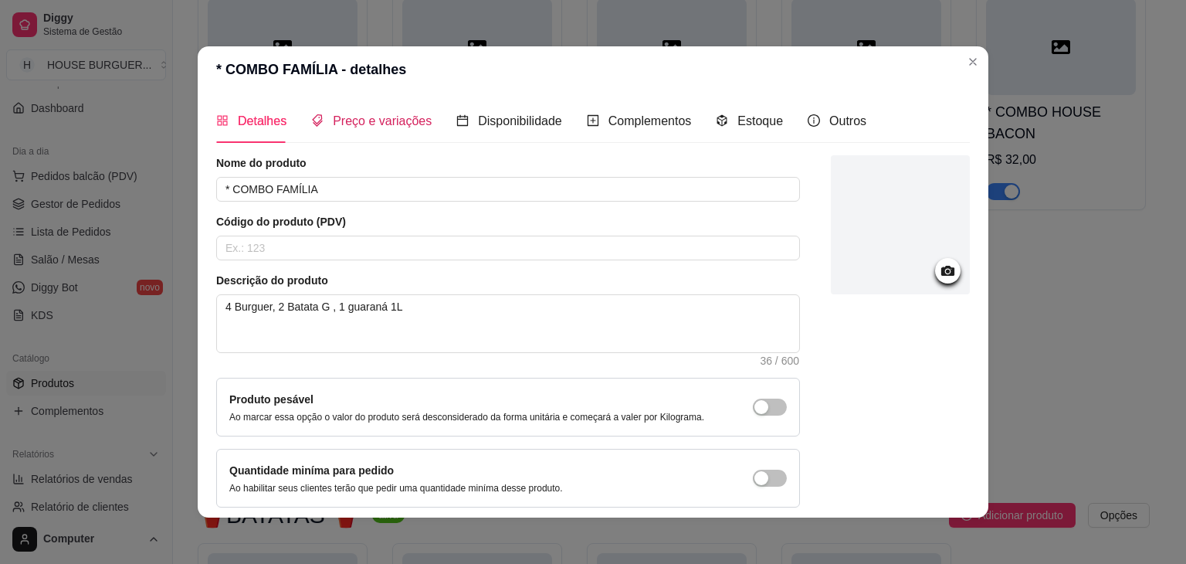
click at [386, 124] on span "Preço e variações" at bounding box center [382, 120] width 99 height 13
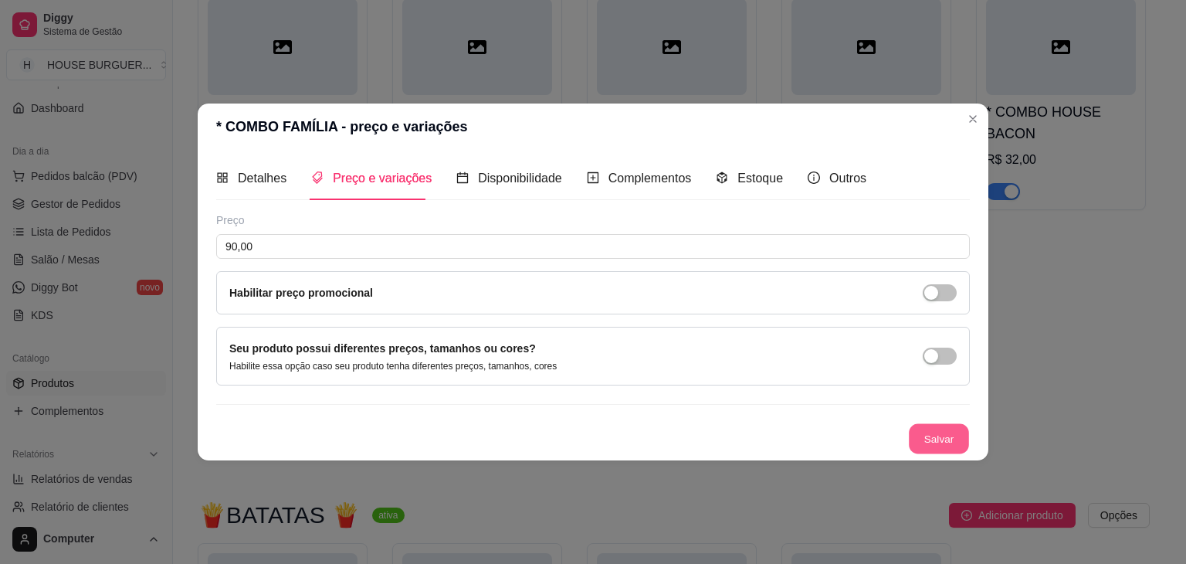
click at [924, 431] on button "Salvar" at bounding box center [939, 439] width 60 height 30
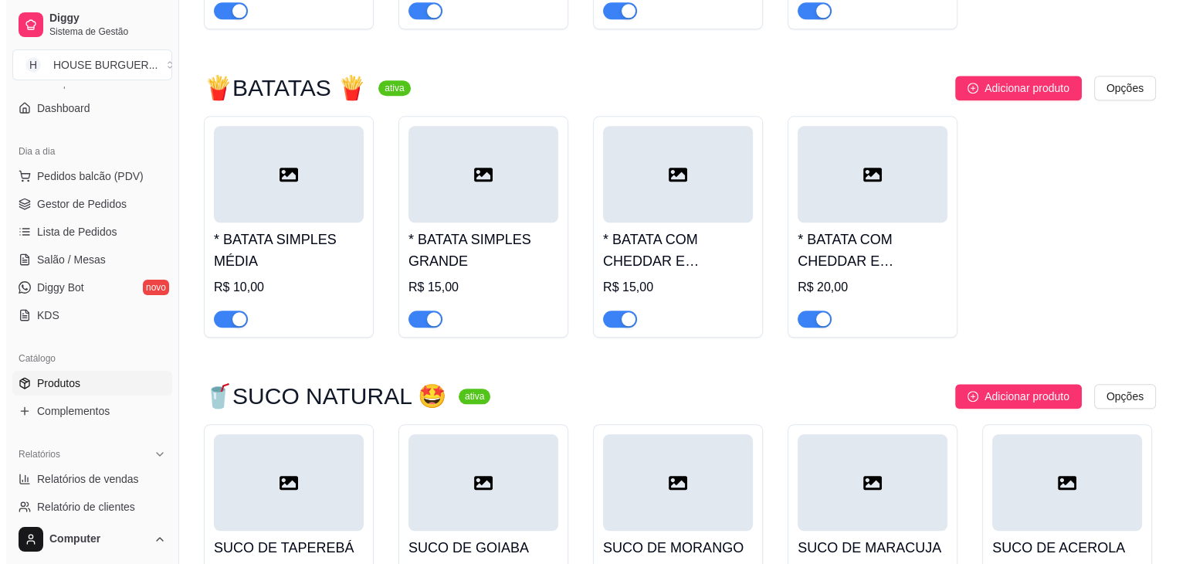
scroll to position [1628, 0]
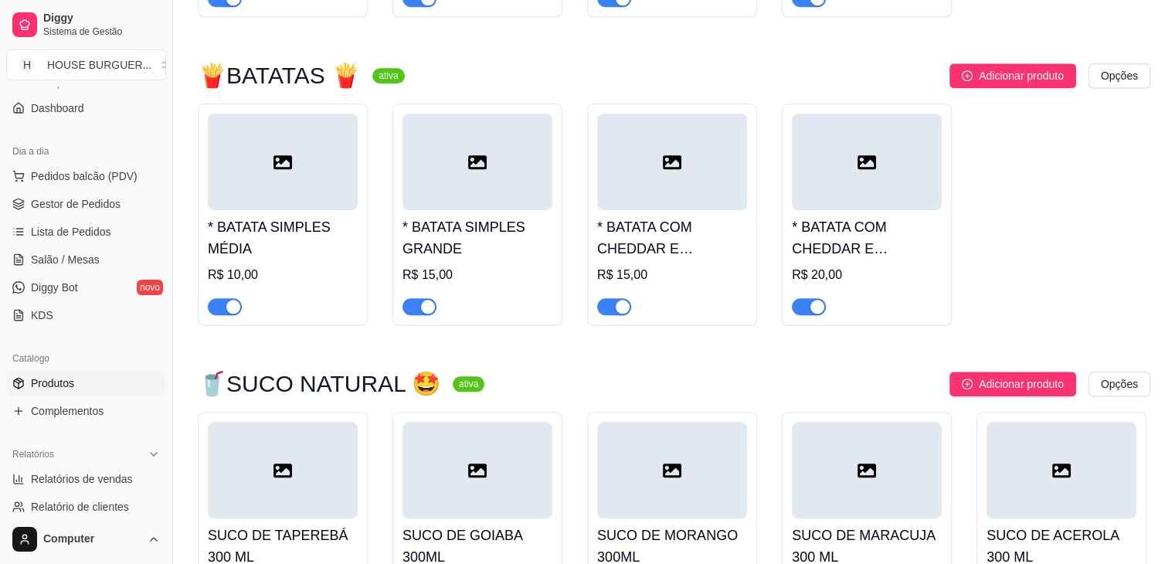
click at [843, 216] on h4 "* BATATA COM CHEDDAR E CALABRESA GRANDE" at bounding box center [867, 237] width 150 height 43
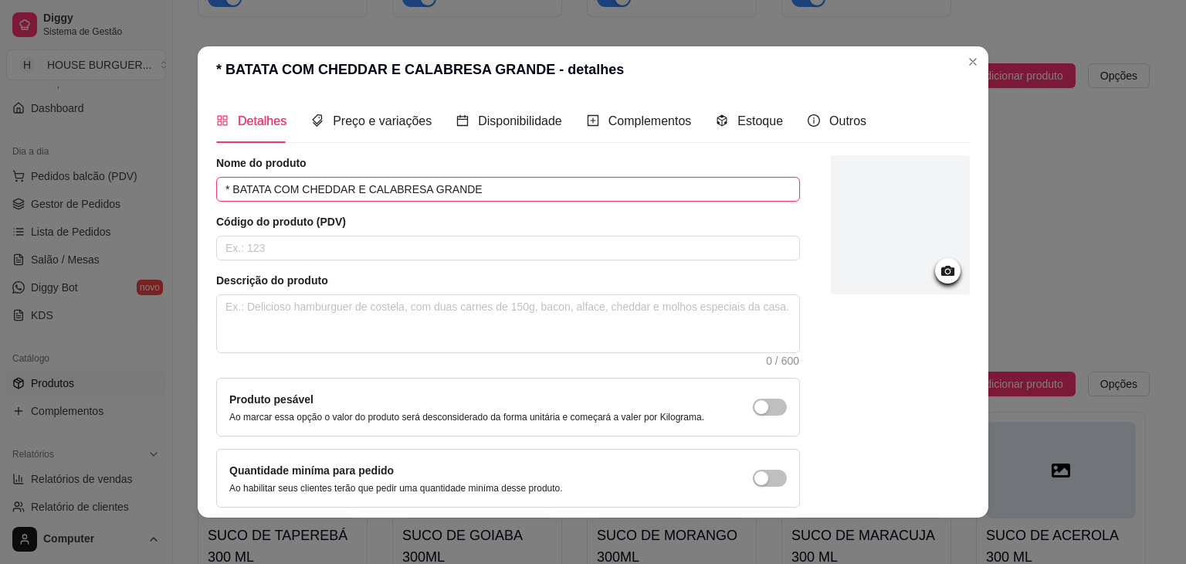
drag, startPoint x: 473, startPoint y: 186, endPoint x: 210, endPoint y: 186, distance: 263.3
click at [216, 186] on input "* BATATA COM CHEDDAR E CALABRESA GRANDE" at bounding box center [508, 189] width 584 height 25
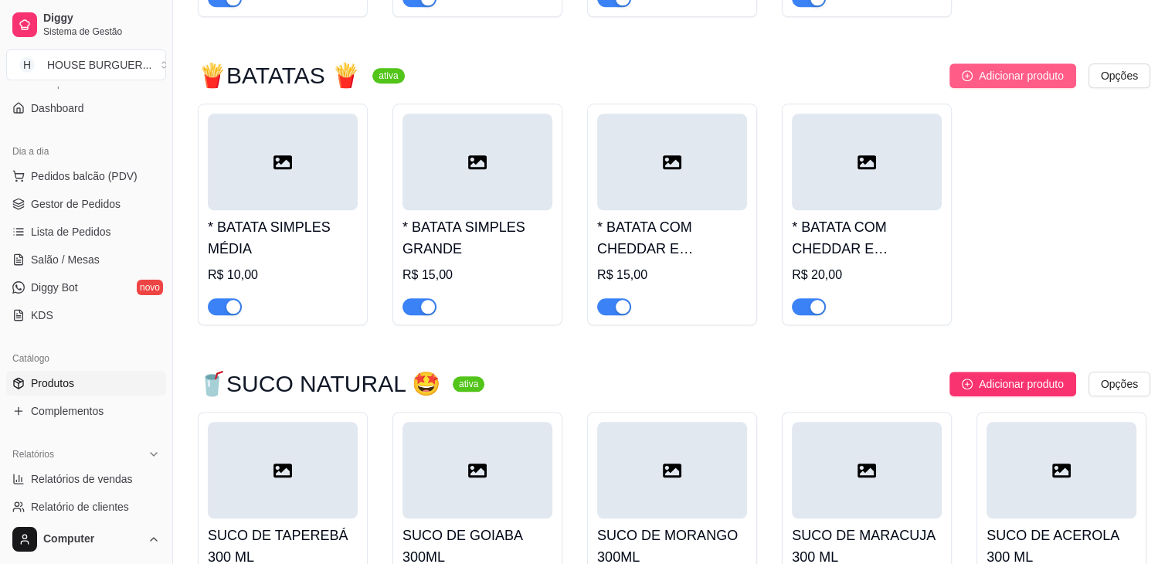
click at [1053, 67] on span "Adicionar produto" at bounding box center [1020, 75] width 85 height 17
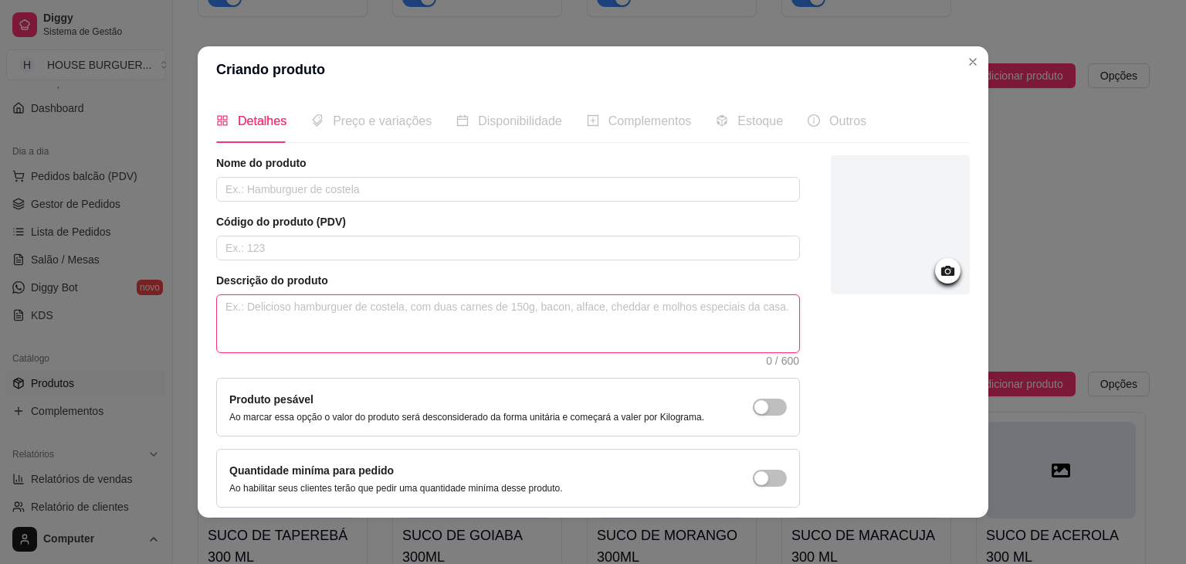
click at [346, 303] on textarea at bounding box center [508, 323] width 582 height 57
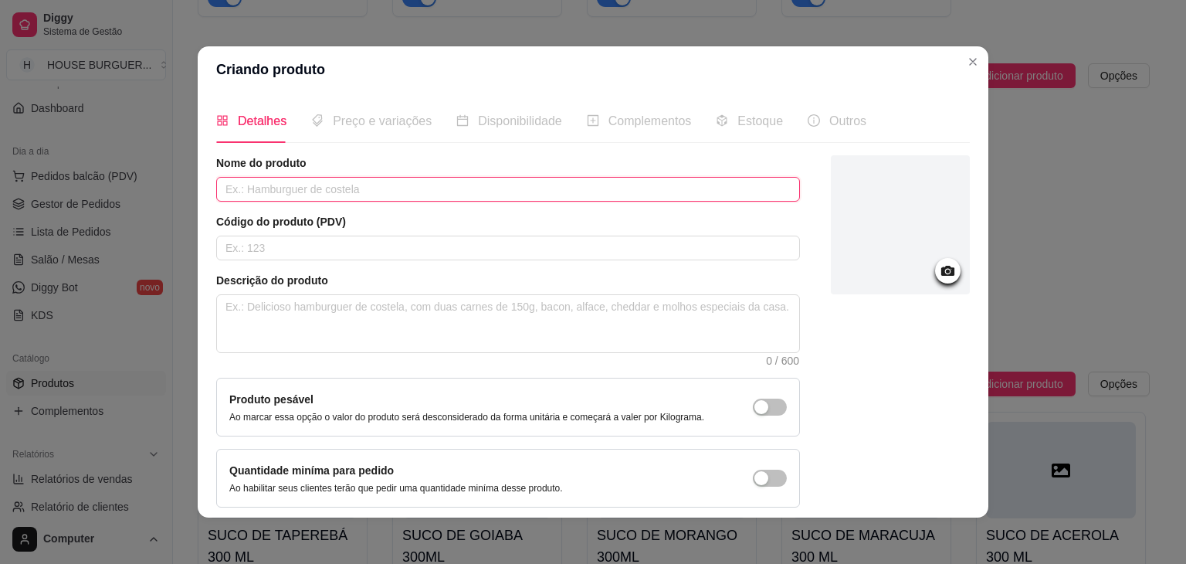
click at [398, 186] on input "text" at bounding box center [508, 189] width 584 height 25
paste input "* BATATA COM CHEDDAR E CALABRESA GRANDE"
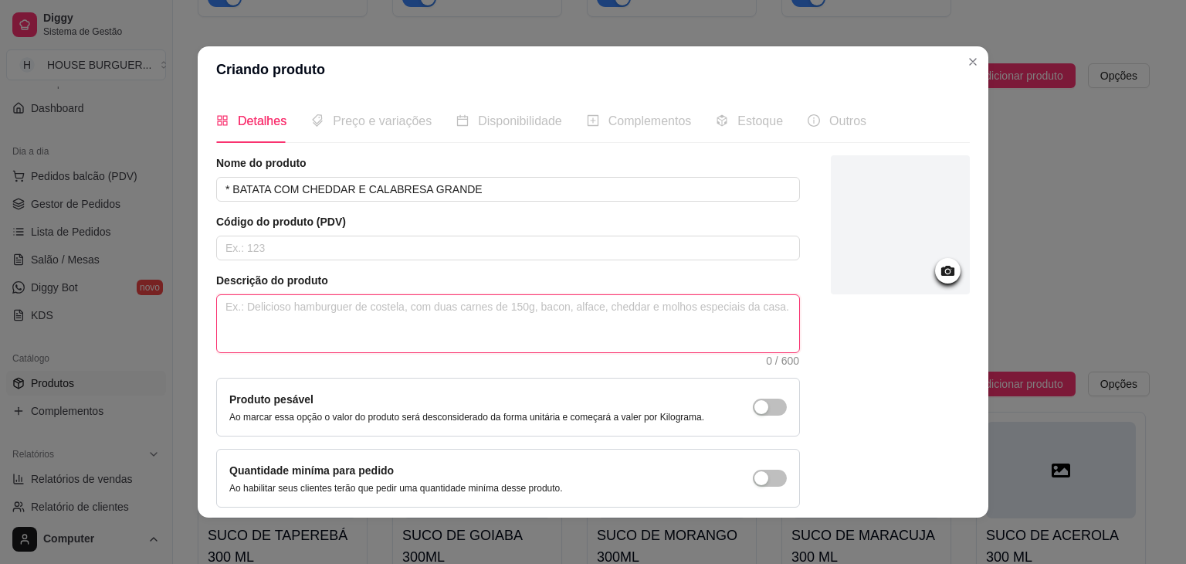
click at [429, 318] on textarea at bounding box center [508, 323] width 582 height 57
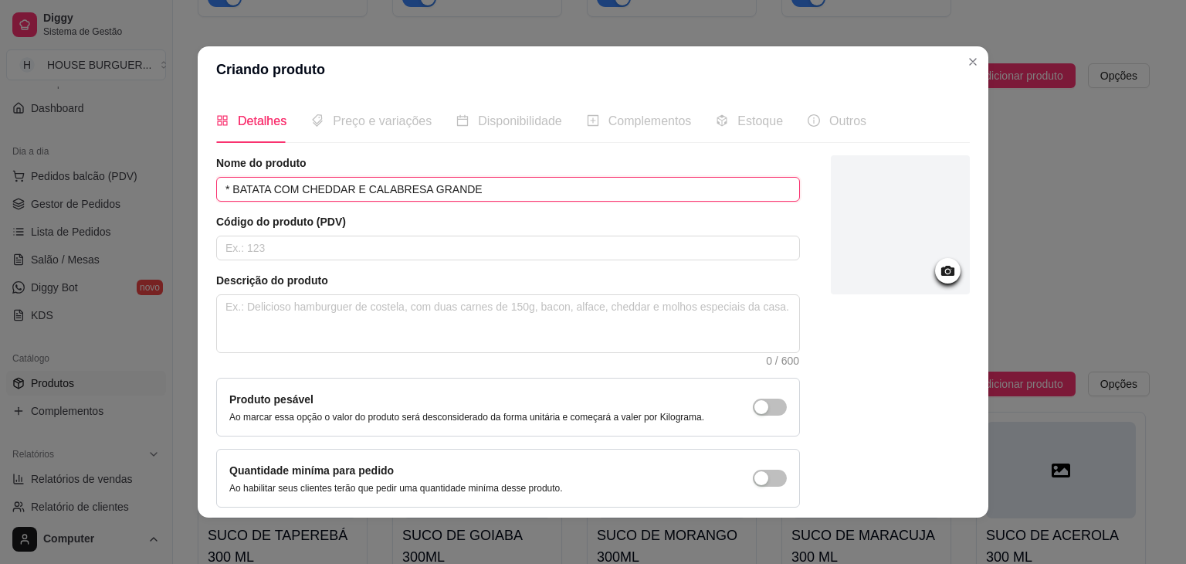
click at [408, 192] on input "* BATATA COM CHEDDAR E CALABRESA GRANDE" at bounding box center [508, 189] width 584 height 25
drag, startPoint x: 388, startPoint y: 185, endPoint x: 229, endPoint y: 180, distance: 159.2
click at [229, 180] on input "* BATATA COM CHEDDAR E BACON GRANDE" at bounding box center [508, 189] width 584 height 25
type input "* BATATA COM CHEDDAR E BACON GRANDE"
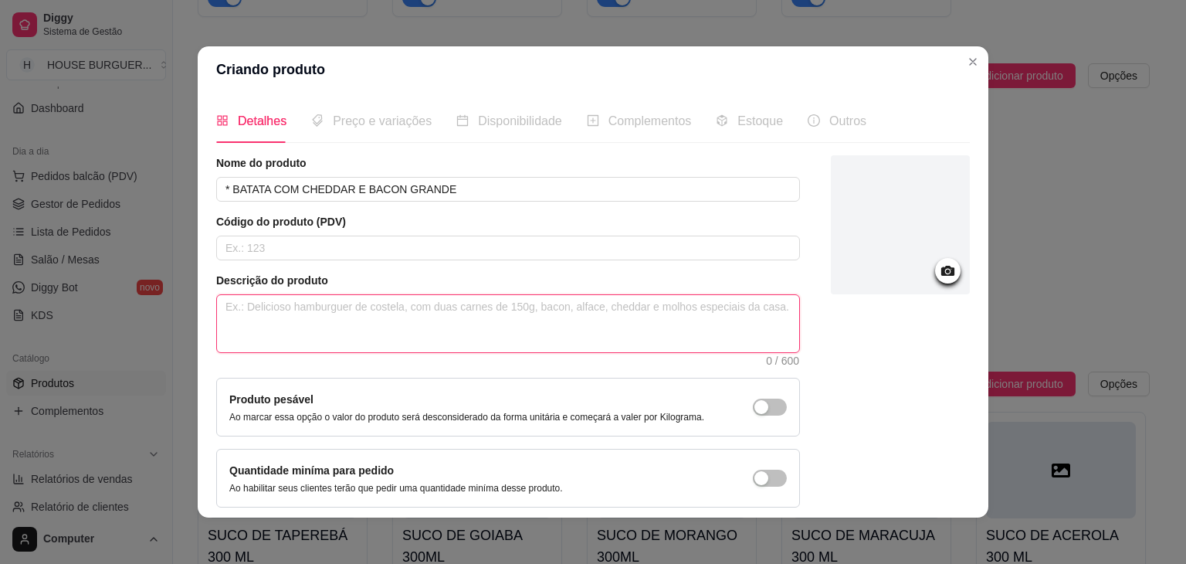
click at [290, 316] on textarea at bounding box center [508, 323] width 582 height 57
paste textarea "BATATA COM CHEDDAR E BACON"
type textarea "BATATA COM CHEDDAR E BACON"
click at [354, 127] on span "Preço e variações" at bounding box center [382, 120] width 99 height 13
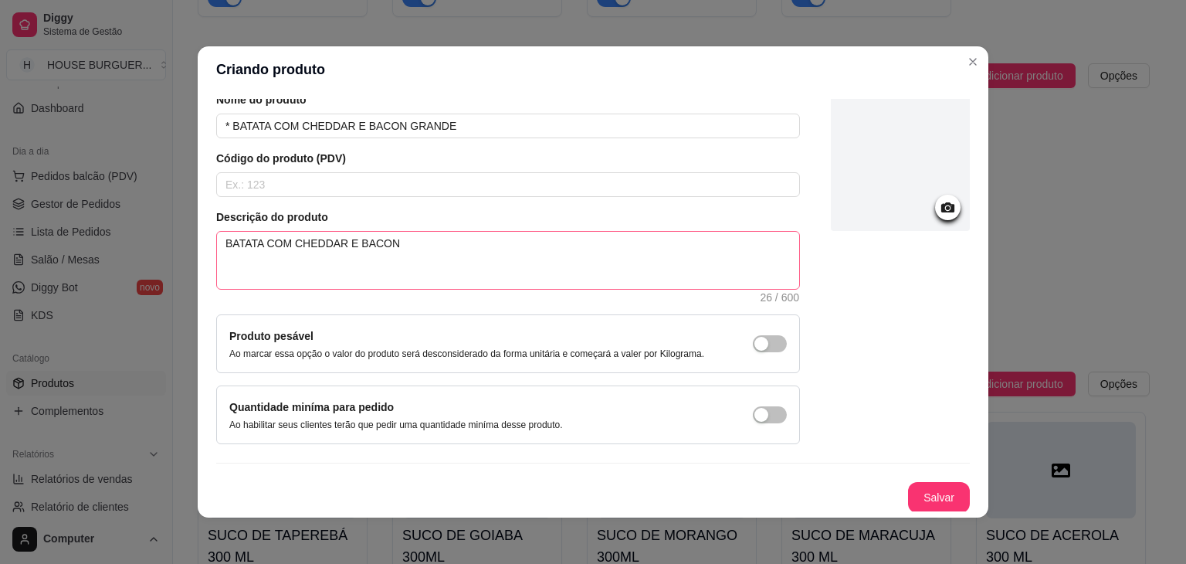
scroll to position [3, 0]
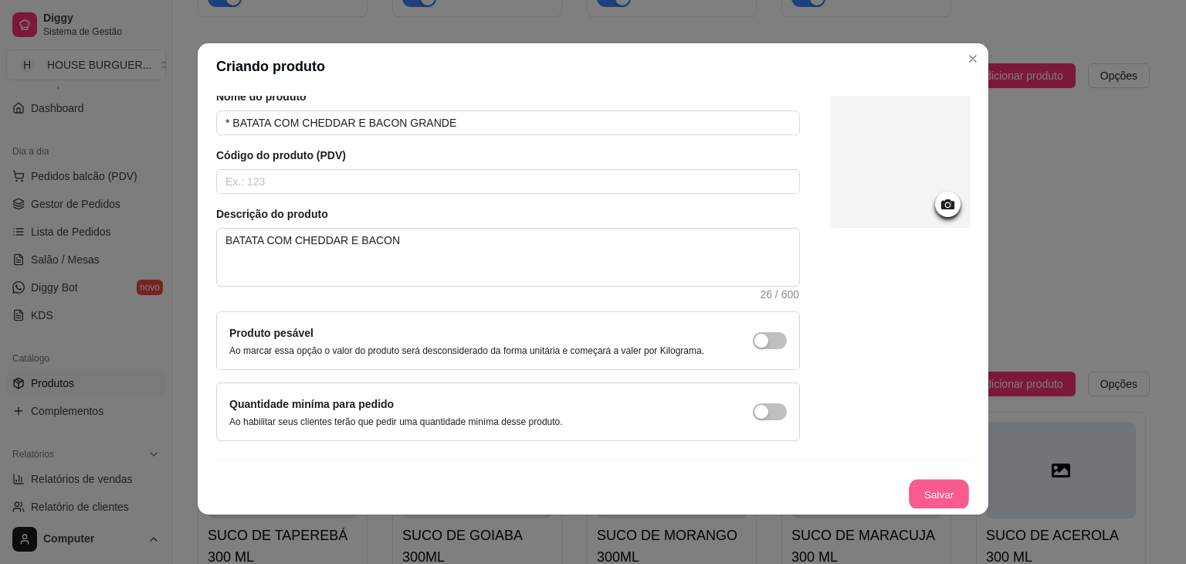
click at [947, 495] on button "Salvar" at bounding box center [939, 495] width 60 height 30
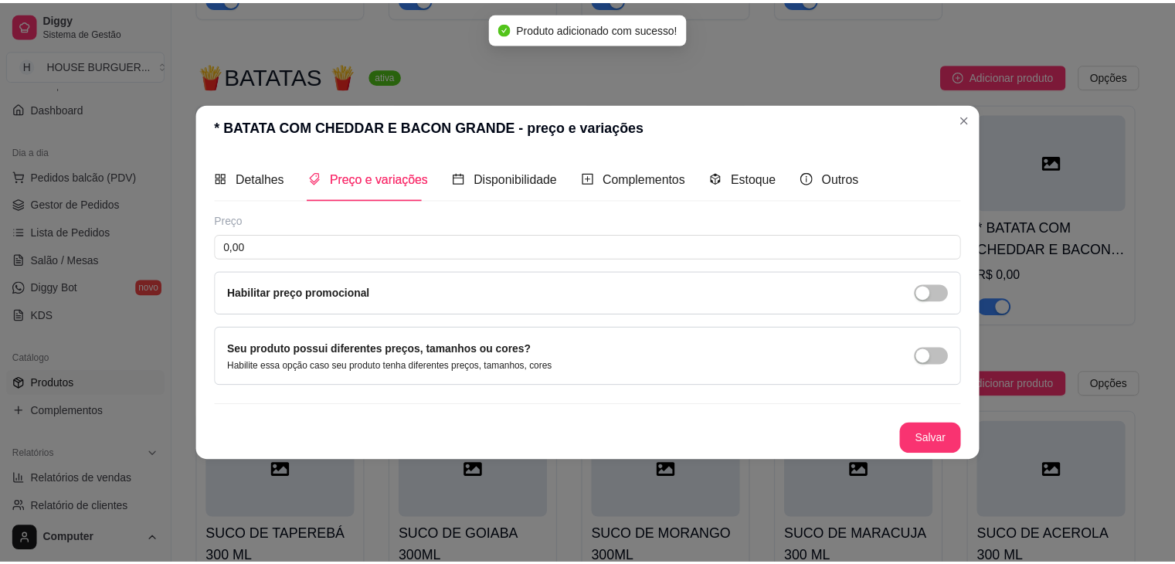
scroll to position [0, 0]
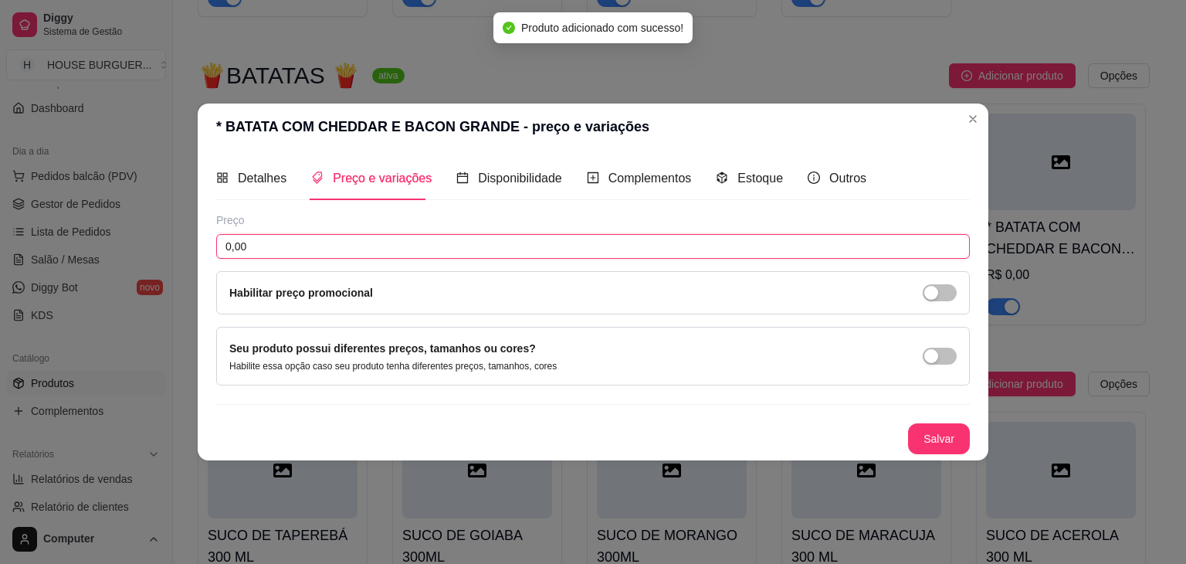
click at [339, 244] on input "0,00" at bounding box center [593, 246] width 754 height 25
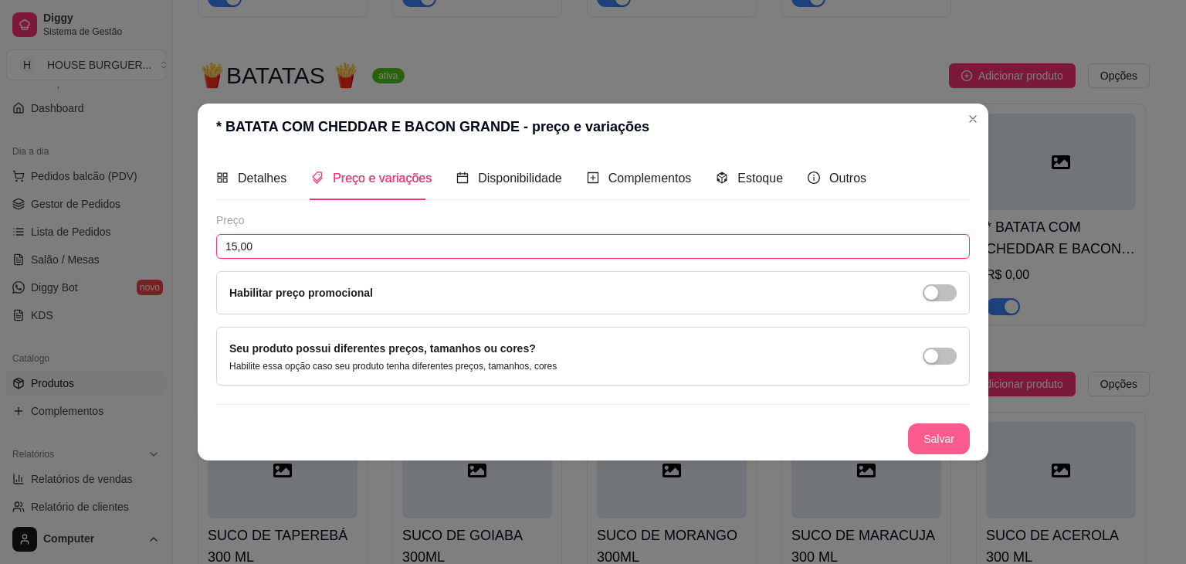
type input "15,00"
click at [953, 433] on button "Salvar" at bounding box center [939, 438] width 62 height 31
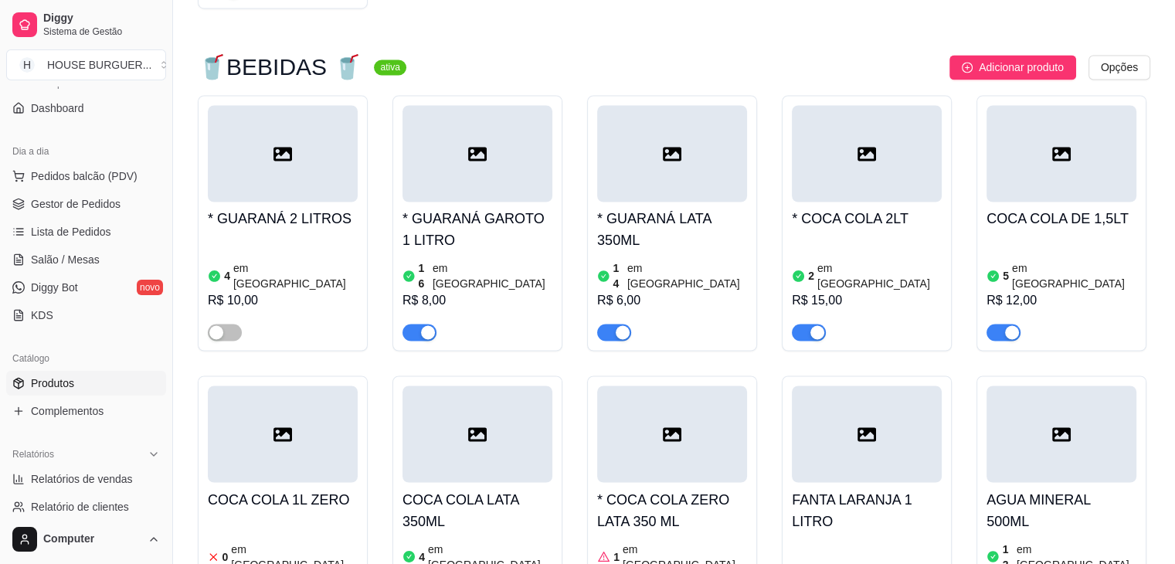
scroll to position [2566, 0]
click at [238, 324] on span "button" at bounding box center [225, 332] width 34 height 17
click at [321, 261] on div "4 em [GEOGRAPHIC_DATA]" at bounding box center [283, 276] width 150 height 31
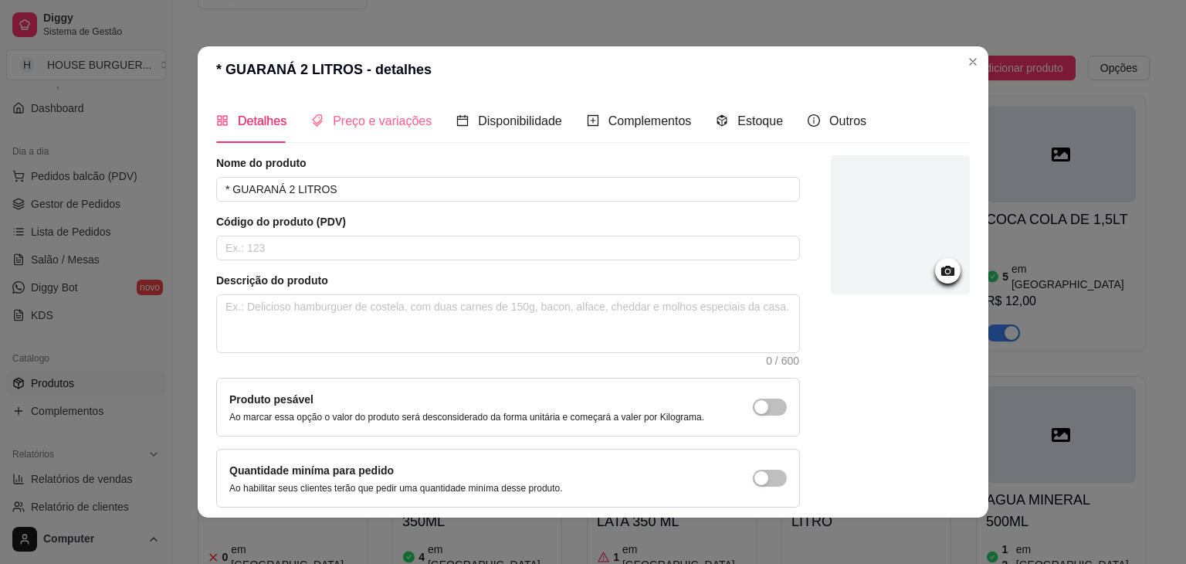
click at [355, 138] on div "Preço e variações" at bounding box center [371, 121] width 120 height 44
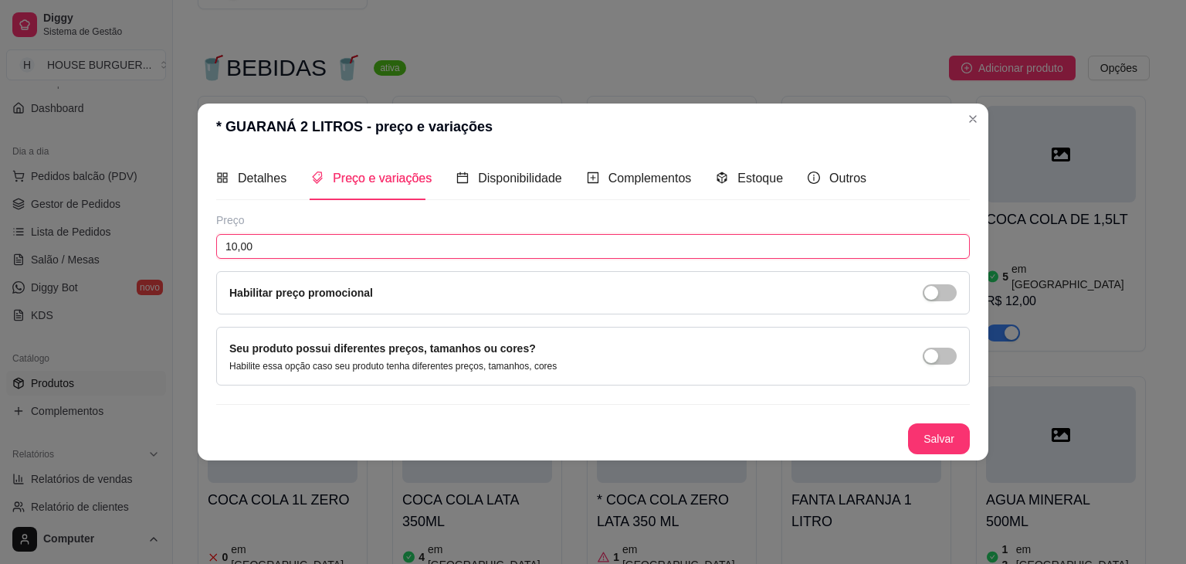
click at [236, 244] on input "10,00" at bounding box center [593, 246] width 754 height 25
type input "13,00"
click at [943, 431] on button "Salvar" at bounding box center [939, 439] width 60 height 30
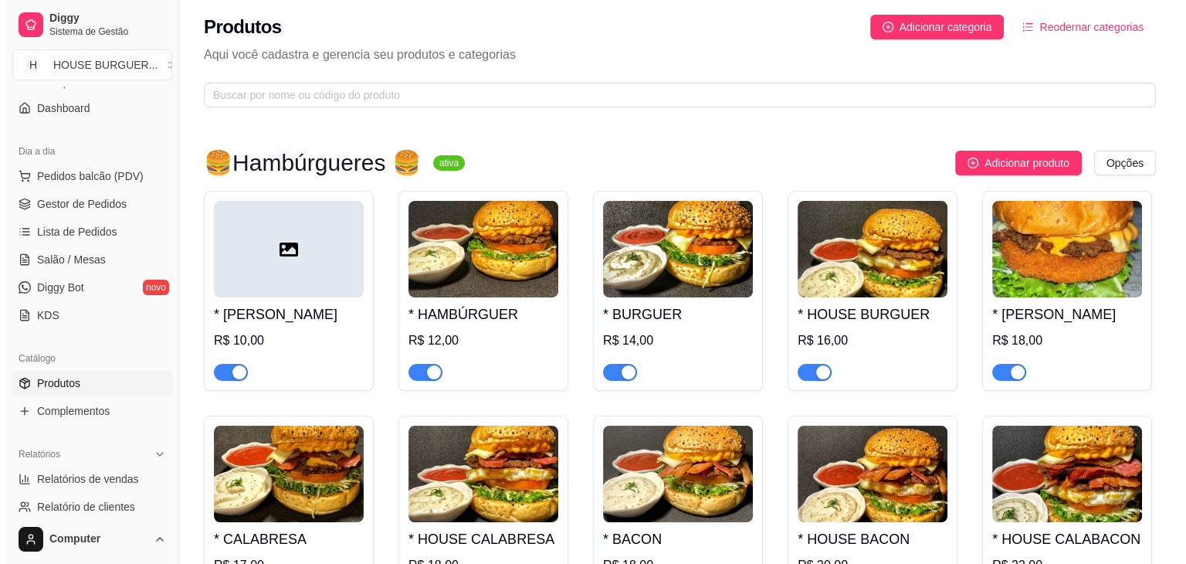
scroll to position [0, 0]
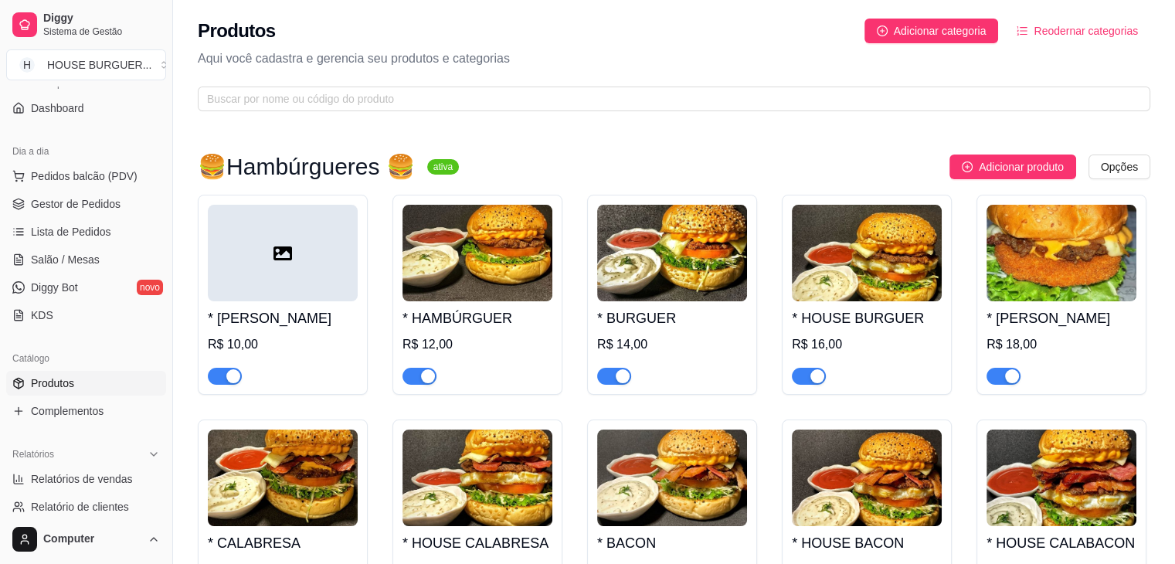
click at [330, 310] on h4 "* [PERSON_NAME]" at bounding box center [283, 318] width 150 height 22
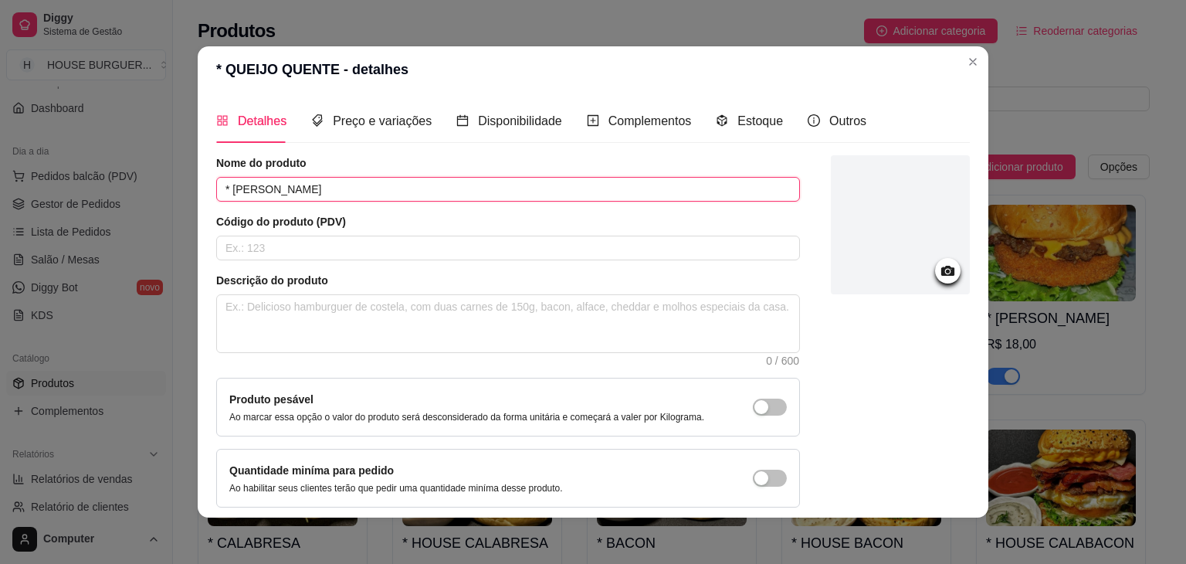
drag, startPoint x: 213, startPoint y: 185, endPoint x: 350, endPoint y: 198, distance: 137.3
click at [350, 198] on input "* [PERSON_NAME]" at bounding box center [508, 189] width 584 height 25
